Goal: Check status: Check status

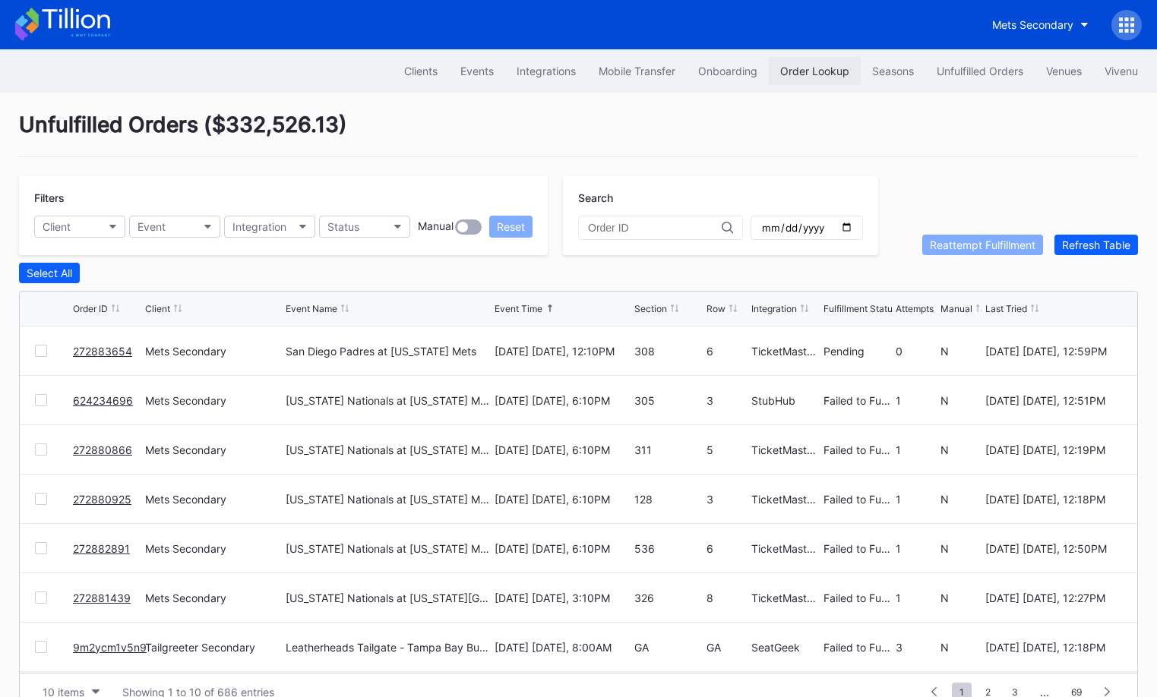
scroll to position [29, 0]
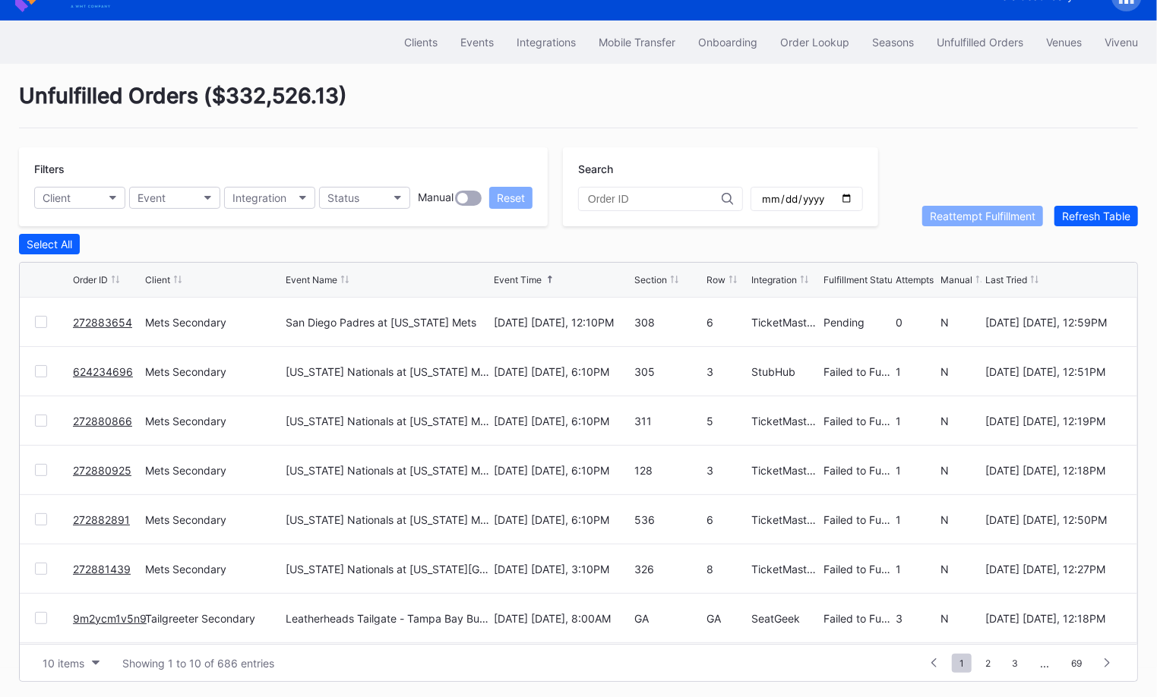
click at [820, 24] on div "Clients Events Integrations Mobile Transfer Onboarding Order Lookup Seasons Unf…" at bounding box center [578, 42] width 1157 height 43
click at [817, 32] on button "Order Lookup" at bounding box center [815, 42] width 92 height 28
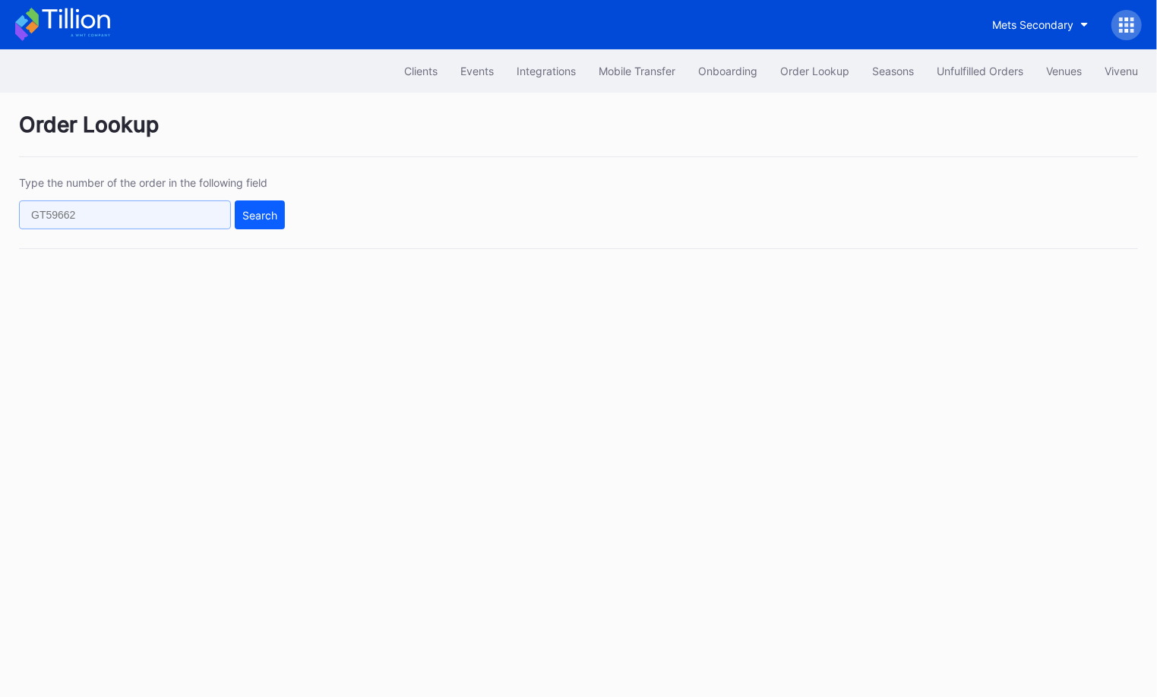
click at [194, 214] on input "text" at bounding box center [125, 215] width 212 height 29
paste input "624234718"
type input "624234718"
click at [263, 203] on button "Search" at bounding box center [260, 215] width 50 height 29
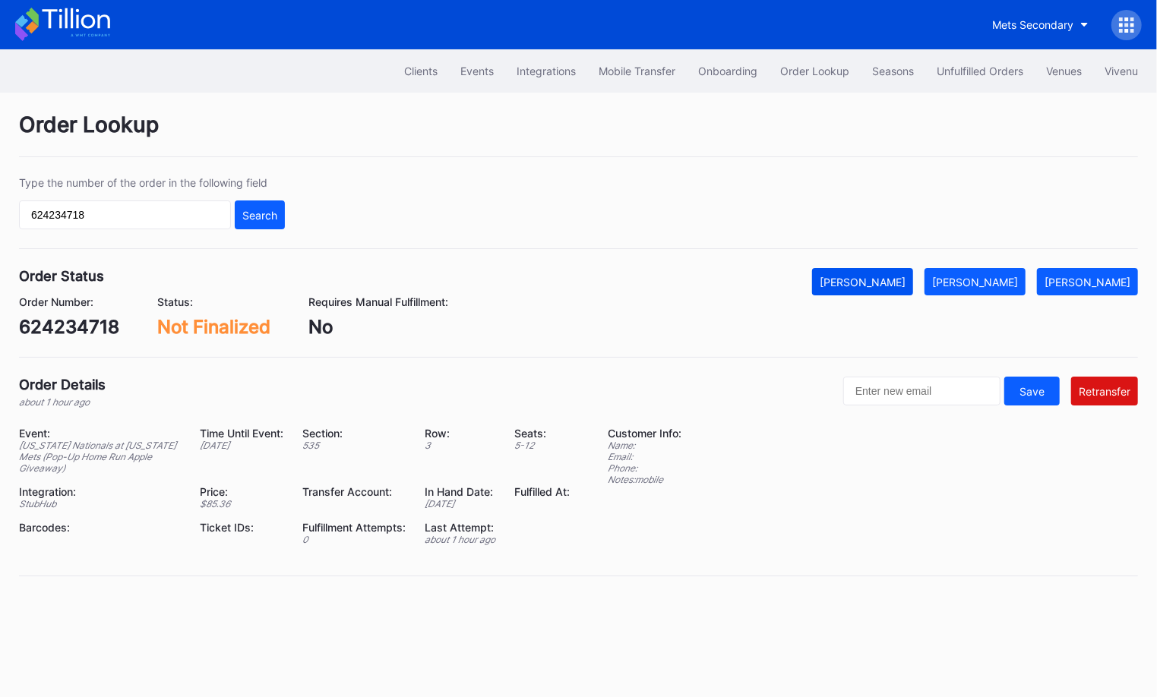
click at [881, 281] on div "[PERSON_NAME]" at bounding box center [863, 282] width 86 height 13
click at [995, 58] on button "Unfulfilled Orders" at bounding box center [979, 71] width 109 height 28
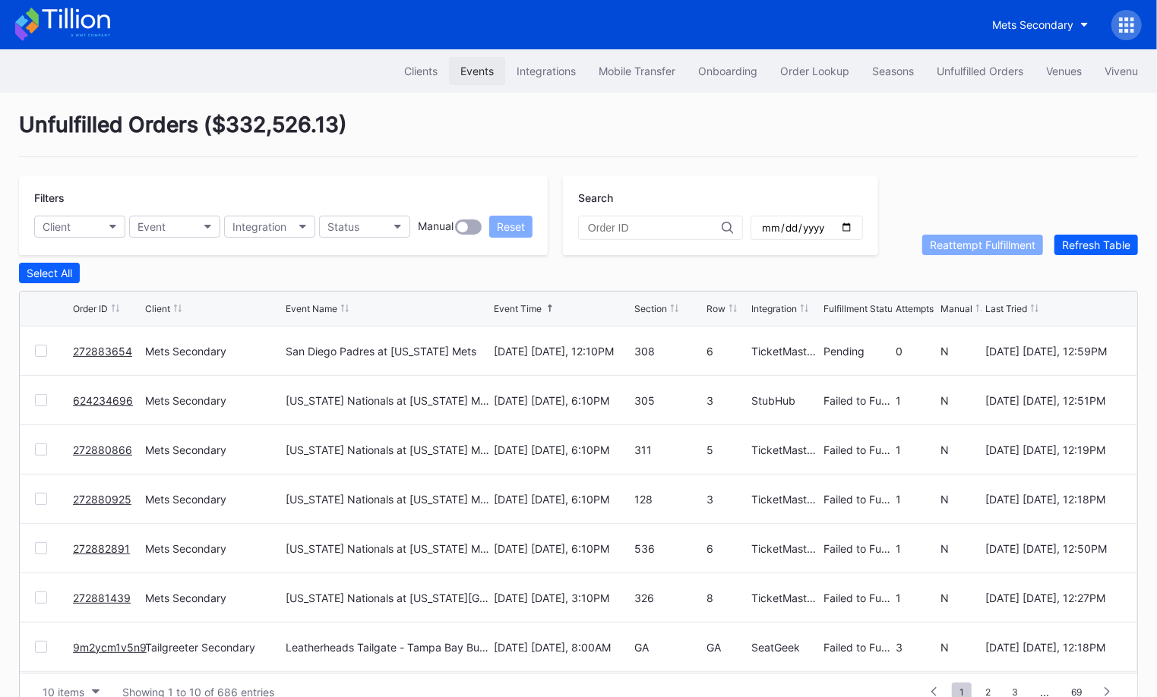
click at [469, 79] on button "Events" at bounding box center [477, 71] width 56 height 28
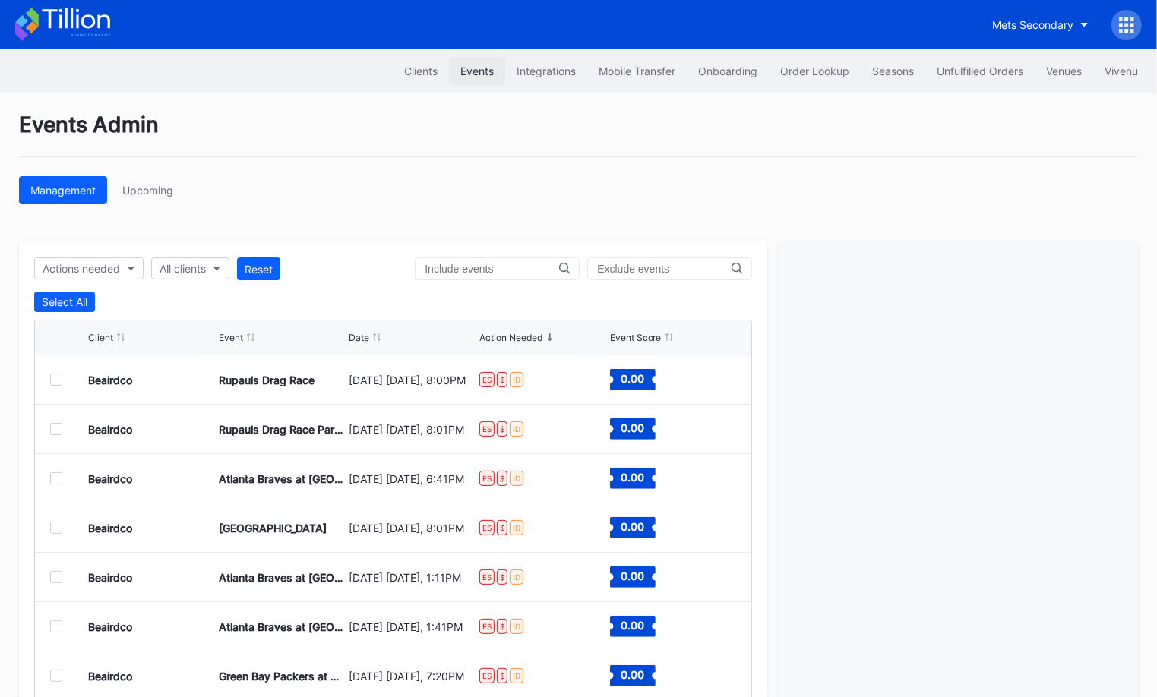
click at [484, 72] on div "Events" at bounding box center [476, 71] width 33 height 13
click at [203, 281] on div "Actions needed All clients Reset Select All Client Event Date Action Needed Eve…" at bounding box center [393, 498] width 748 height 513
click at [202, 271] on div "All clients" at bounding box center [183, 268] width 46 height 13
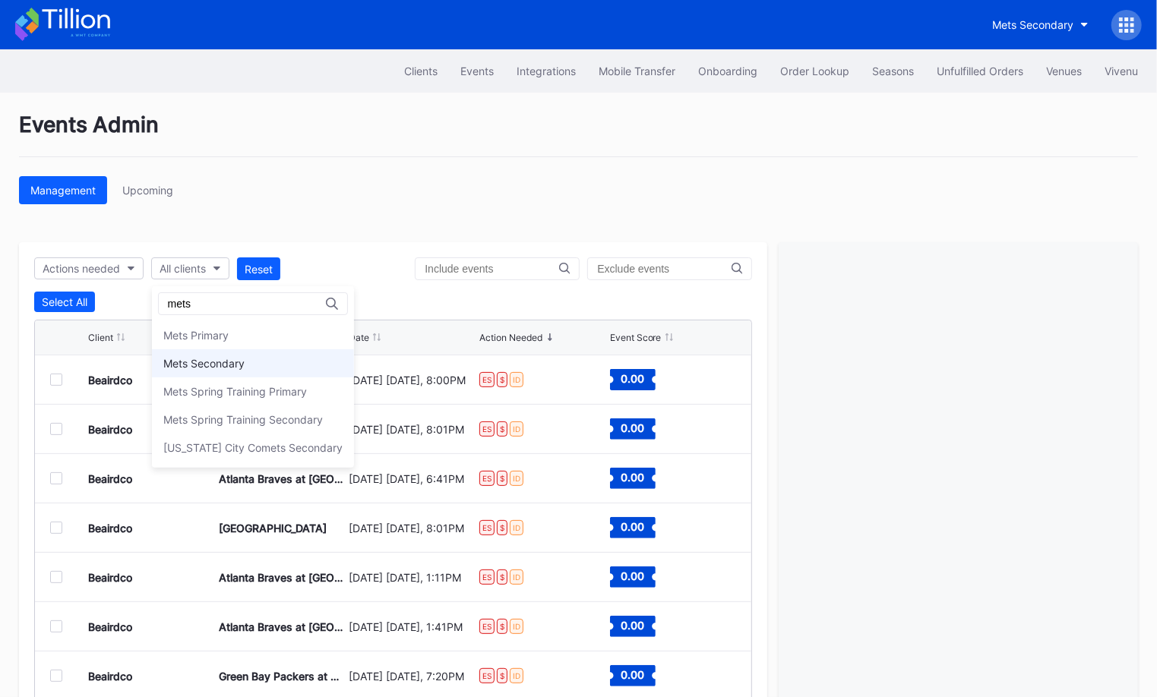
type input "mets"
click at [220, 355] on div "Mets Secondary" at bounding box center [253, 363] width 202 height 28
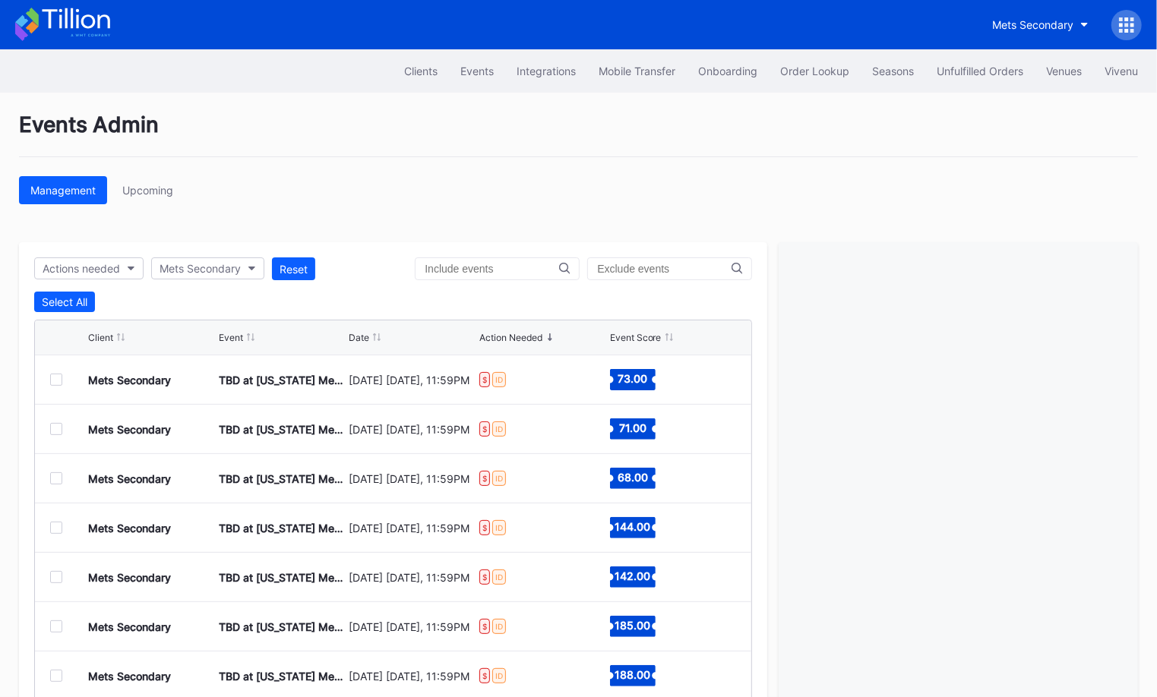
scroll to position [73, 0]
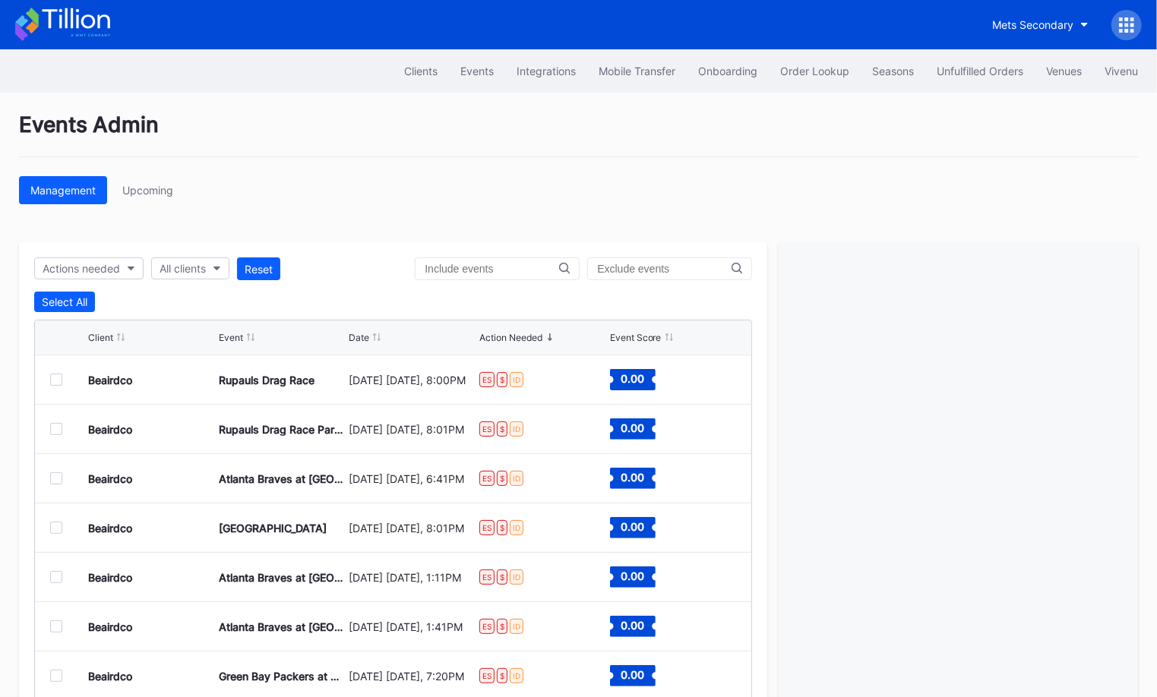
scroll to position [73, 0]
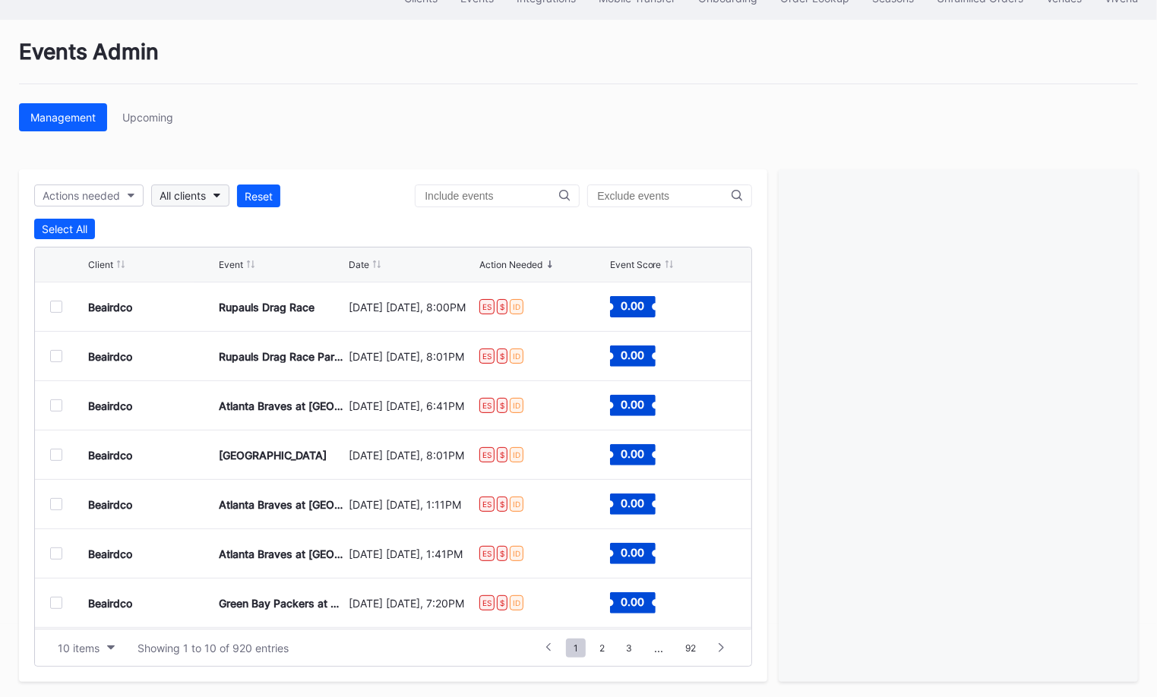
click at [191, 195] on div "All clients" at bounding box center [183, 195] width 46 height 13
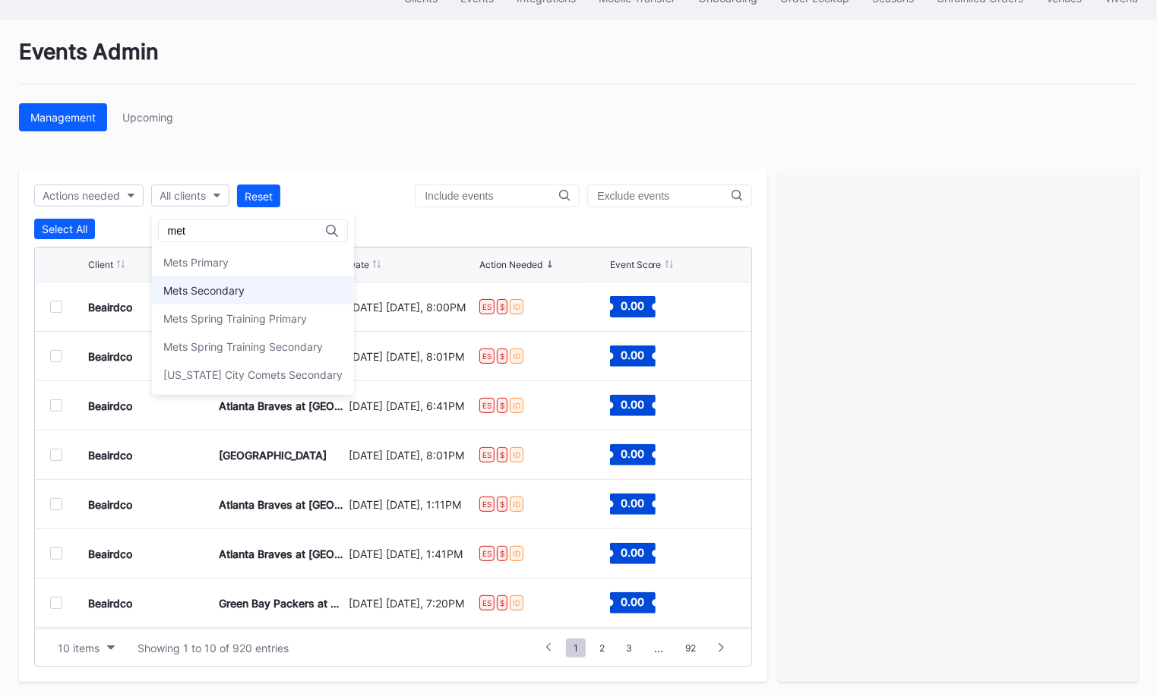
type input "met"
click at [217, 289] on div "Mets Secondary" at bounding box center [203, 290] width 81 height 13
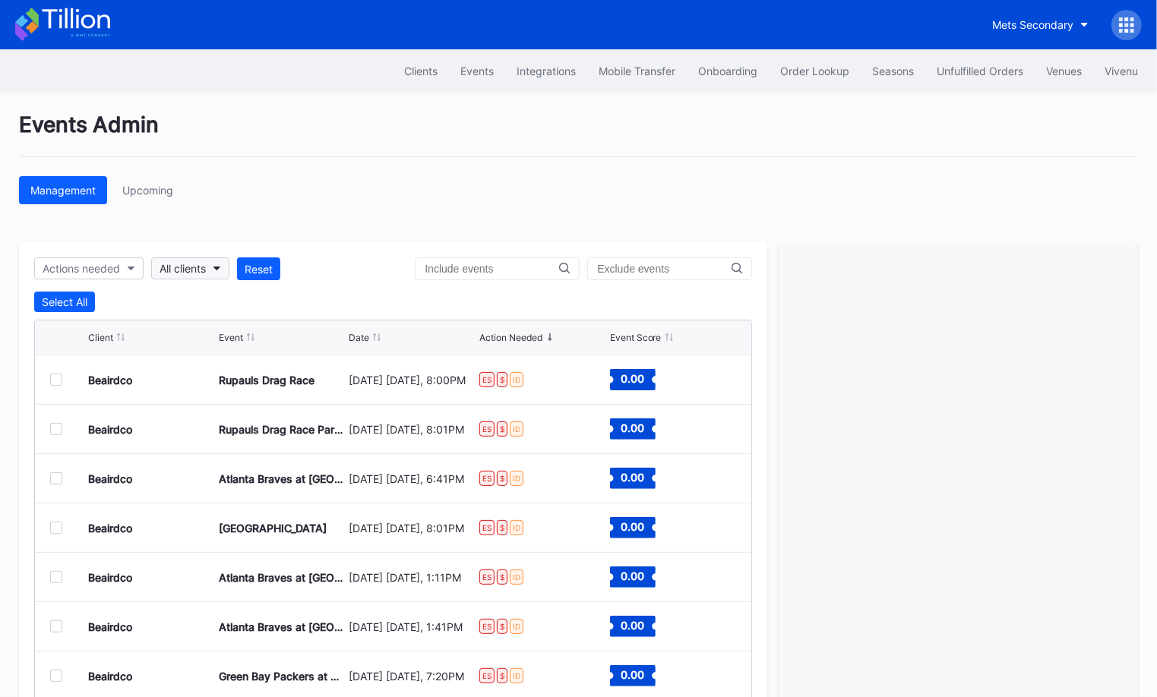
click at [185, 267] on div "All clients" at bounding box center [183, 268] width 46 height 13
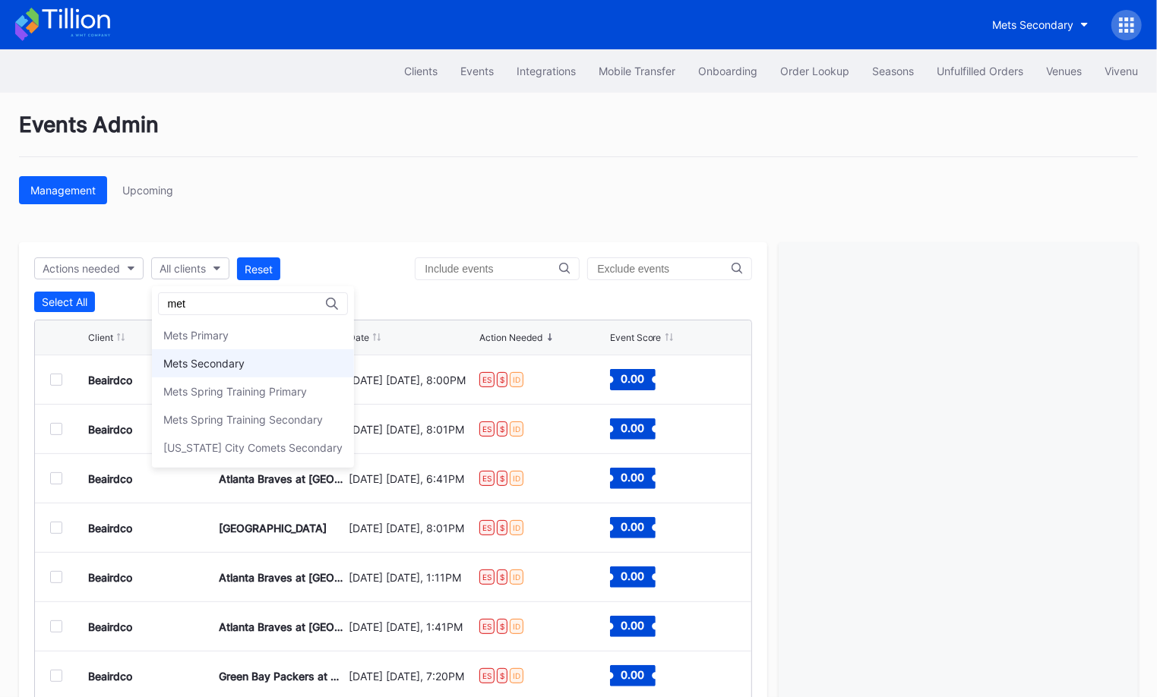
type input "met"
click at [233, 357] on div "Mets Secondary" at bounding box center [203, 363] width 81 height 13
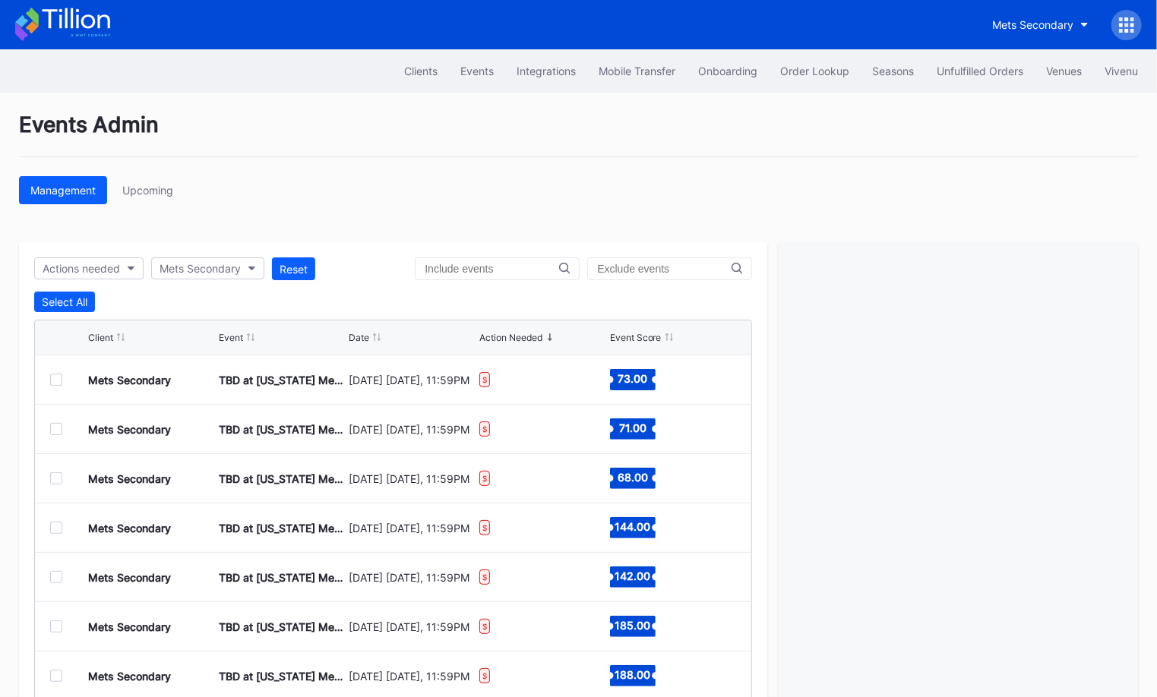
click at [52, 376] on div at bounding box center [56, 380] width 12 height 12
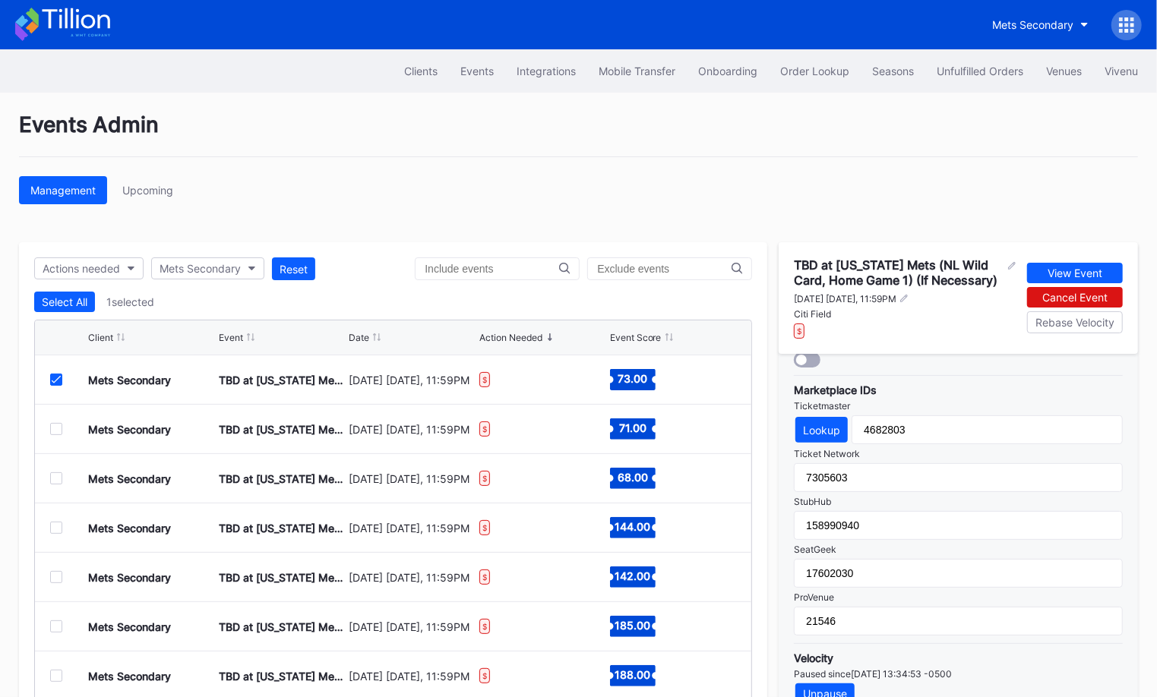
scroll to position [73, 0]
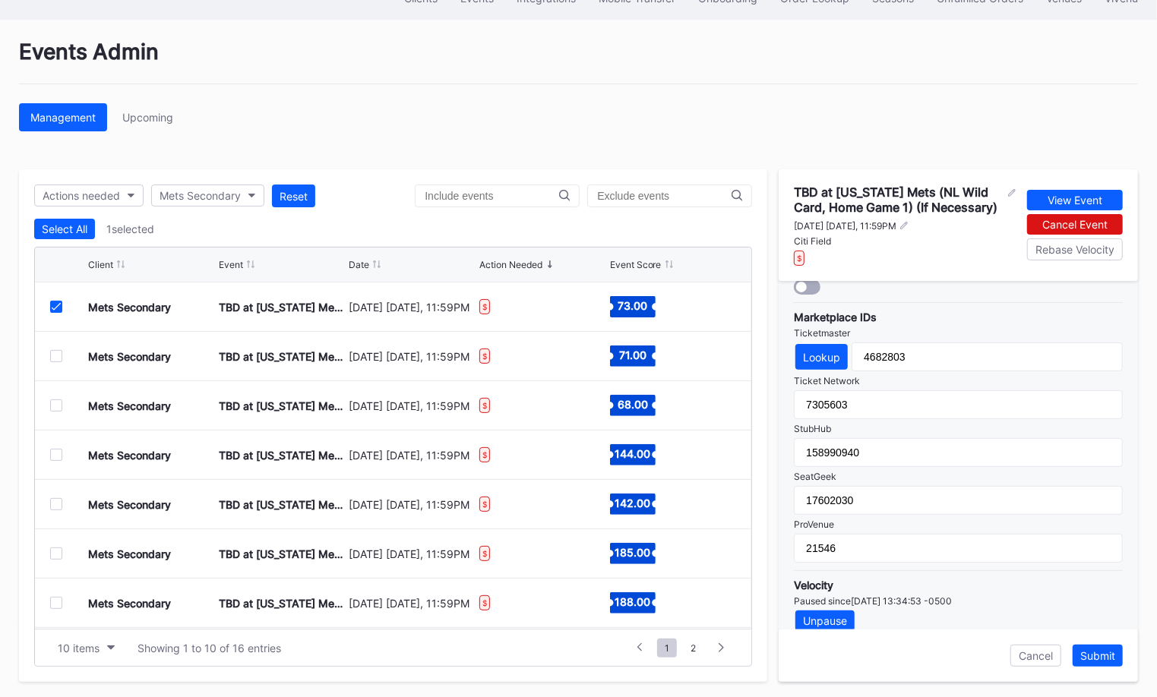
click at [57, 303] on icon at bounding box center [56, 307] width 9 height 8
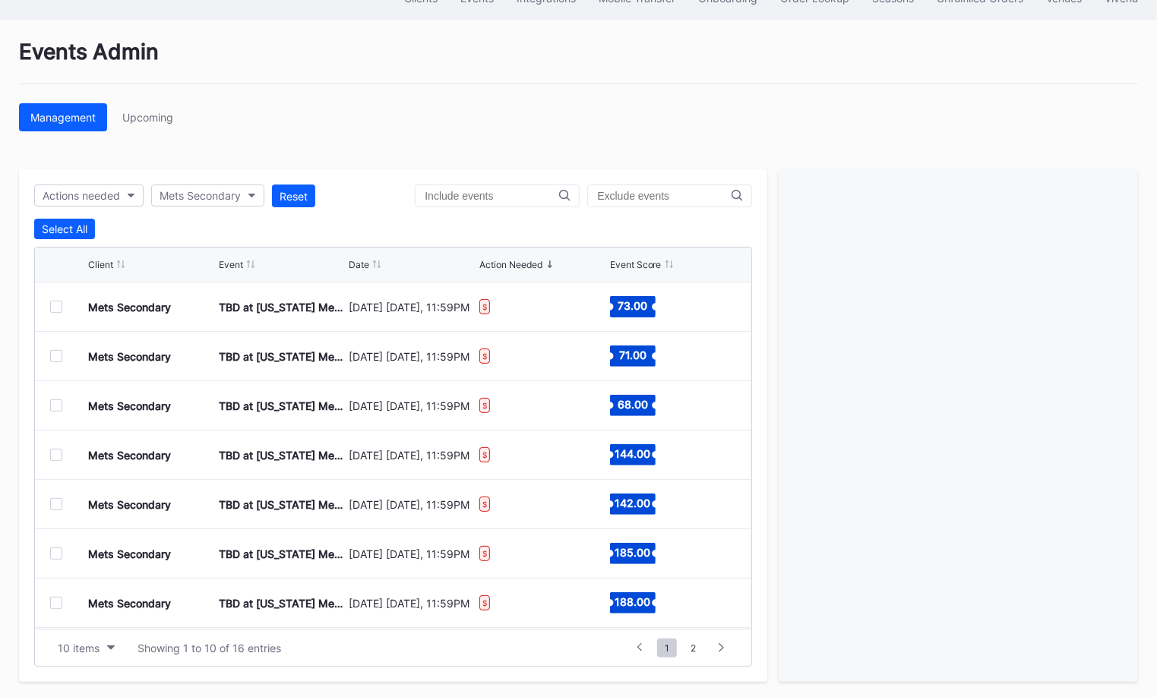
click at [58, 356] on div at bounding box center [56, 356] width 12 height 12
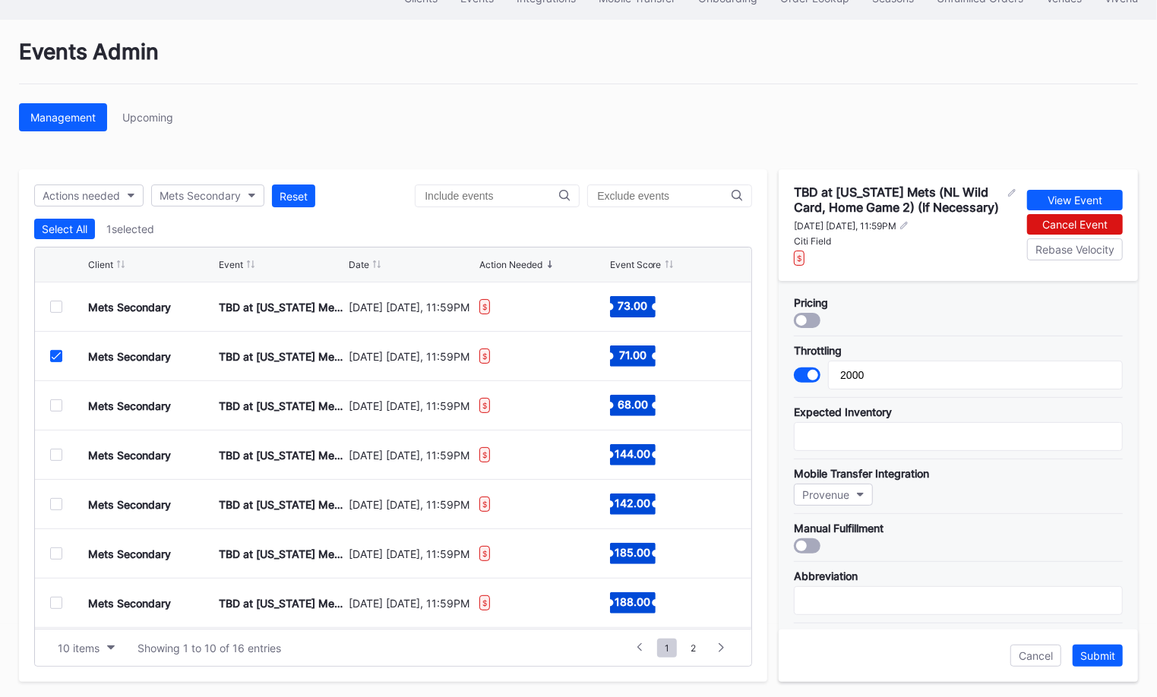
scroll to position [485, 0]
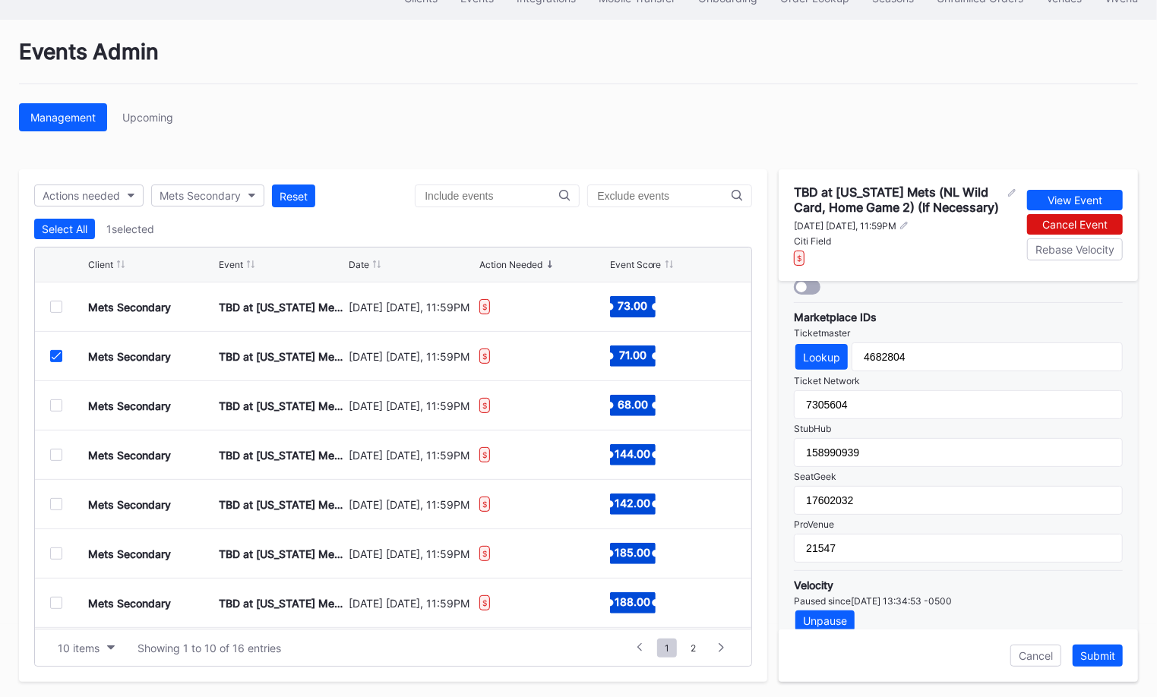
click at [55, 353] on icon at bounding box center [56, 356] width 9 height 8
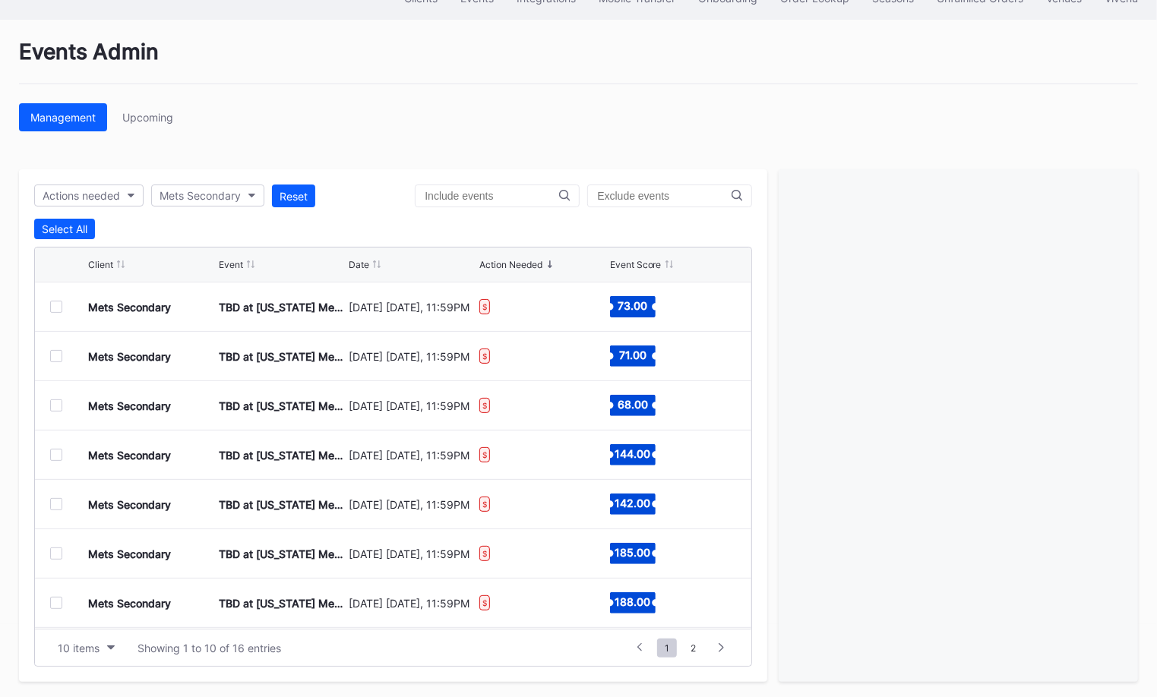
click at [52, 402] on div at bounding box center [56, 406] width 12 height 12
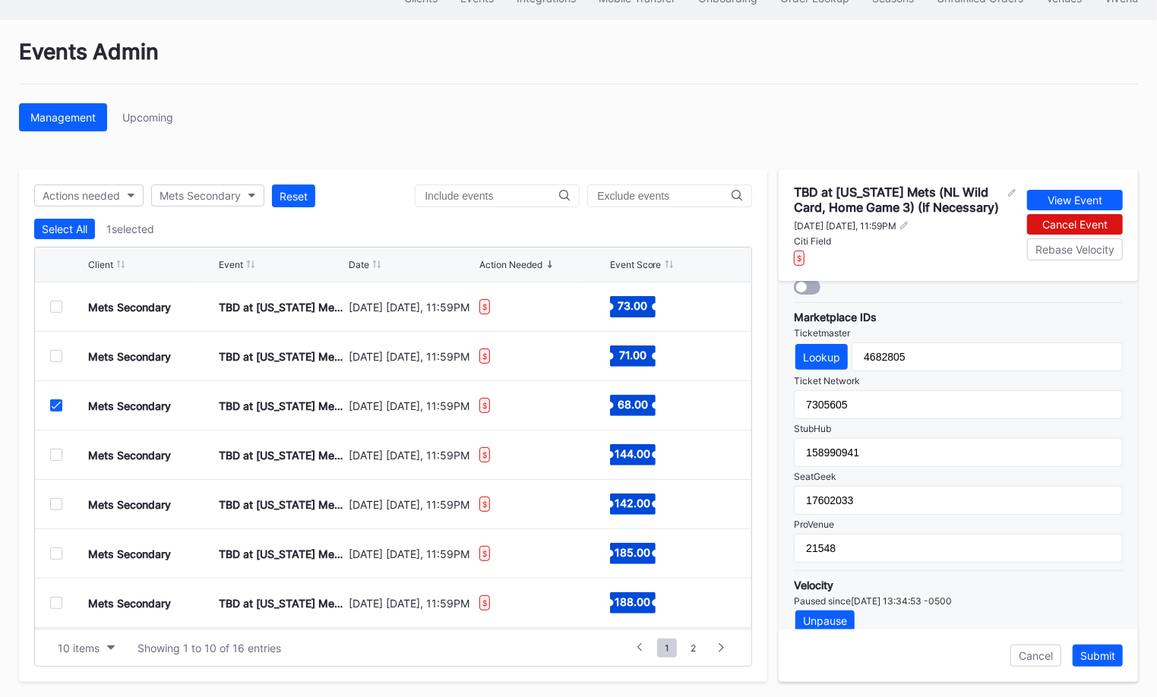
click at [53, 406] on div at bounding box center [56, 406] width 12 height 12
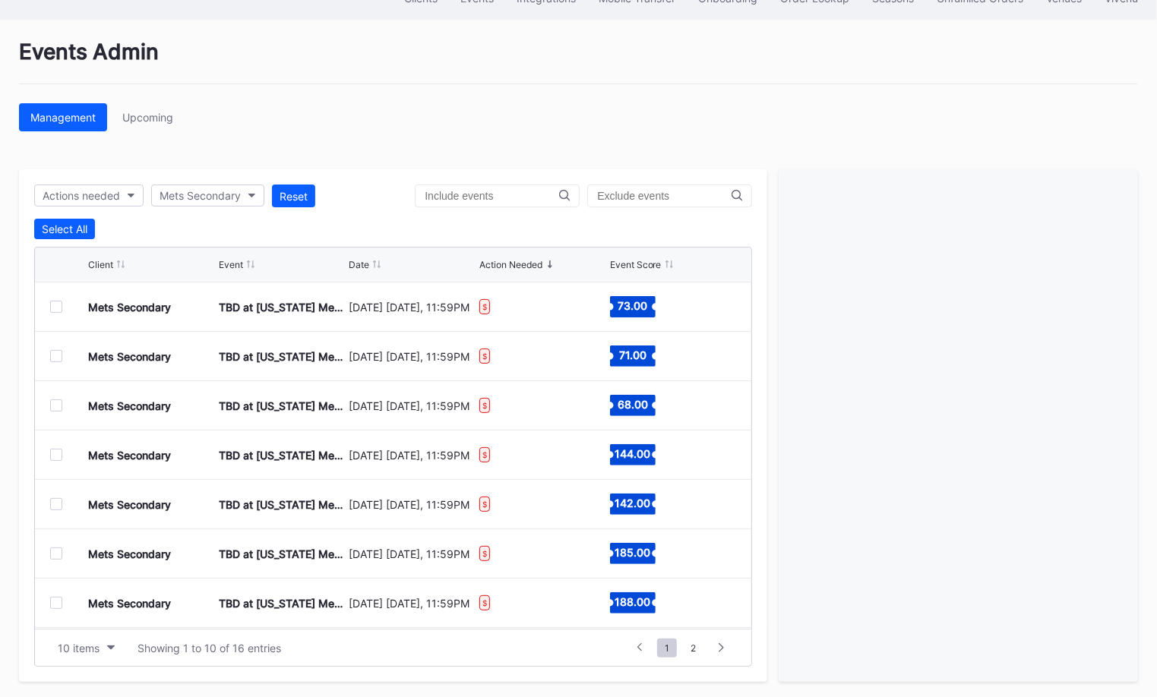
click at [58, 453] on div at bounding box center [56, 455] width 12 height 12
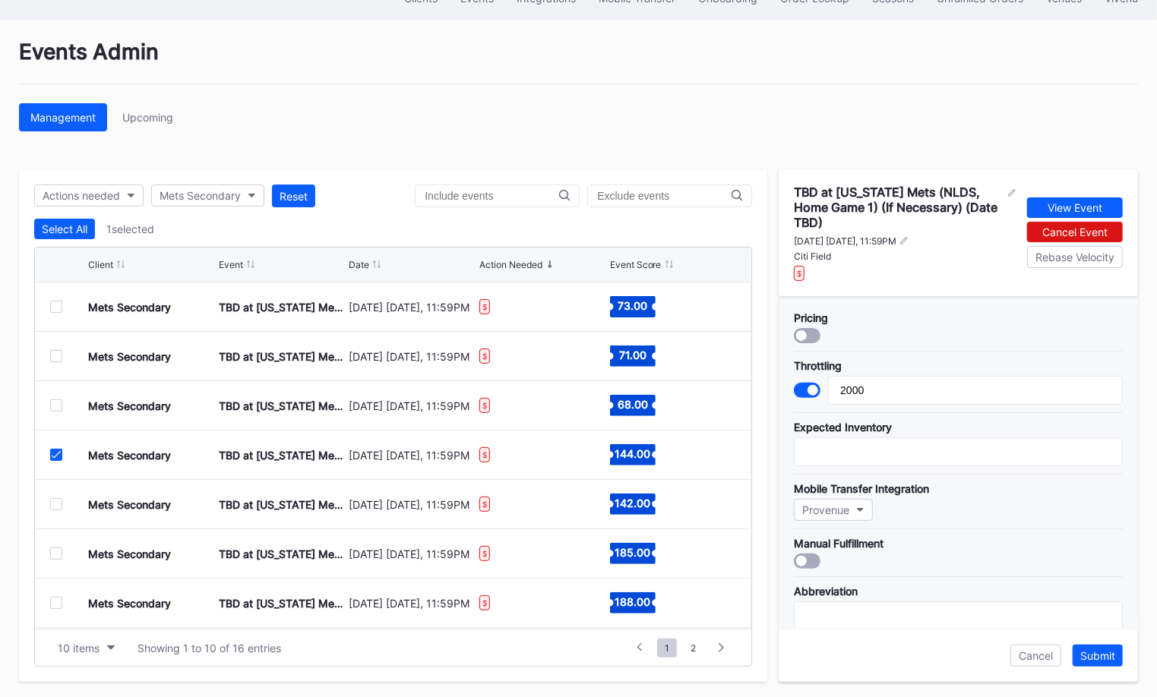
scroll to position [500, 0]
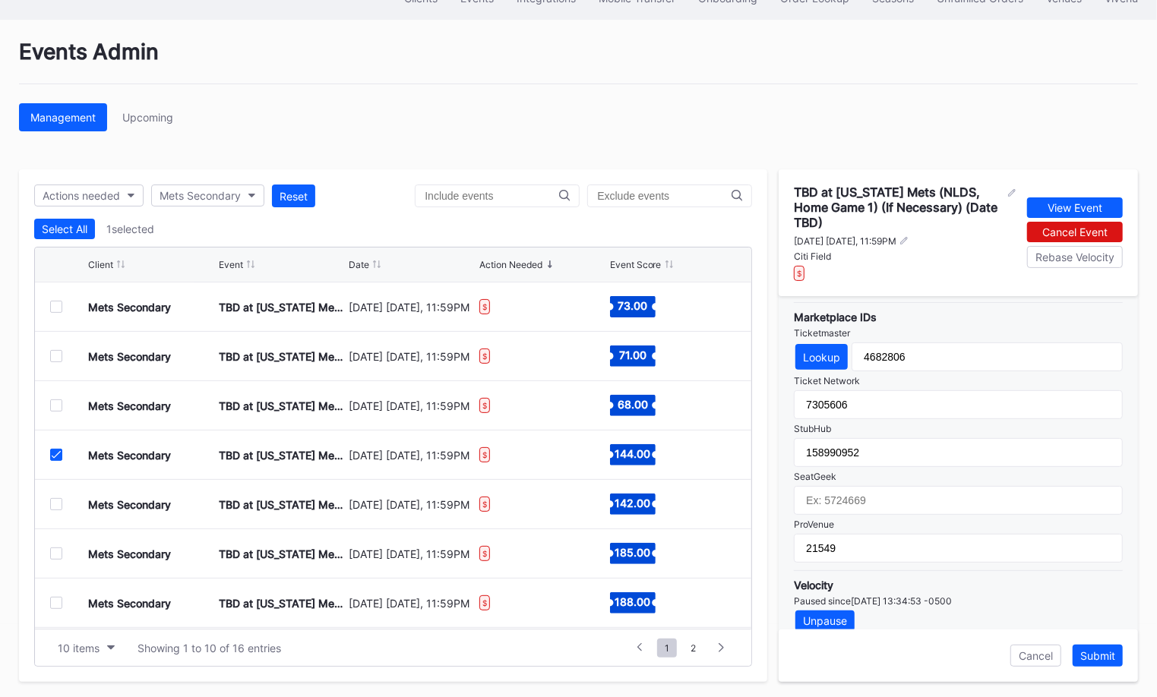
click at [48, 451] on div "Mets Secondary TBD at [US_STATE][GEOGRAPHIC_DATA] (NLDS, Home Game 1) (If Neces…" at bounding box center [393, 455] width 716 height 49
click at [55, 451] on icon at bounding box center [56, 455] width 9 height 8
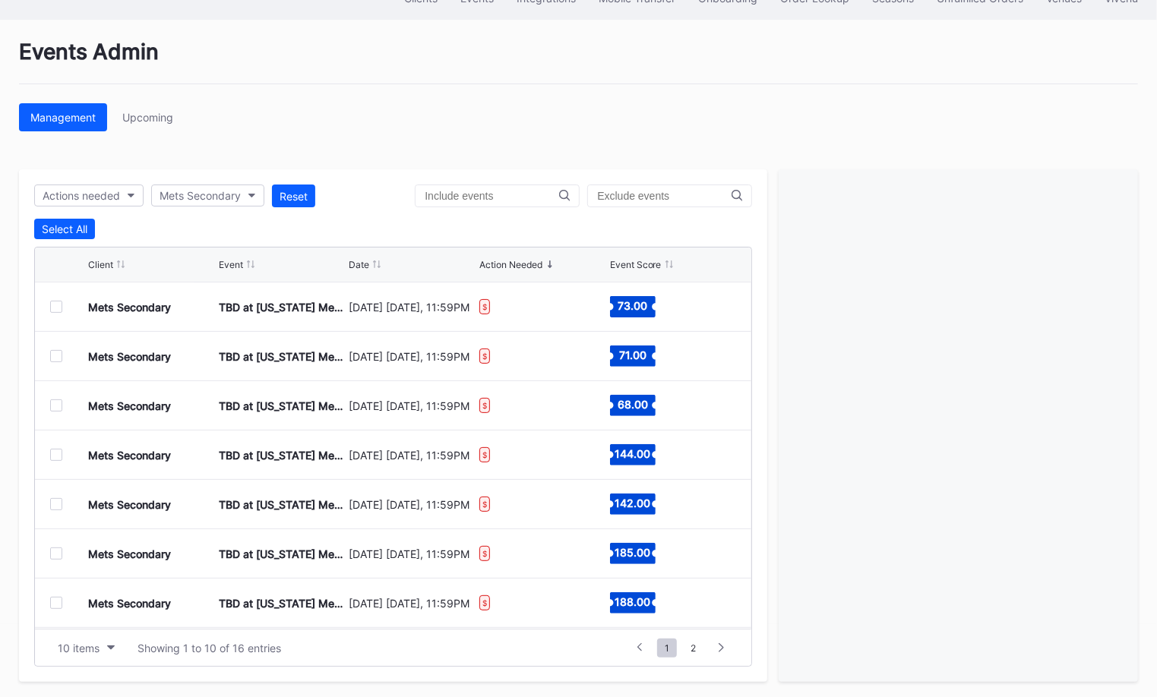
click at [46, 400] on div "Mets Secondary TBD at [US_STATE] Mets (NL Wild Card, Home Game 3) (If Necessary…" at bounding box center [393, 405] width 716 height 49
click at [48, 400] on div "Mets Secondary TBD at [US_STATE] Mets (NL Wild Card, Home Game 3) (If Necessary…" at bounding box center [393, 405] width 716 height 49
click at [56, 402] on div at bounding box center [56, 406] width 12 height 12
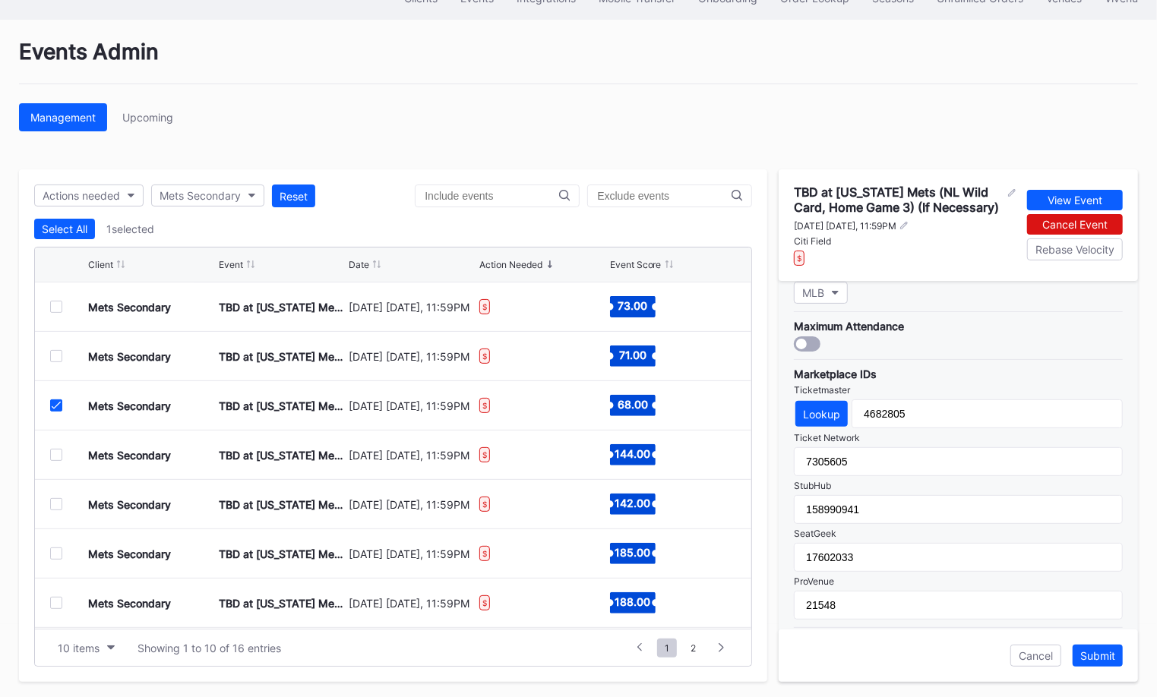
scroll to position [485, 0]
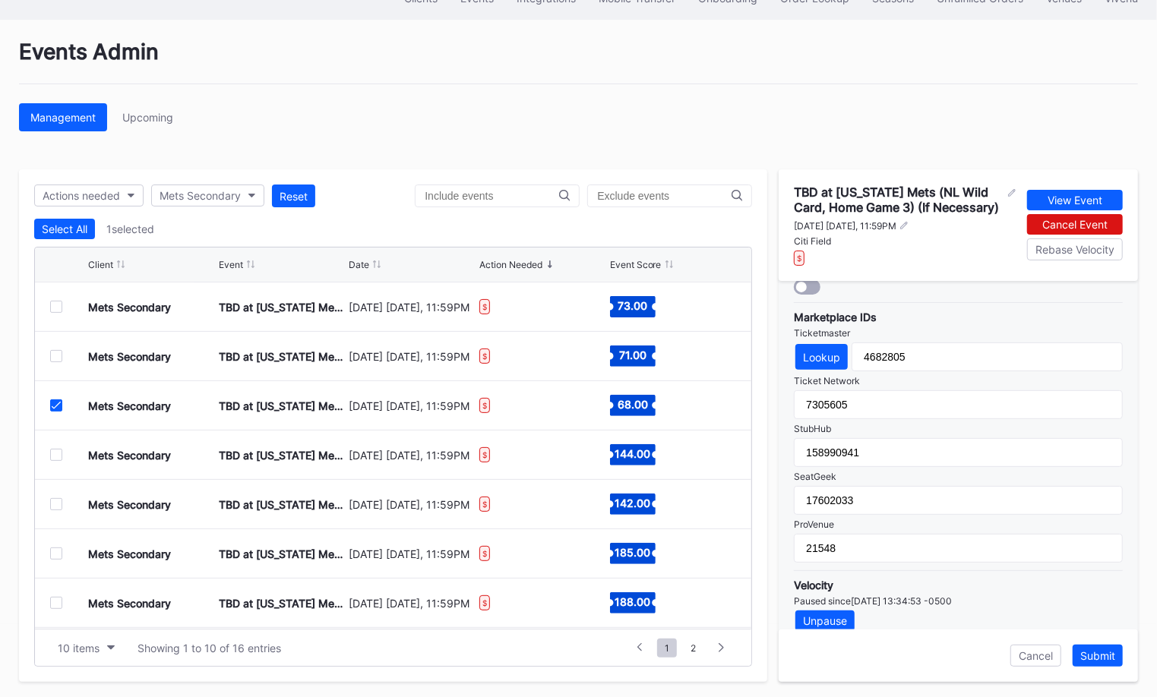
click at [54, 403] on icon at bounding box center [56, 406] width 9 height 8
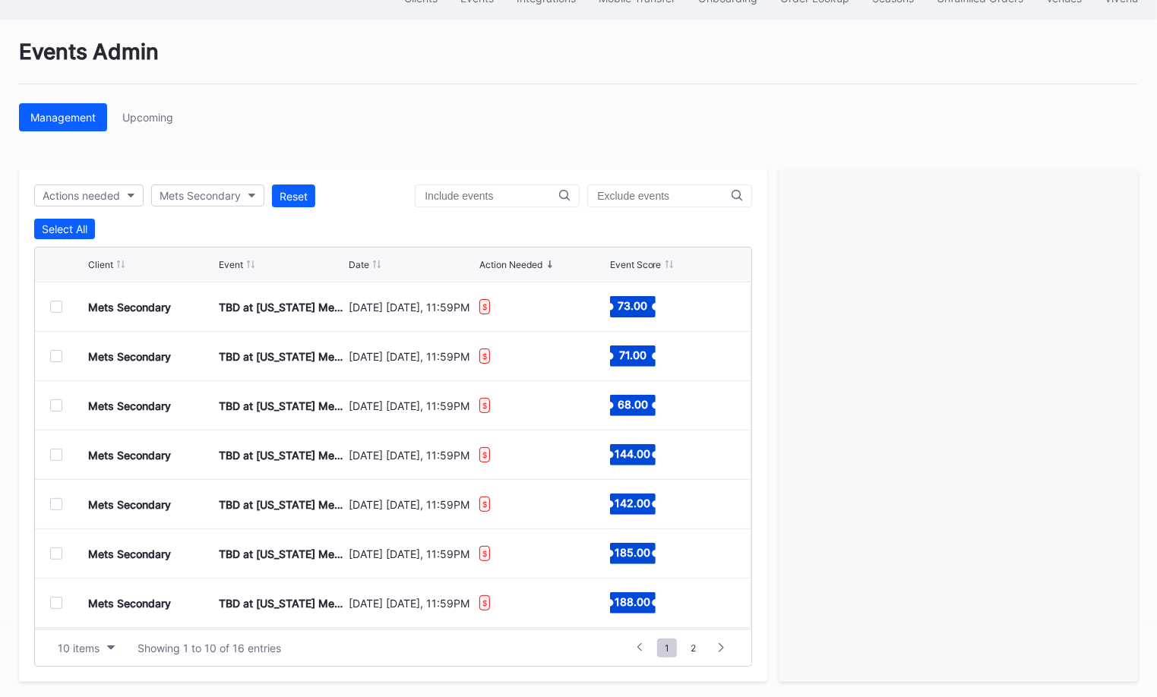
click at [55, 449] on div at bounding box center [56, 455] width 12 height 12
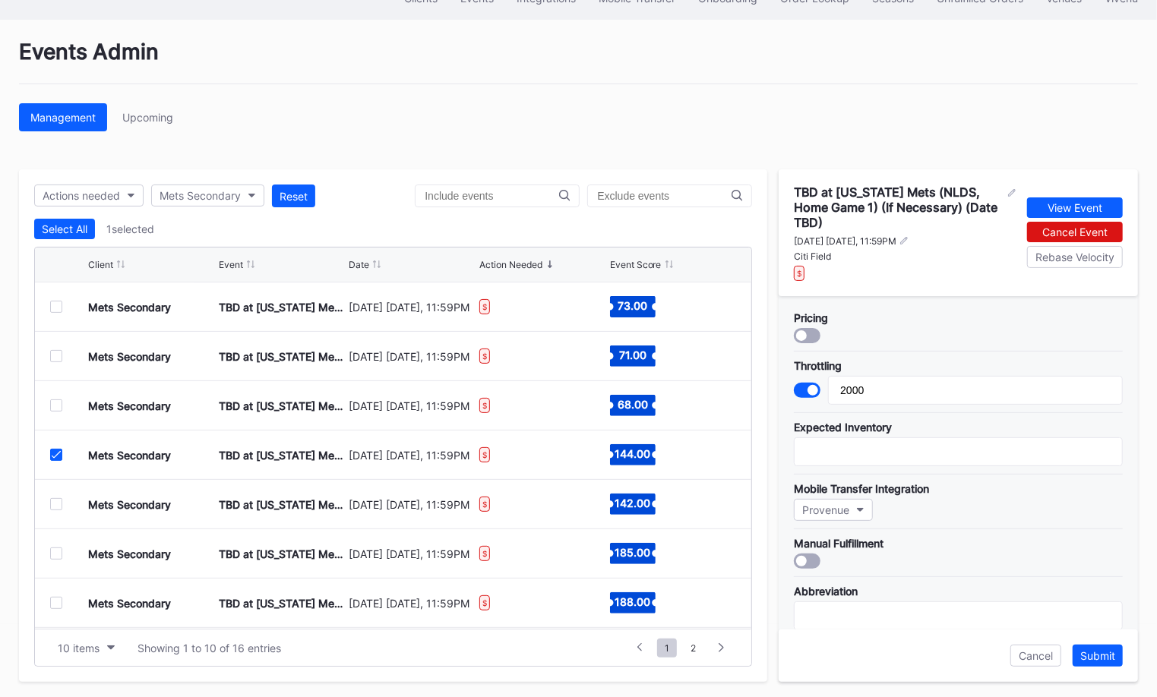
scroll to position [500, 0]
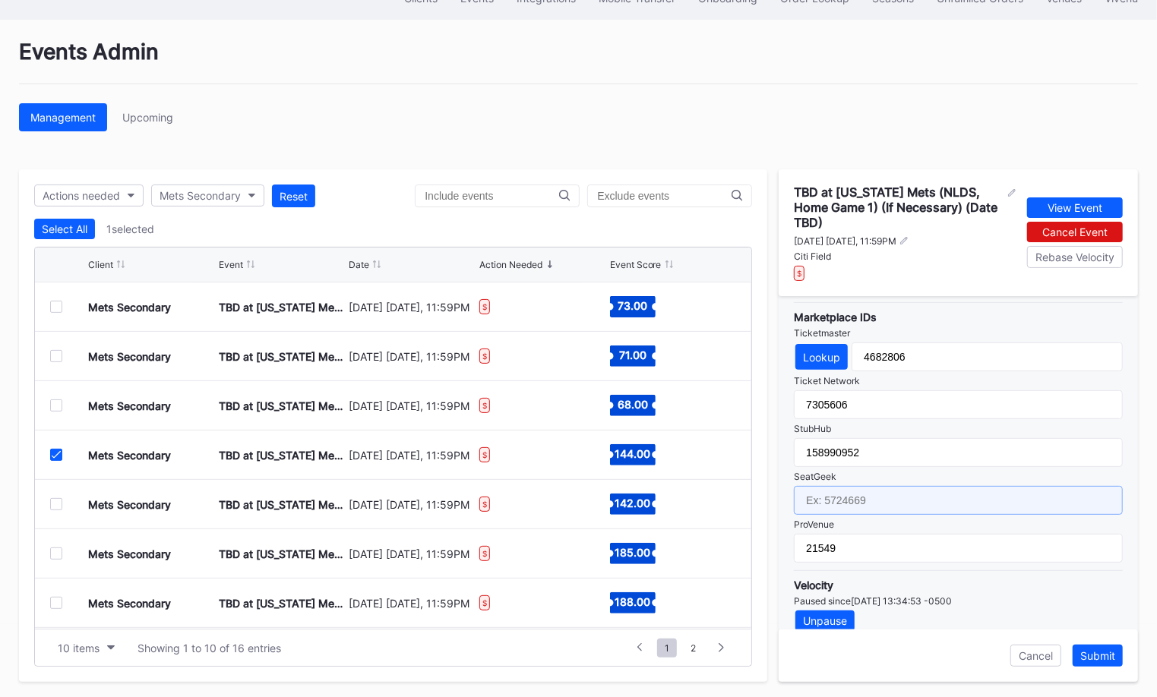
click at [864, 492] on input "text" at bounding box center [958, 500] width 329 height 29
paste input "17602036"
type input "17602036"
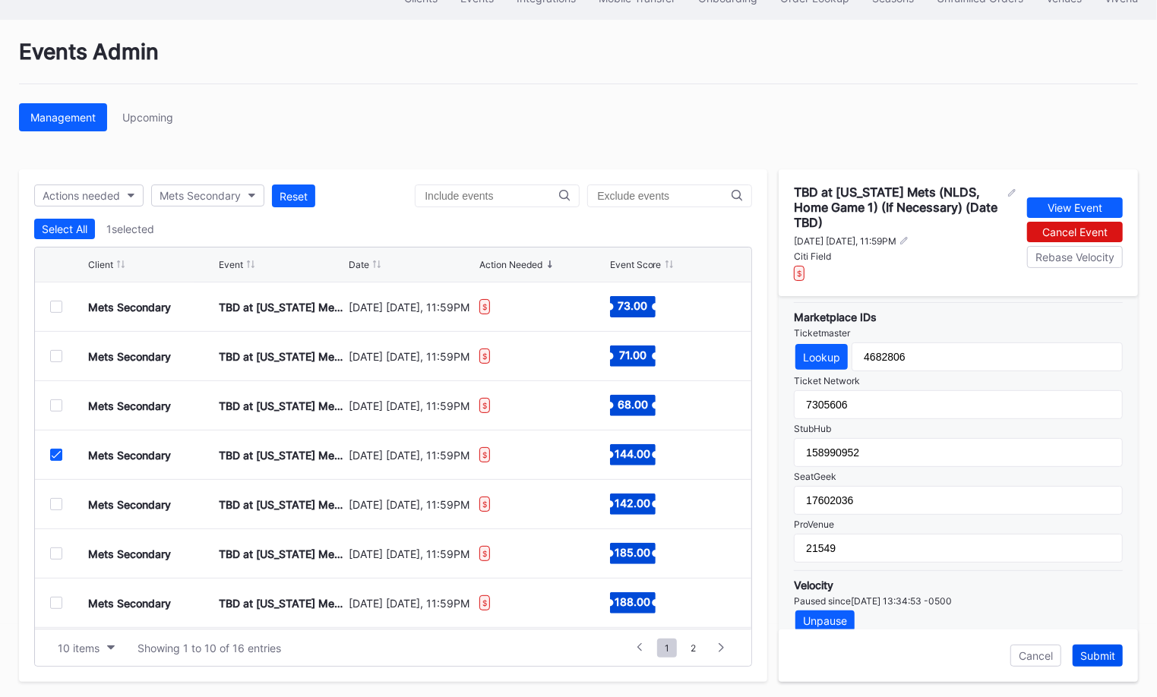
click at [1096, 652] on div "Submit" at bounding box center [1097, 655] width 35 height 13
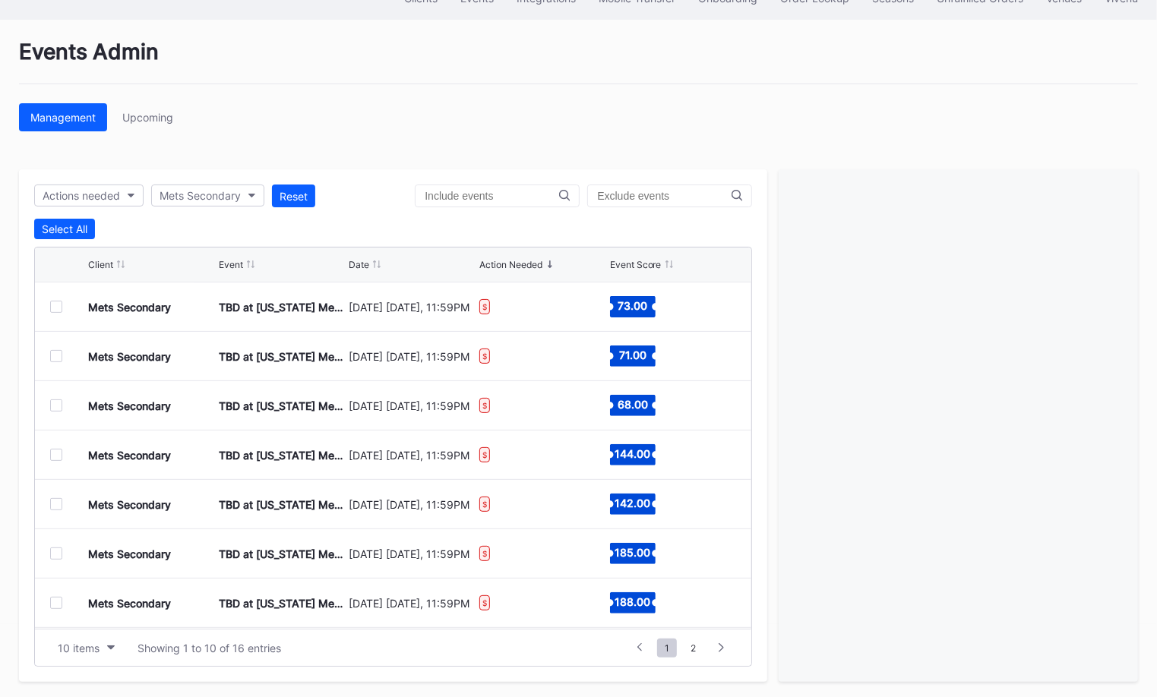
click at [58, 504] on div at bounding box center [56, 504] width 12 height 12
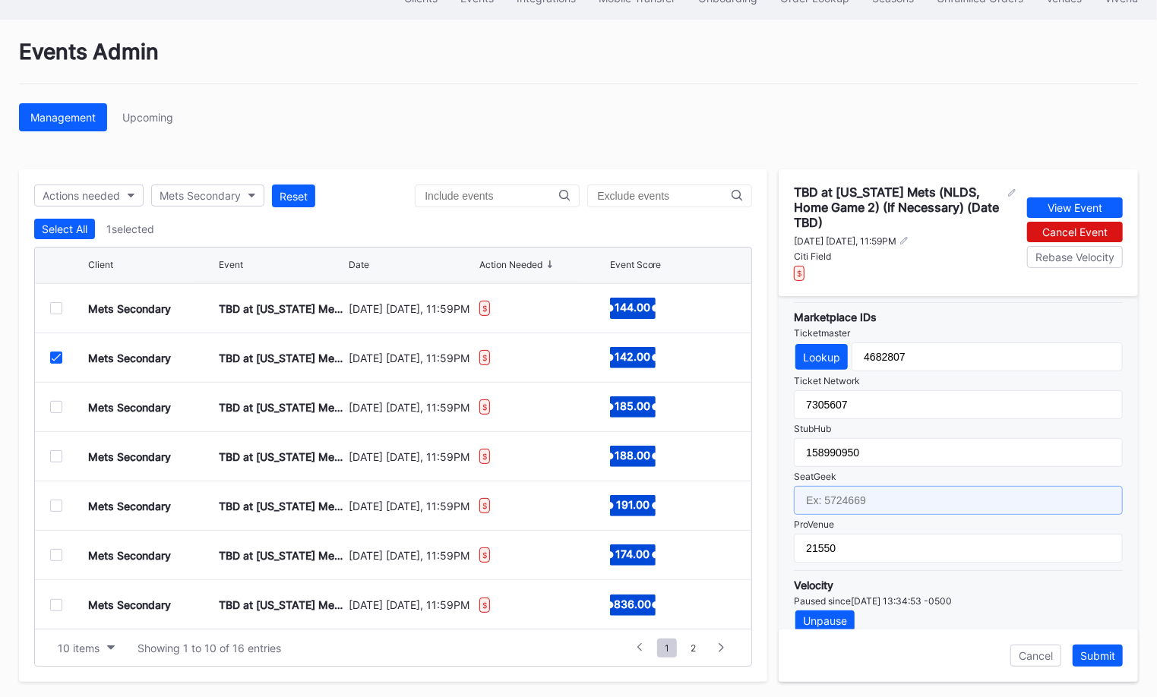
click at [862, 486] on input "text" at bounding box center [958, 500] width 329 height 29
paste input "17602037"
type input "17602037"
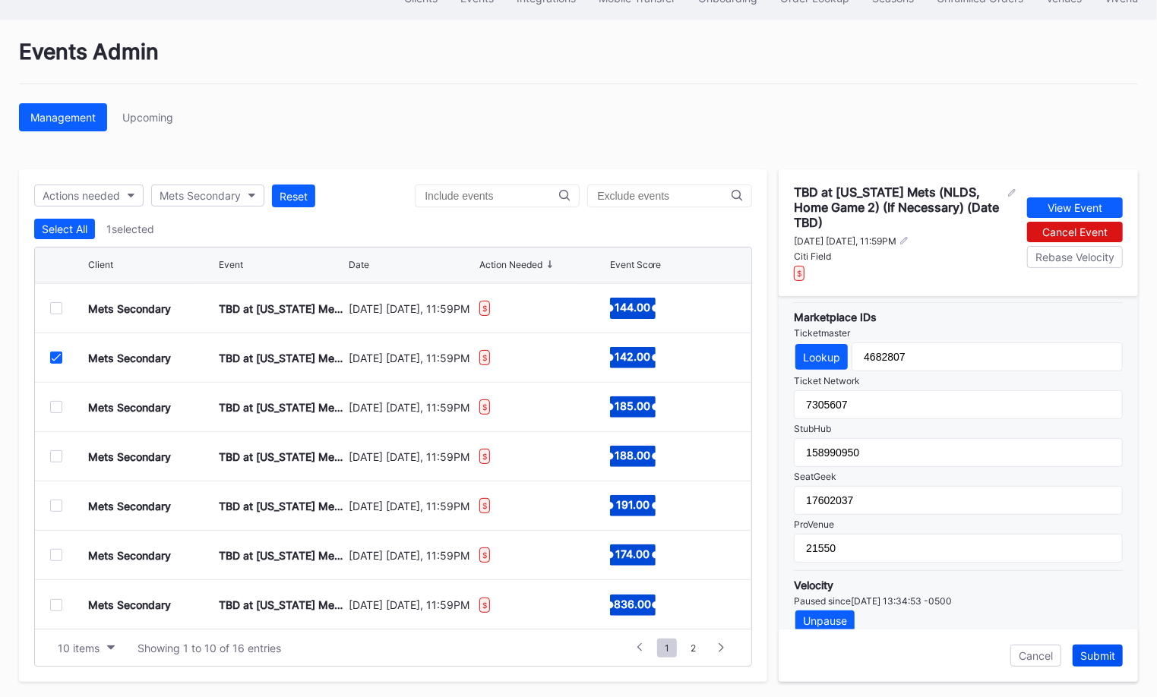
click at [1114, 649] on div "Submit" at bounding box center [1097, 655] width 35 height 13
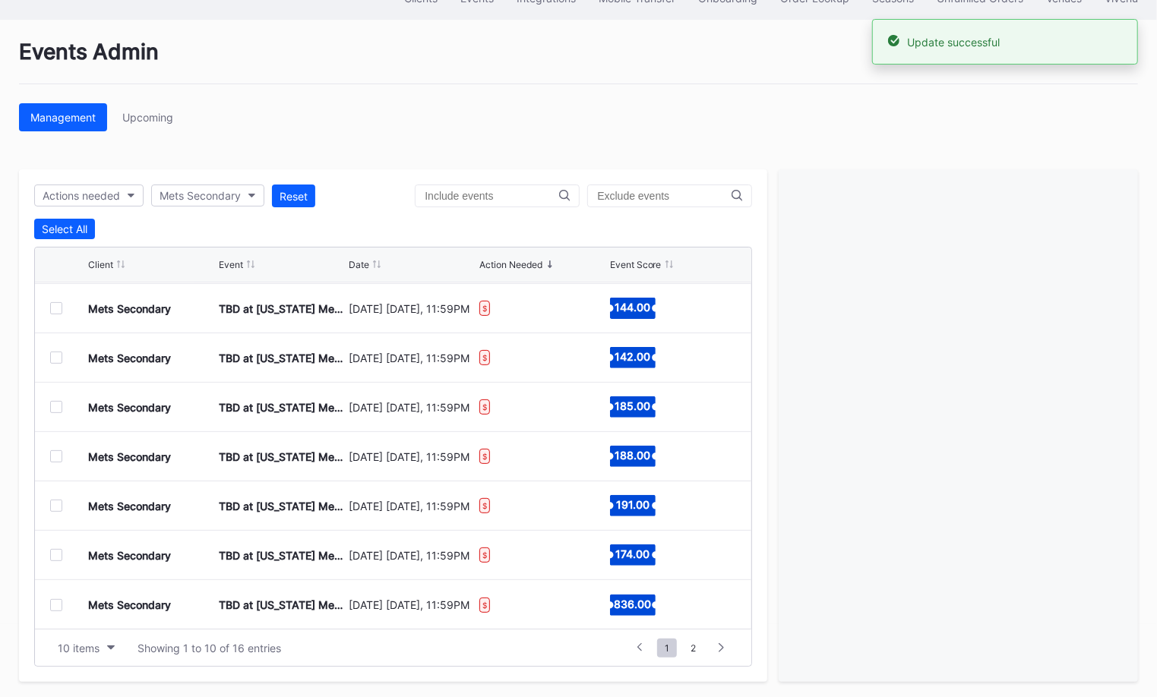
click at [52, 406] on div at bounding box center [56, 407] width 12 height 12
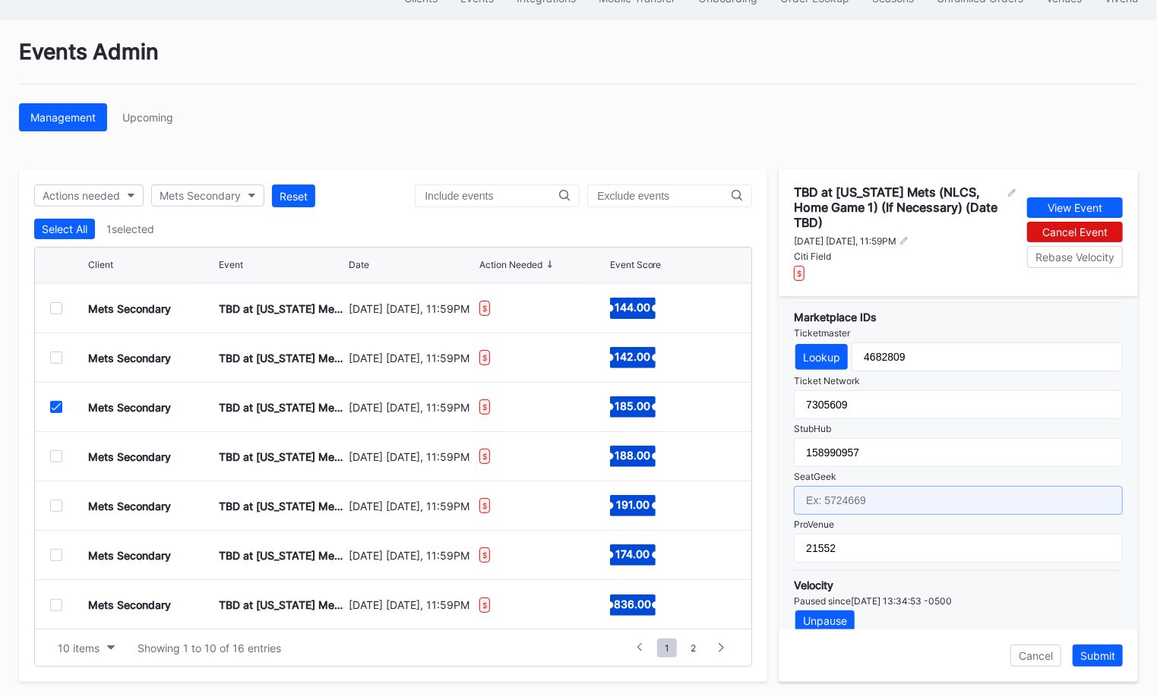
click at [863, 486] on input "text" at bounding box center [958, 500] width 329 height 29
paste input "17602038"
type input "17602038"
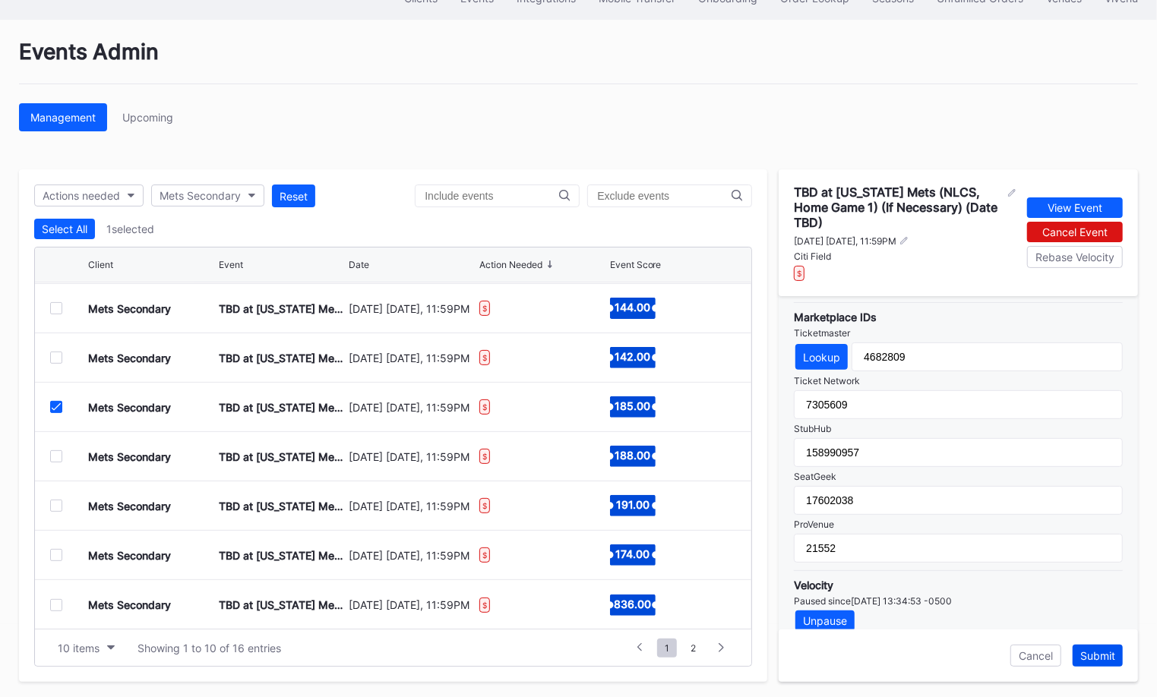
click at [1111, 655] on div "Submit" at bounding box center [1097, 655] width 35 height 13
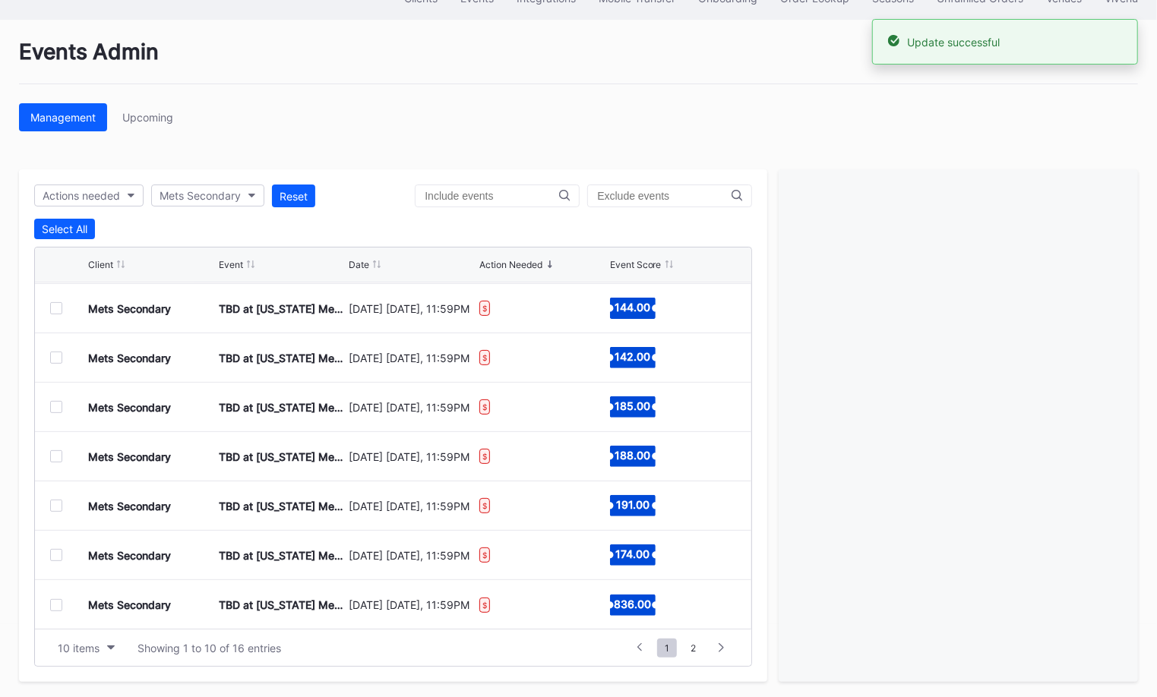
click at [61, 453] on div at bounding box center [56, 456] width 12 height 12
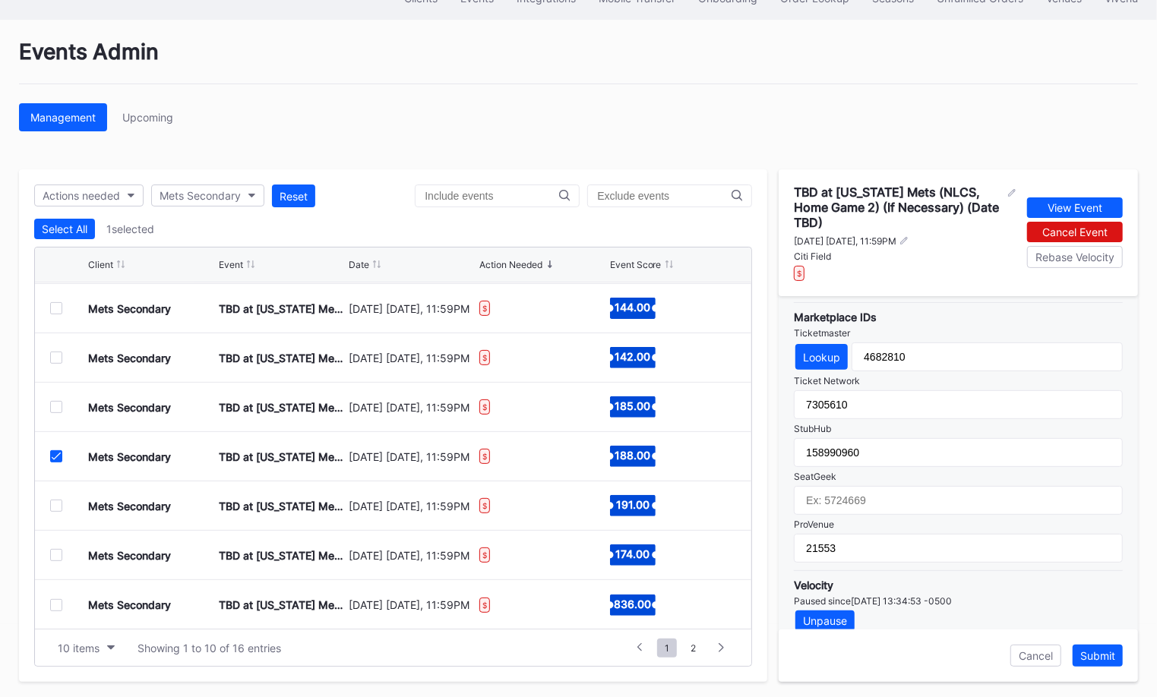
click at [55, 453] on icon at bounding box center [56, 457] width 9 height 8
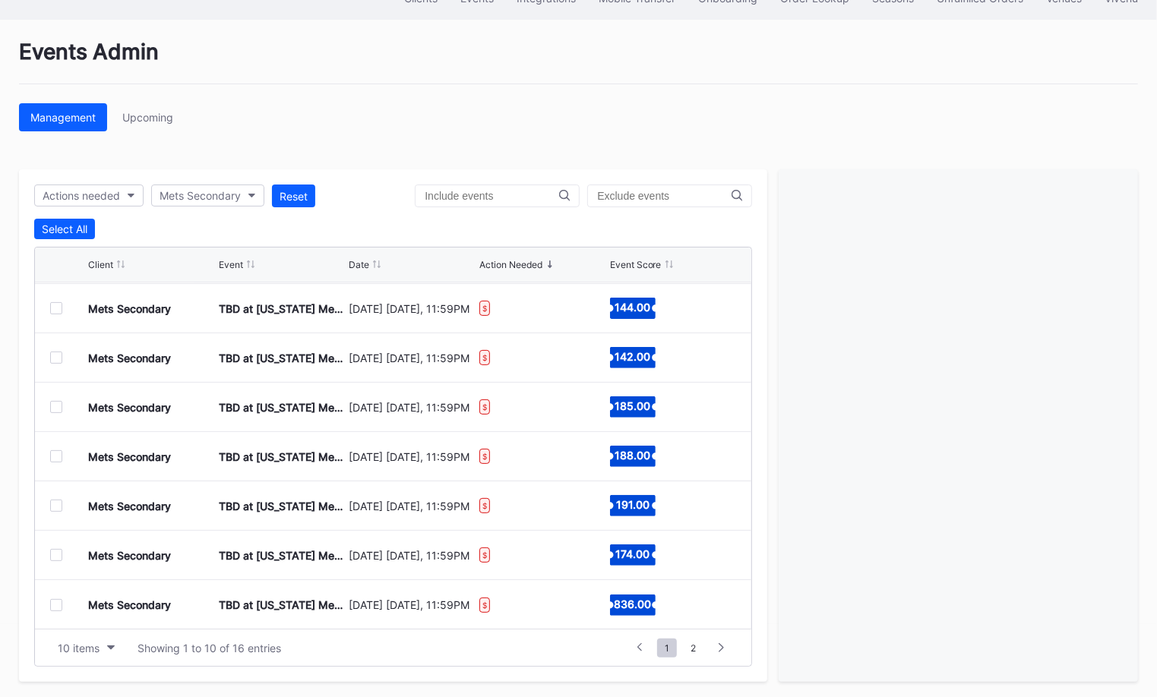
click at [53, 402] on div at bounding box center [56, 407] width 12 height 12
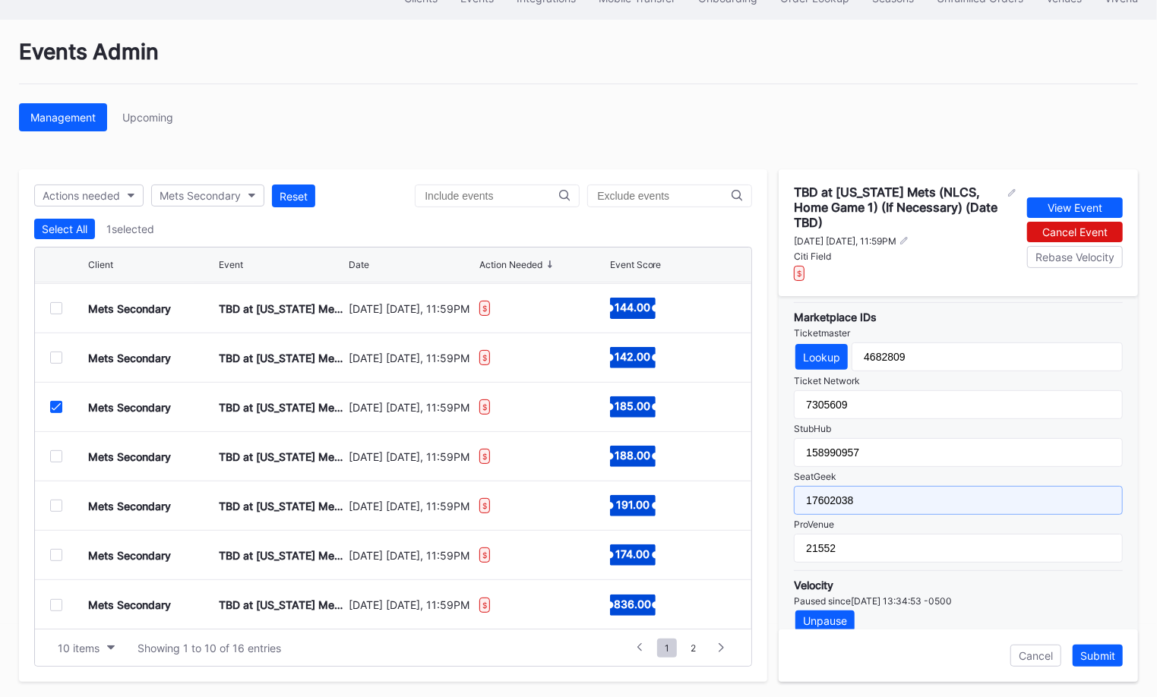
click at [901, 486] on input "17602038" at bounding box center [958, 500] width 329 height 29
paste input "42"
type input "17602042"
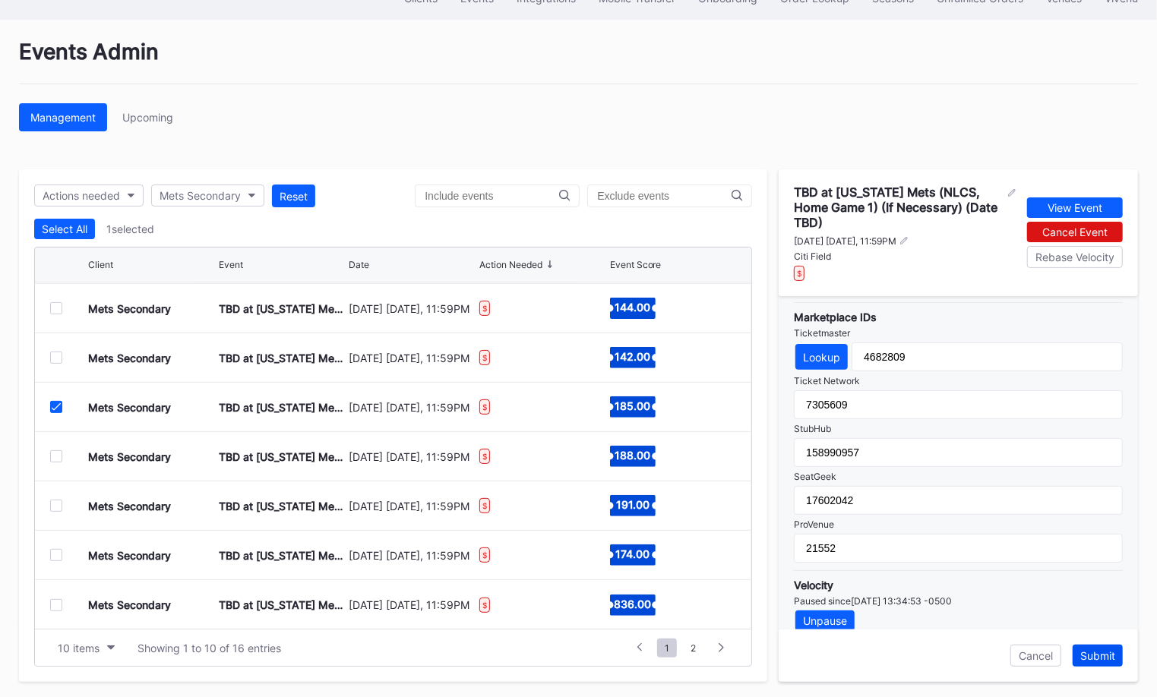
click at [1107, 662] on button "Submit" at bounding box center [1097, 656] width 50 height 22
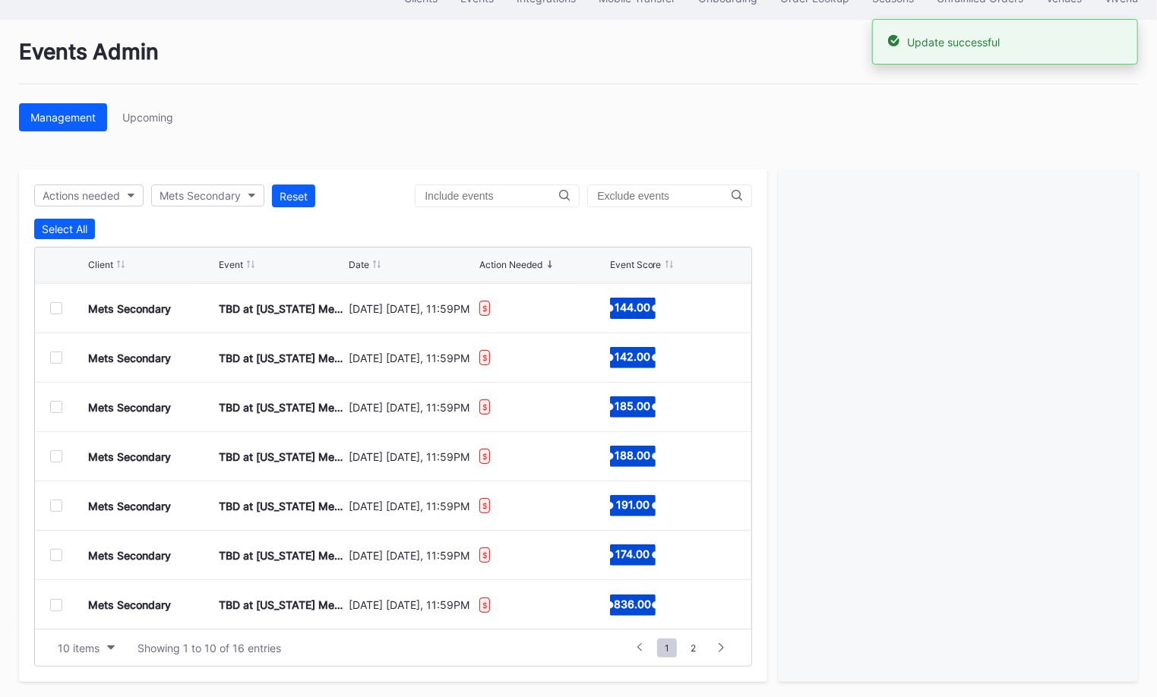
click at [55, 404] on div at bounding box center [56, 407] width 12 height 12
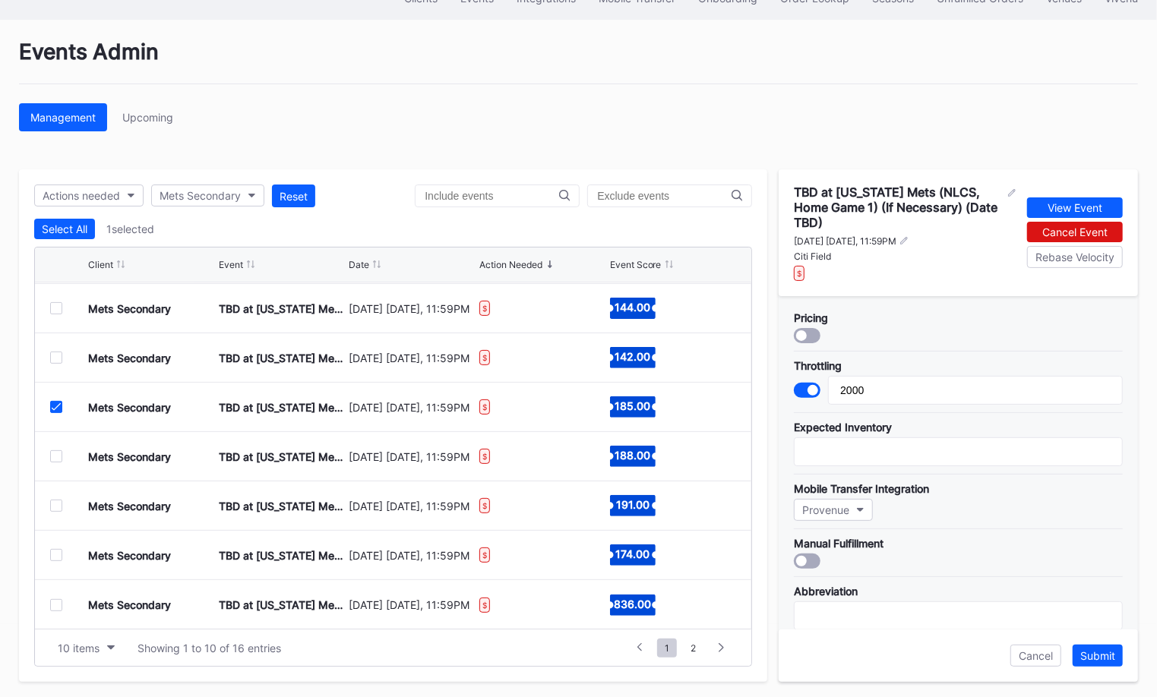
click at [58, 405] on icon at bounding box center [56, 407] width 9 height 8
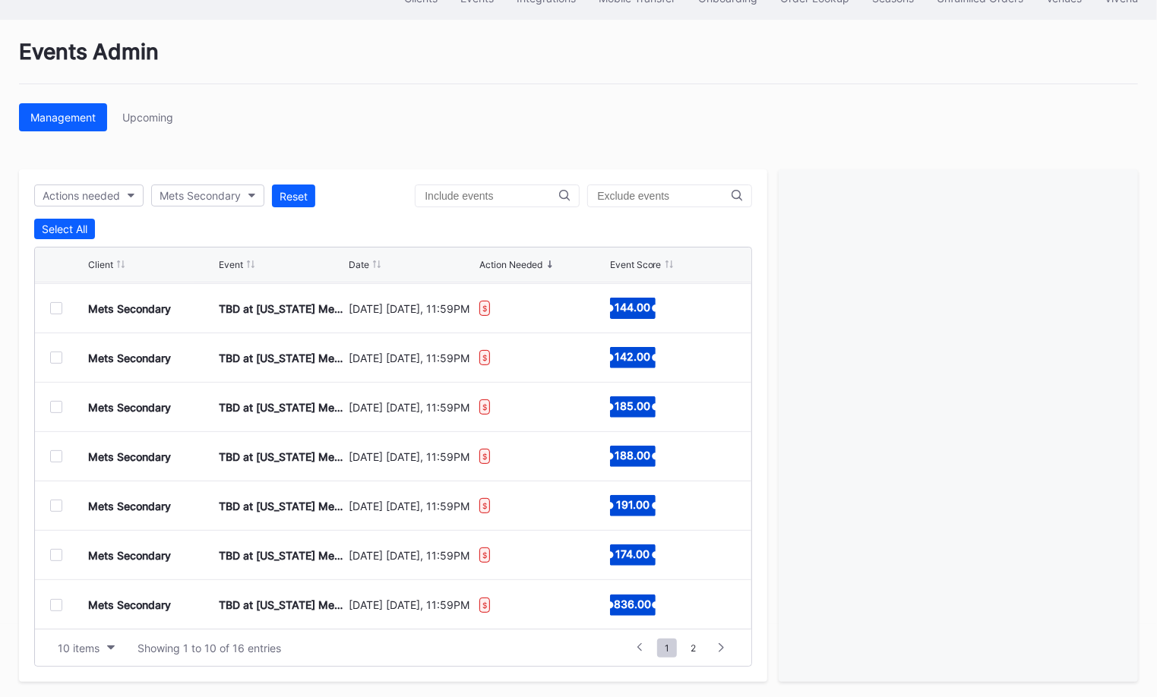
click at [56, 450] on div at bounding box center [56, 456] width 12 height 12
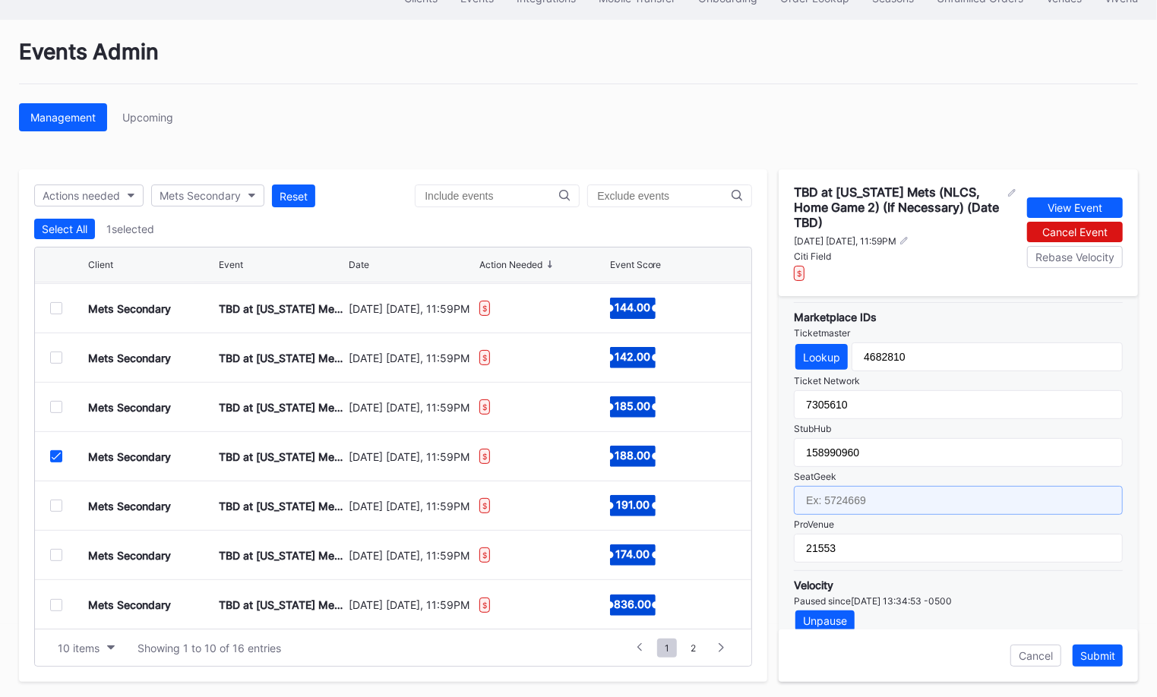
click at [910, 492] on input "text" at bounding box center [958, 500] width 329 height 29
paste input "17602044"
type input "17602044"
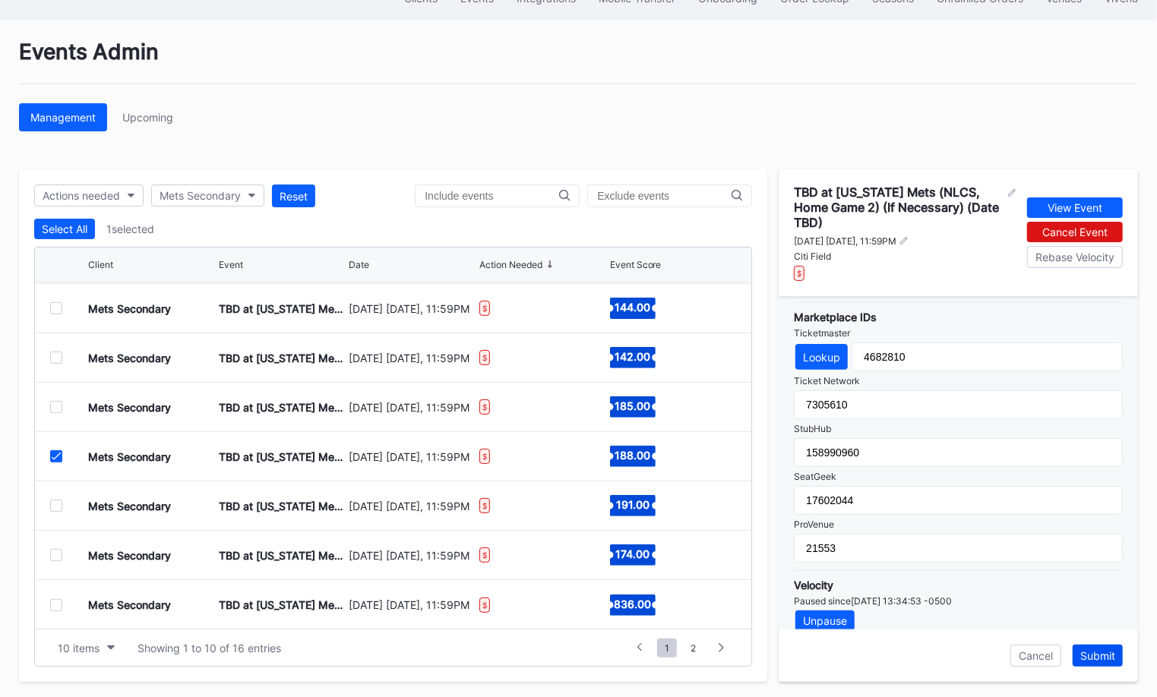
click at [1098, 656] on div "Submit" at bounding box center [1097, 655] width 35 height 13
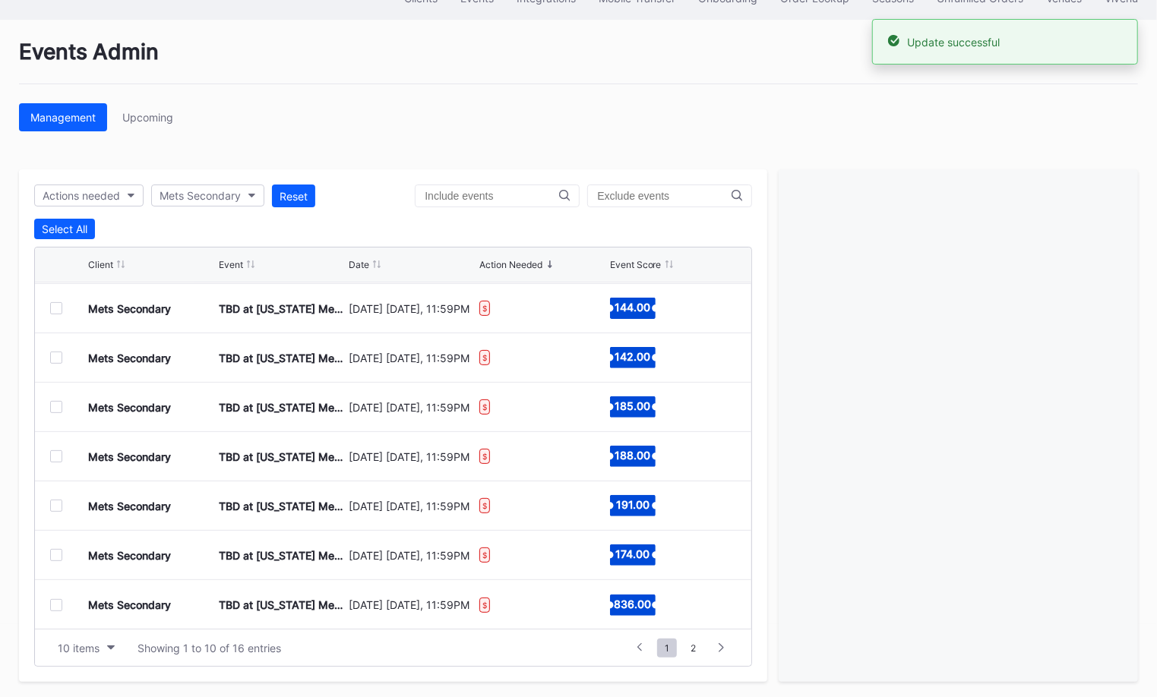
click at [56, 500] on div at bounding box center [56, 506] width 12 height 12
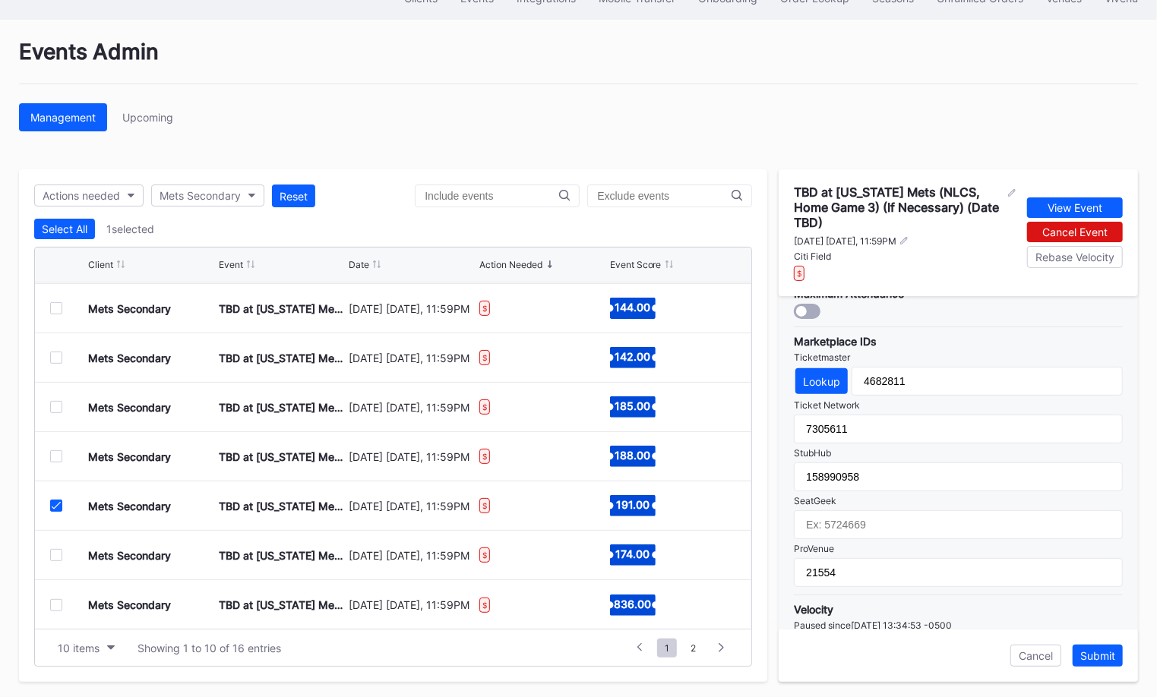
scroll to position [483, 0]
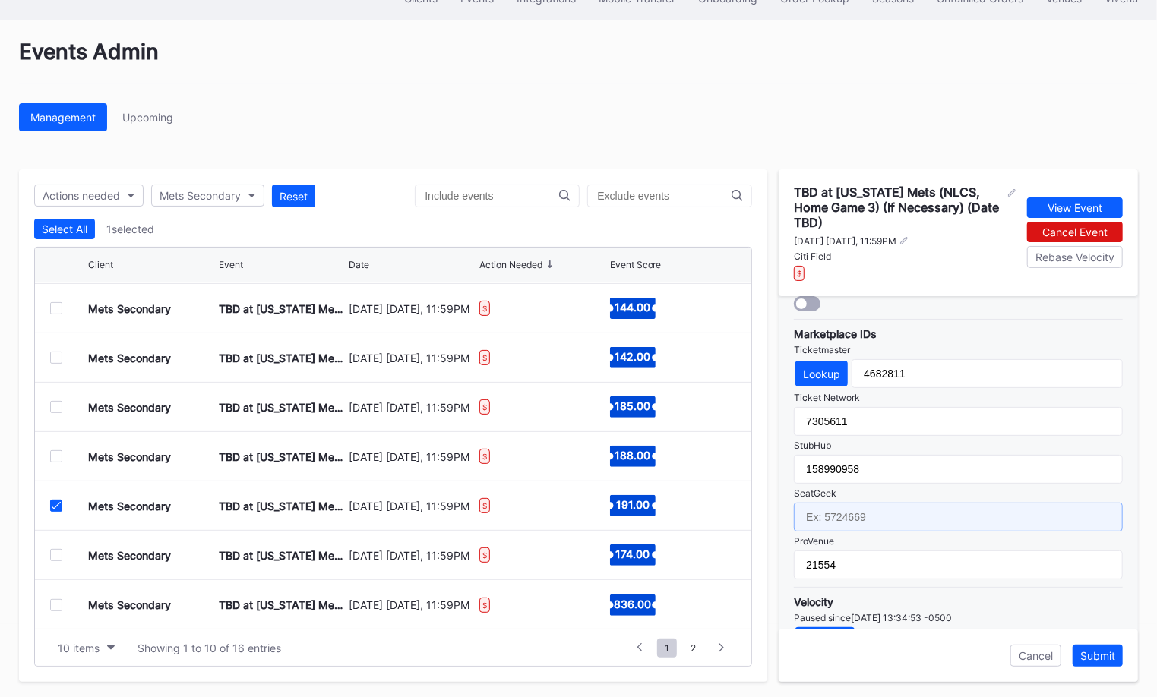
click at [957, 503] on input "text" at bounding box center [958, 517] width 329 height 29
paste input "17602045"
type input "17602045"
click at [1116, 652] on button "Submit" at bounding box center [1097, 656] width 50 height 22
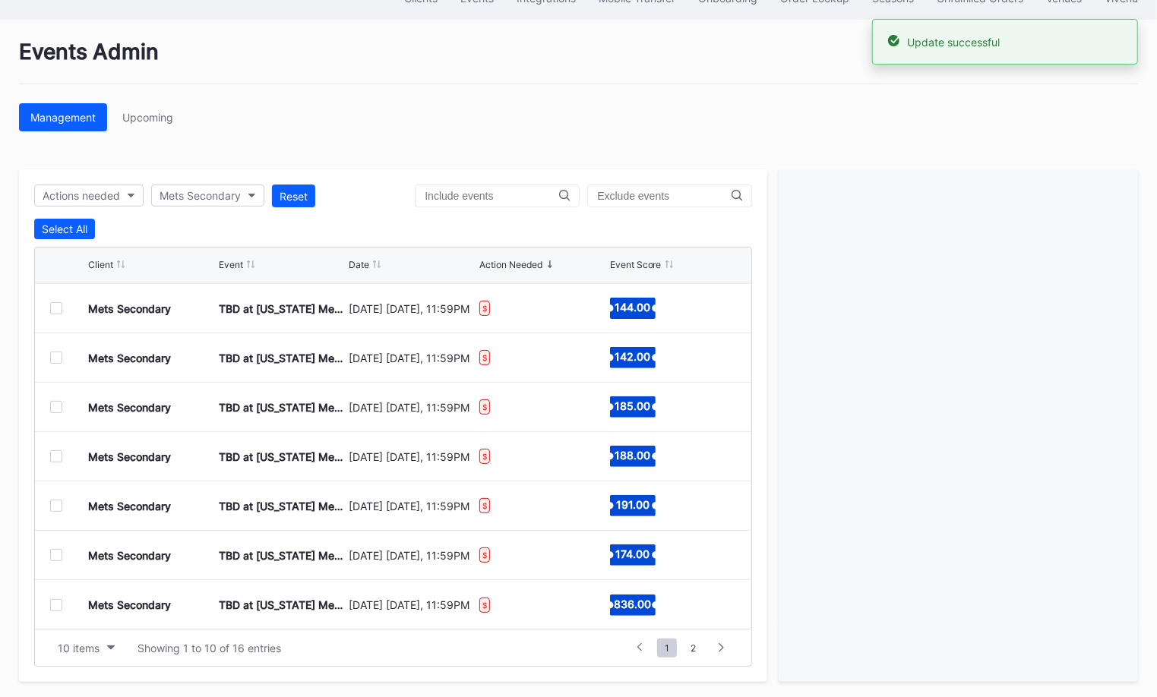
click at [53, 550] on div at bounding box center [56, 555] width 12 height 12
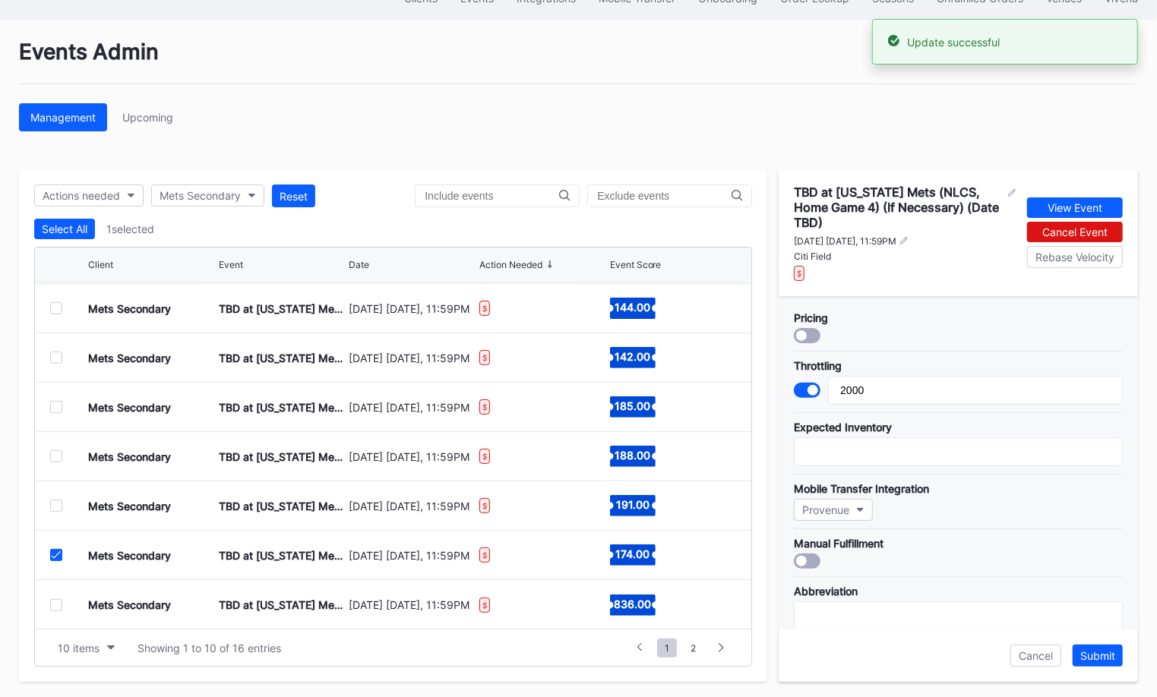
scroll to position [500, 0]
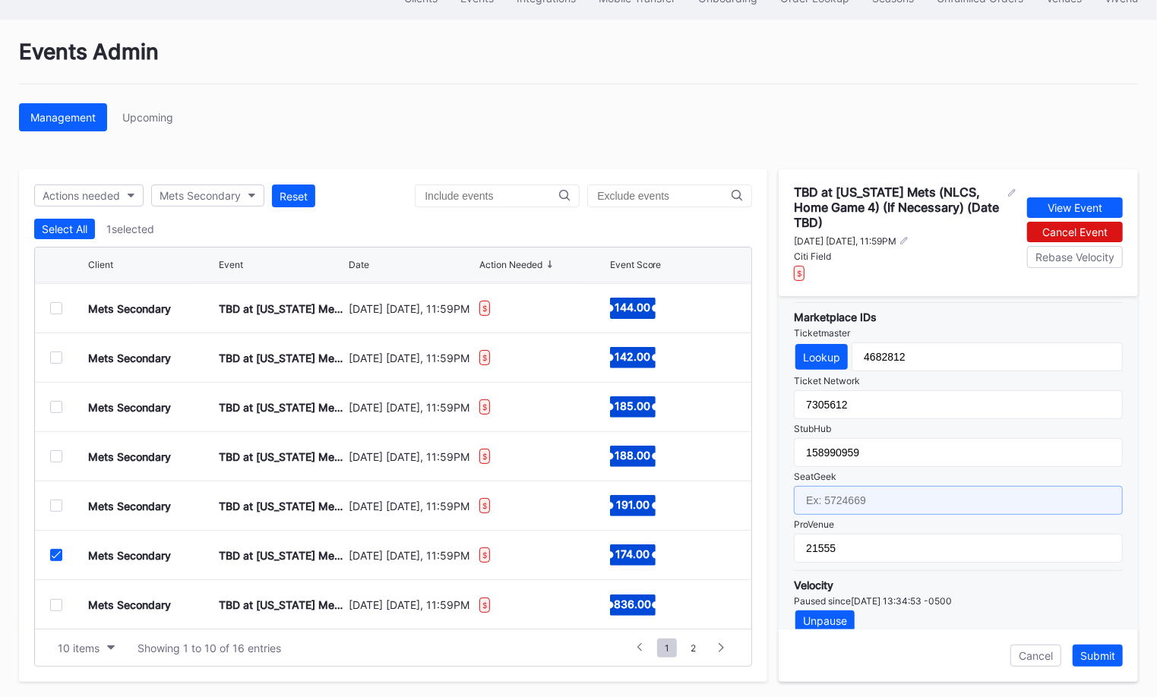
click at [892, 486] on input "text" at bounding box center [958, 500] width 329 height 29
paste input "17602048"
type input "17602048"
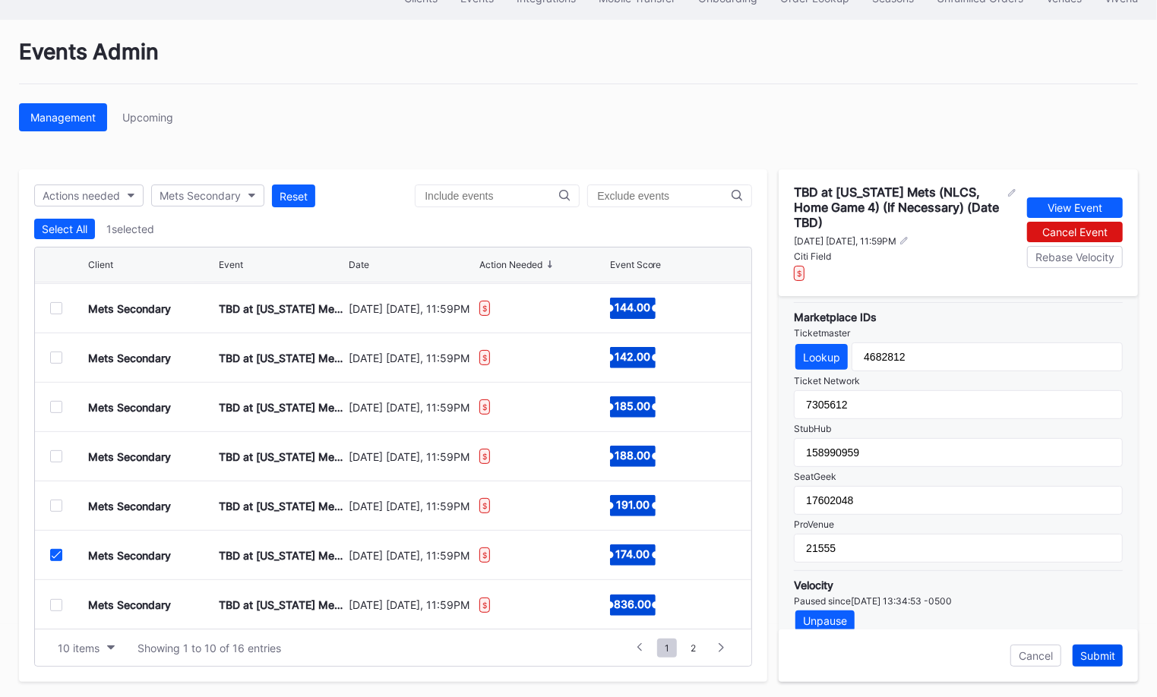
click at [1099, 649] on div "Submit" at bounding box center [1097, 655] width 35 height 13
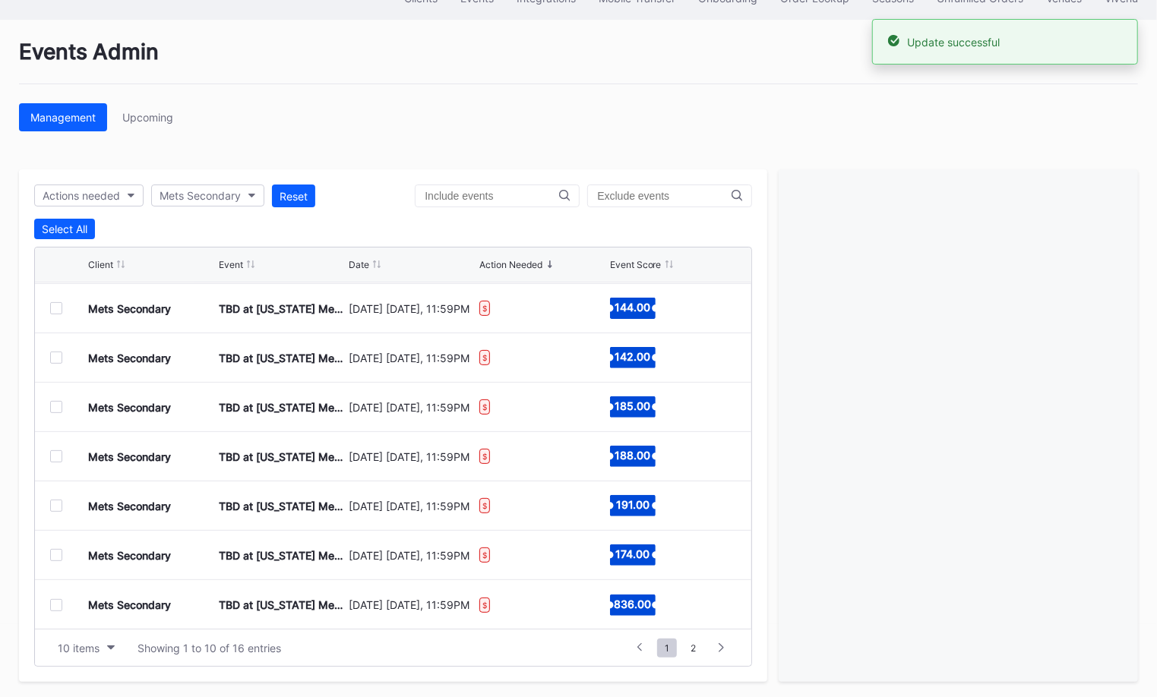
click at [56, 599] on div at bounding box center [56, 605] width 12 height 12
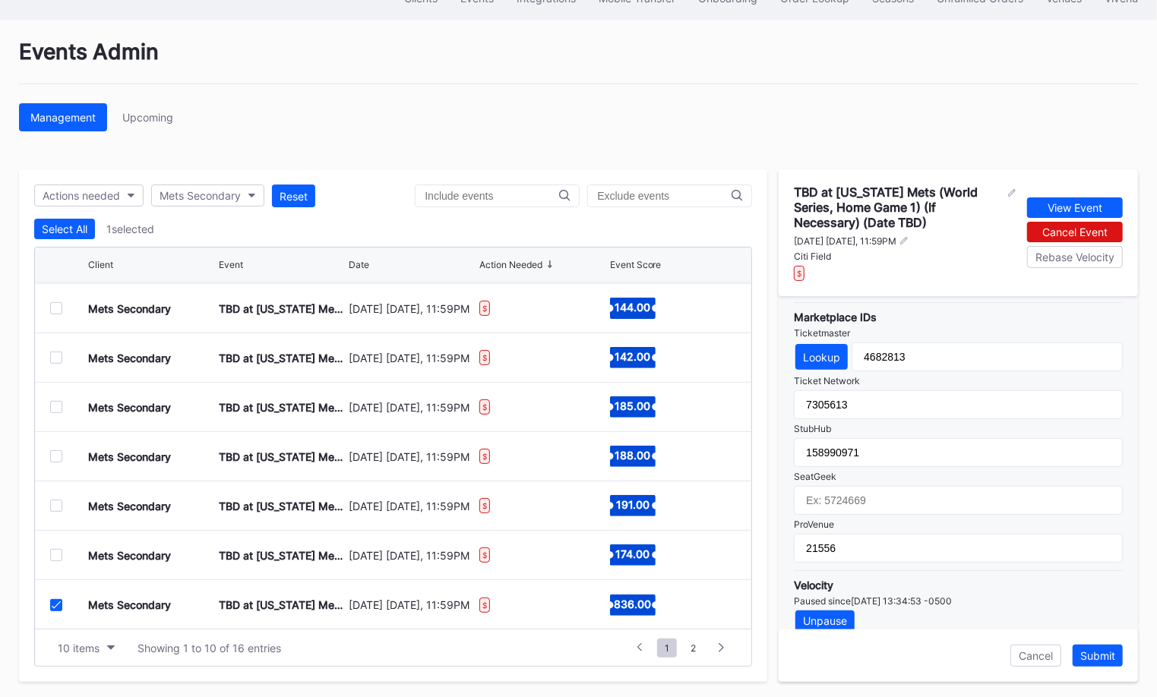
scroll to position [499, 0]
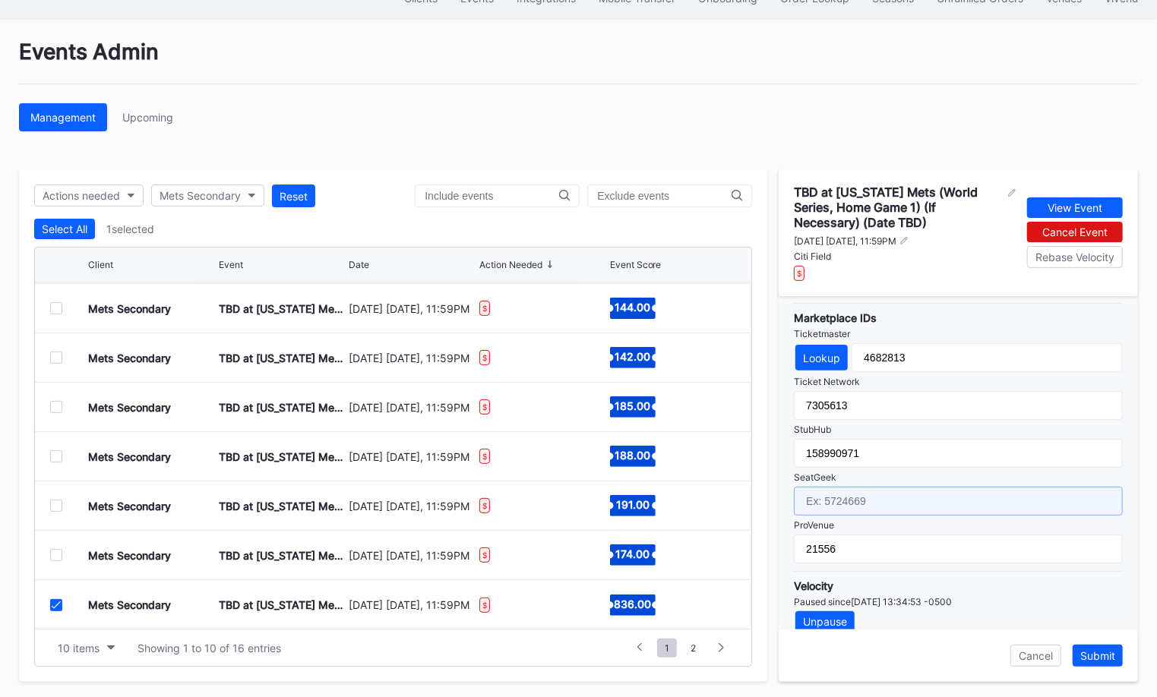
click at [906, 487] on input "text" at bounding box center [958, 501] width 329 height 29
paste input "17602049"
type input "17602049"
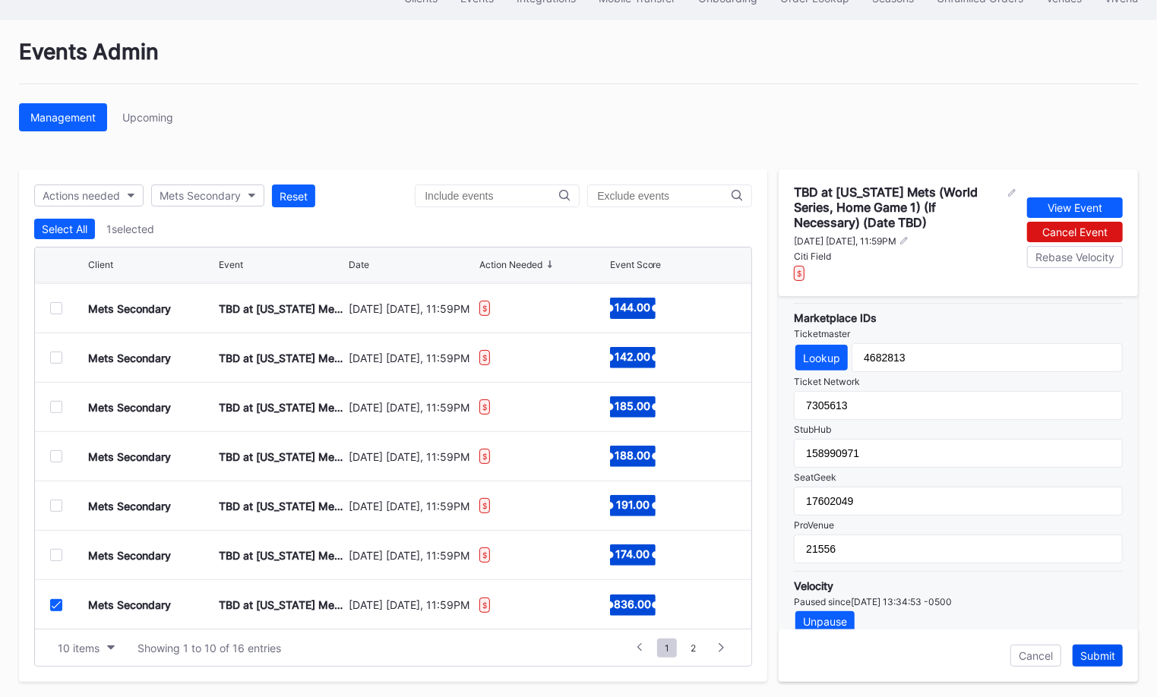
click at [1101, 649] on div "Submit" at bounding box center [1097, 655] width 35 height 13
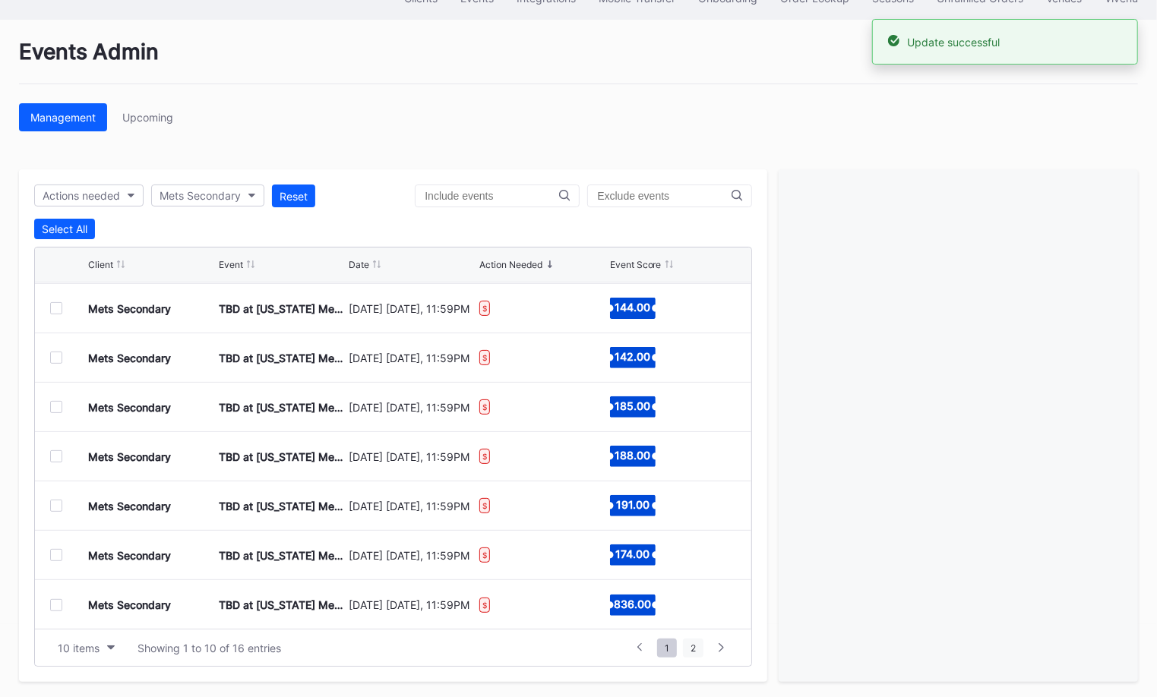
click at [693, 643] on span "2" at bounding box center [693, 648] width 21 height 19
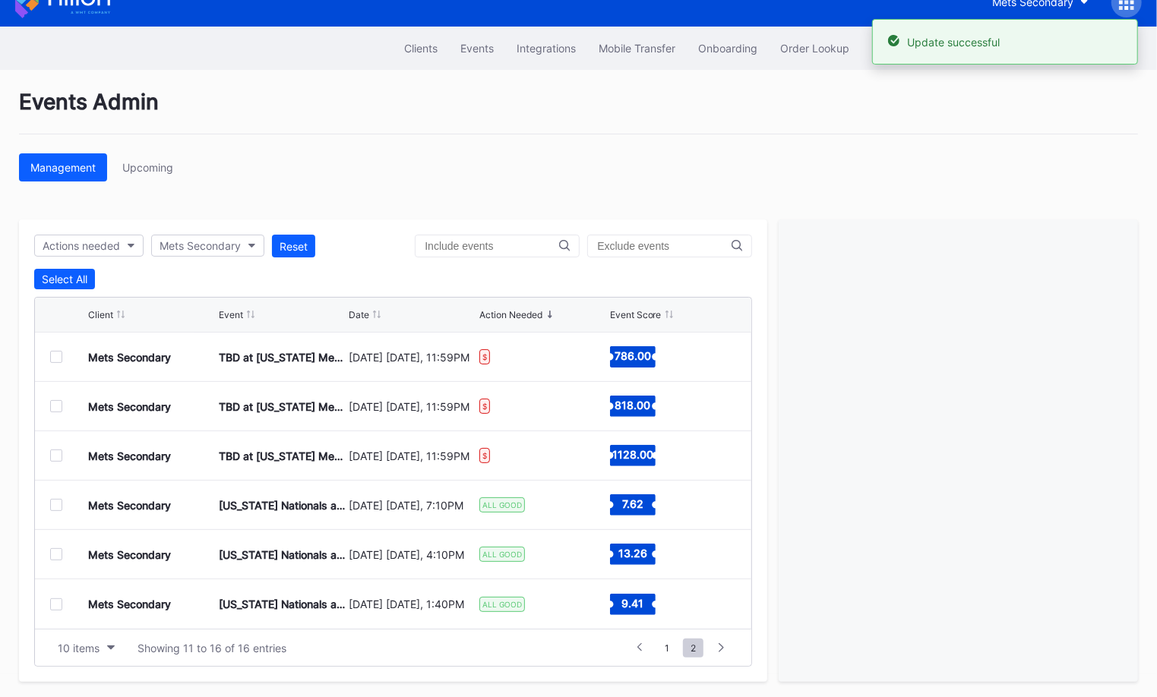
click at [60, 354] on div at bounding box center [56, 357] width 12 height 12
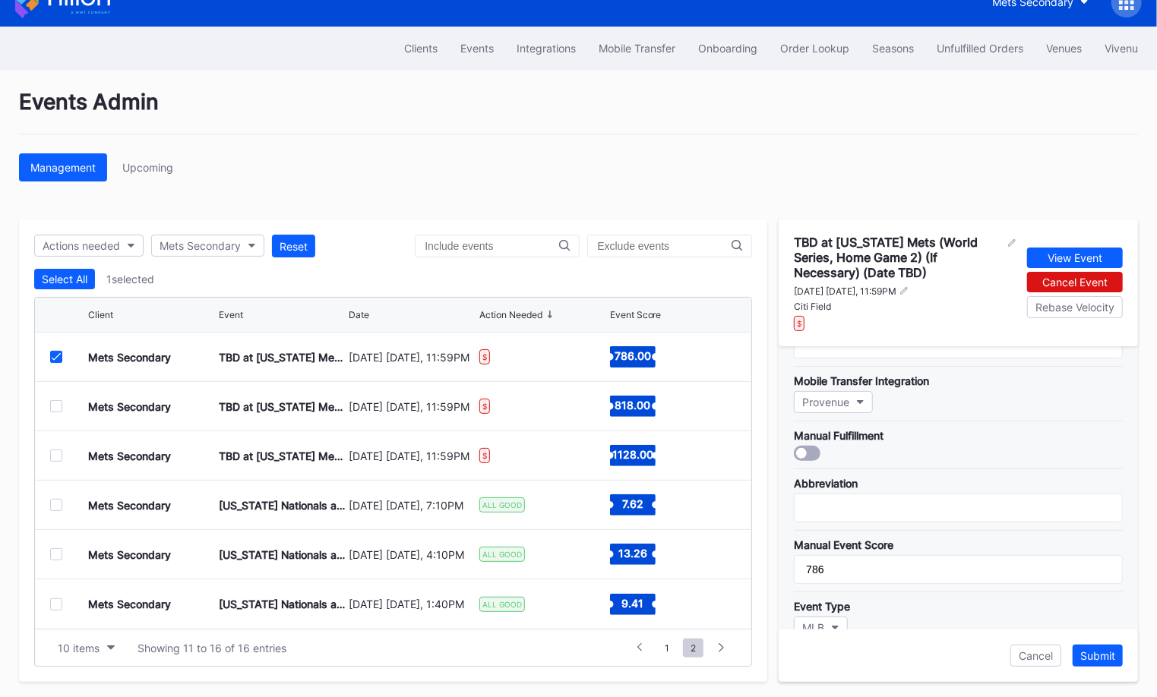
scroll to position [550, 0]
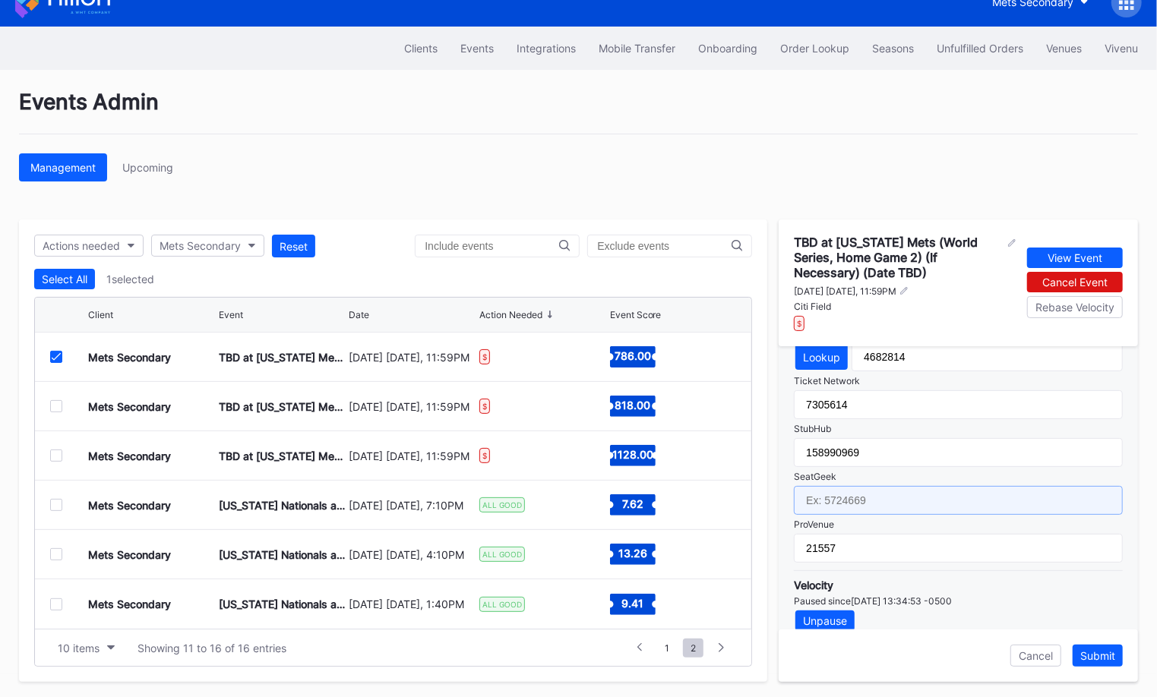
click at [967, 491] on input "text" at bounding box center [958, 500] width 329 height 29
paste input "17602050"
type input "17602050"
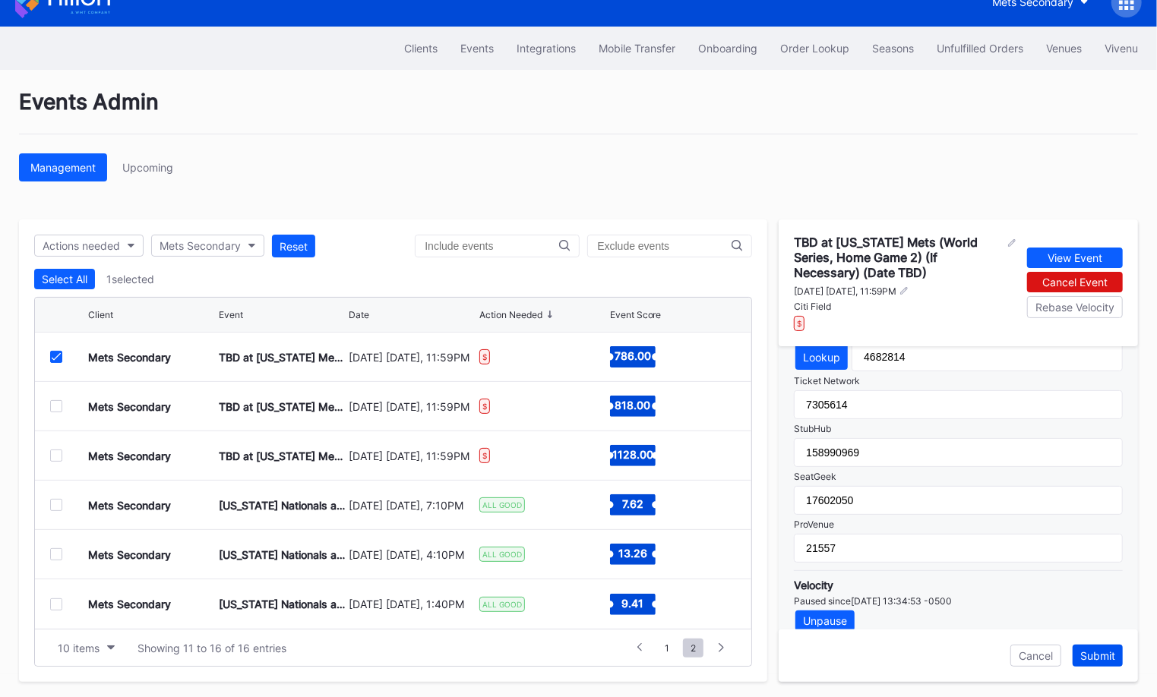
click at [1097, 650] on div "Submit" at bounding box center [1097, 655] width 35 height 13
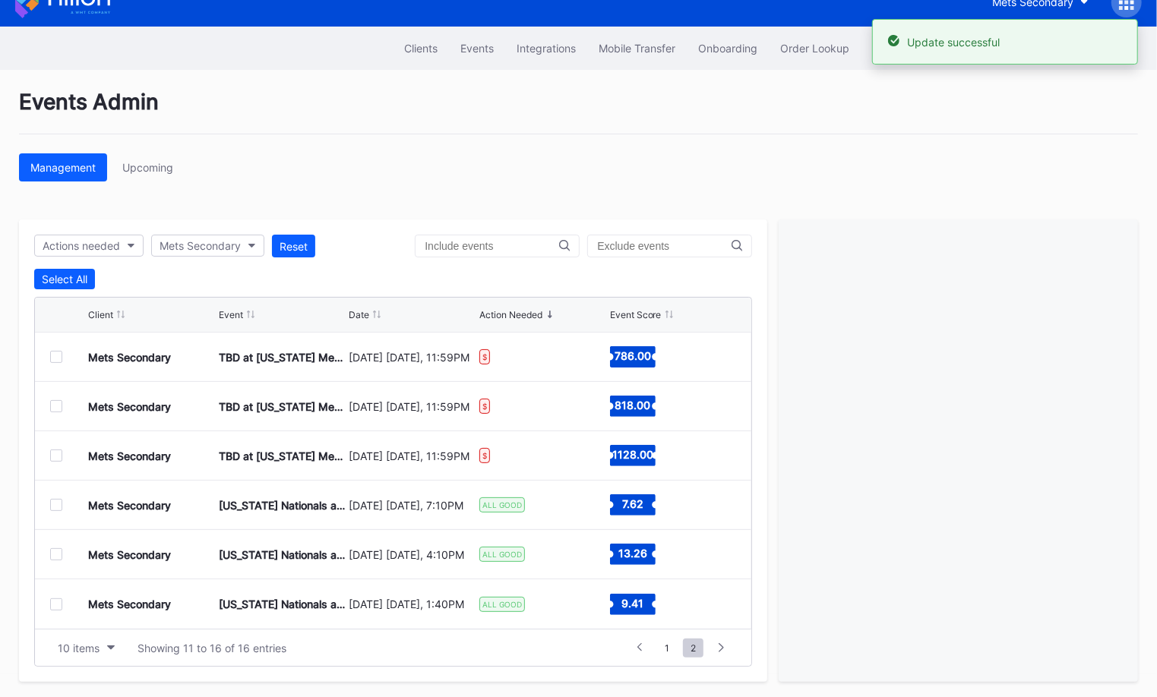
click at [60, 401] on div at bounding box center [56, 406] width 12 height 12
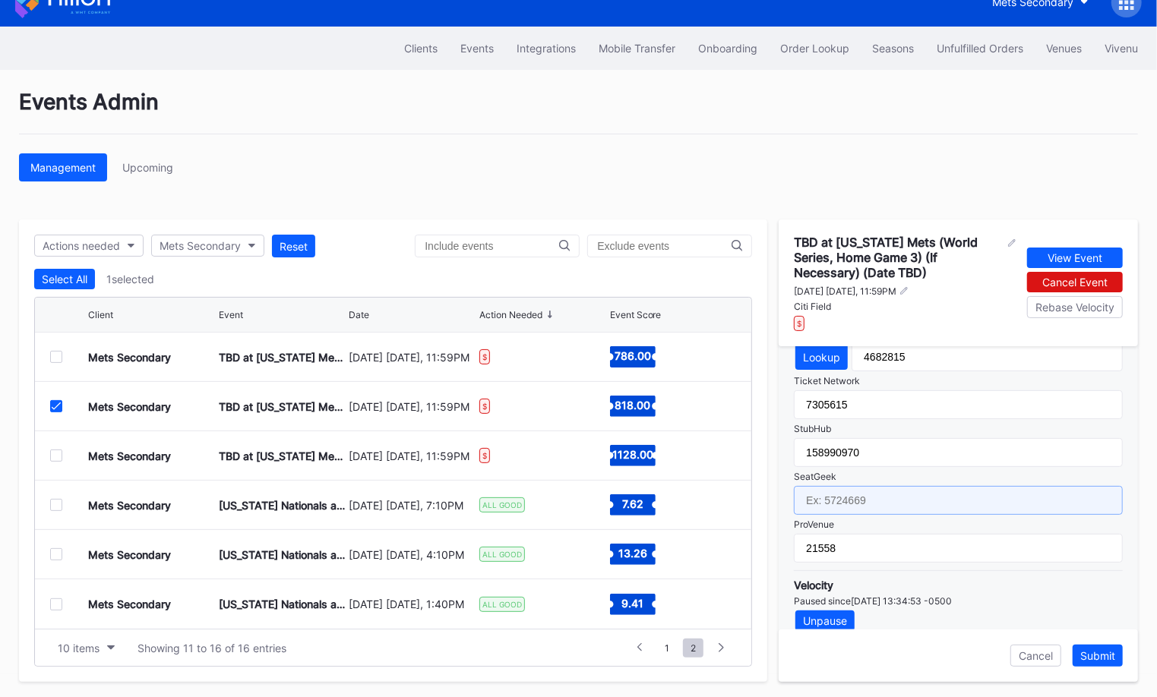
click at [918, 494] on input "text" at bounding box center [958, 500] width 329 height 29
paste input "17602054"
type input "17602054"
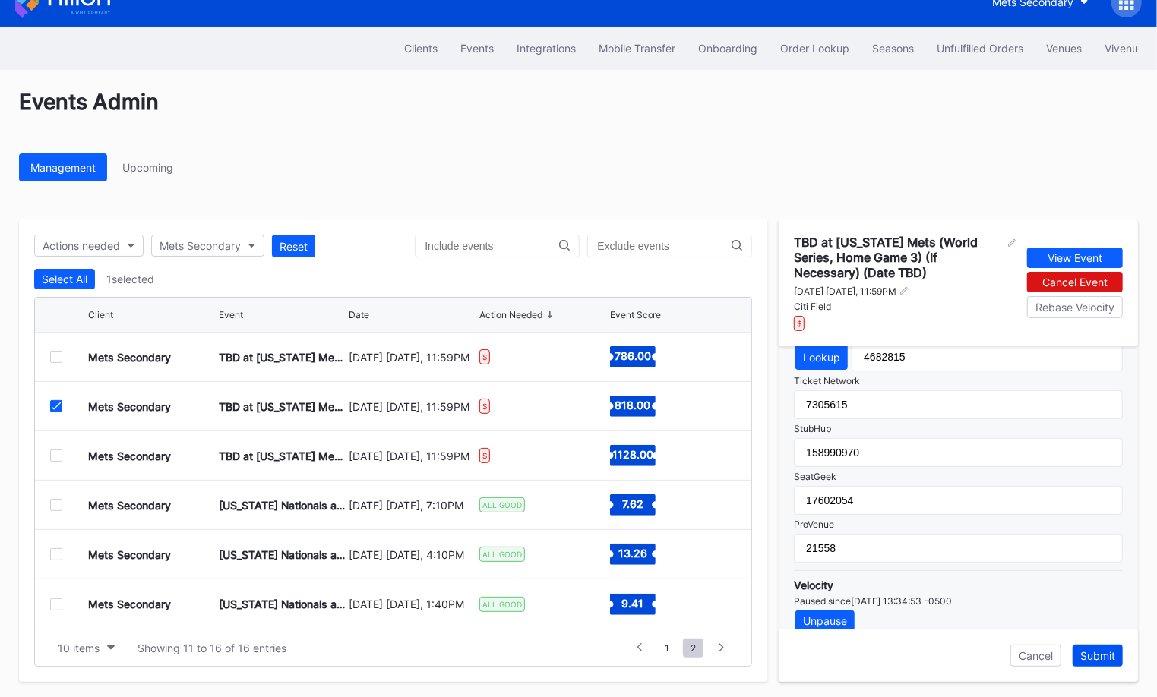
click at [1107, 653] on div "Submit" at bounding box center [1097, 655] width 35 height 13
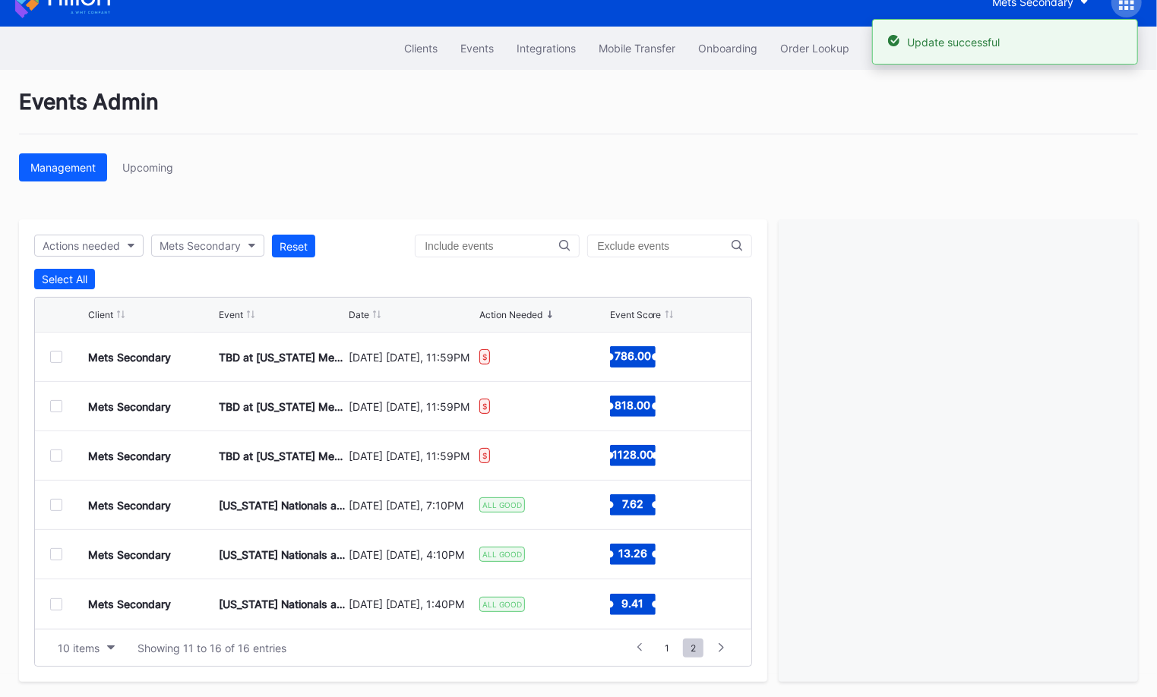
click at [54, 454] on div at bounding box center [56, 456] width 12 height 12
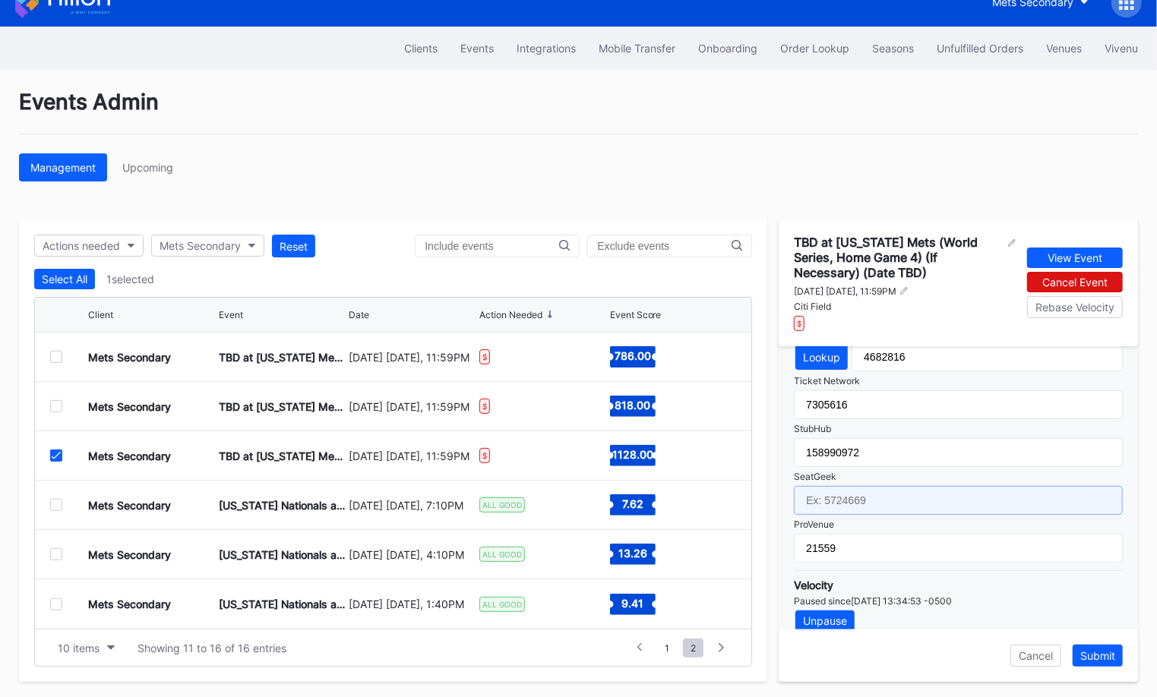
click at [886, 488] on input "text" at bounding box center [958, 500] width 329 height 29
paste input "17602056"
type input "17602056"
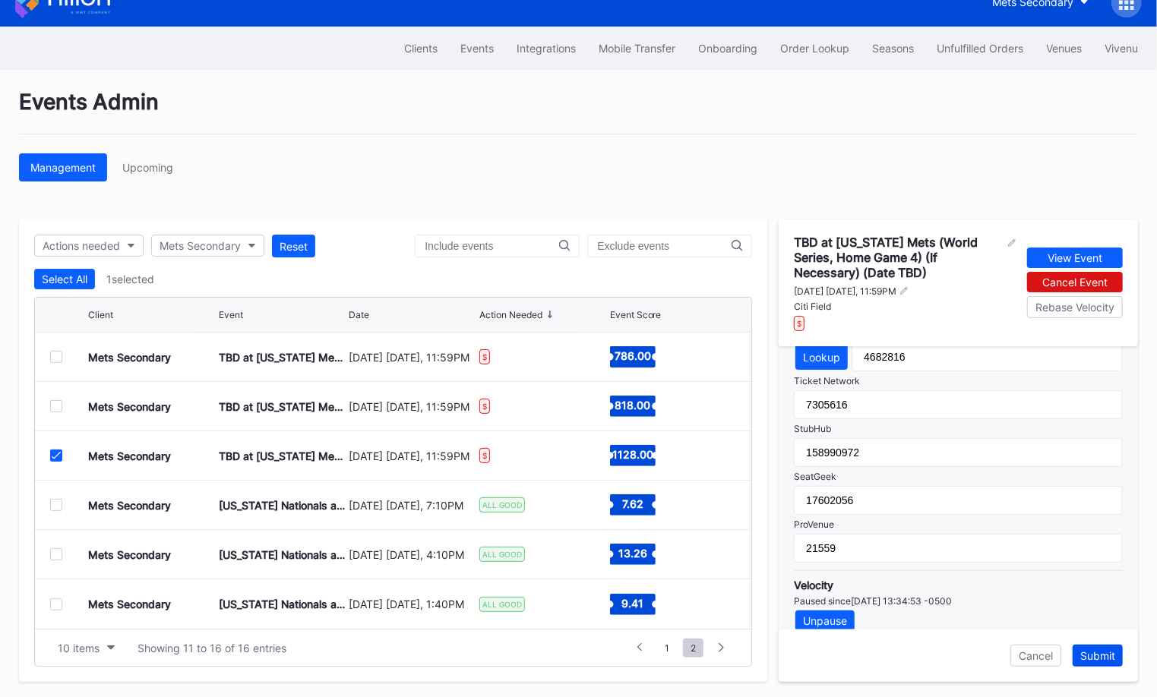
click at [1101, 645] on button "Submit" at bounding box center [1097, 656] width 50 height 22
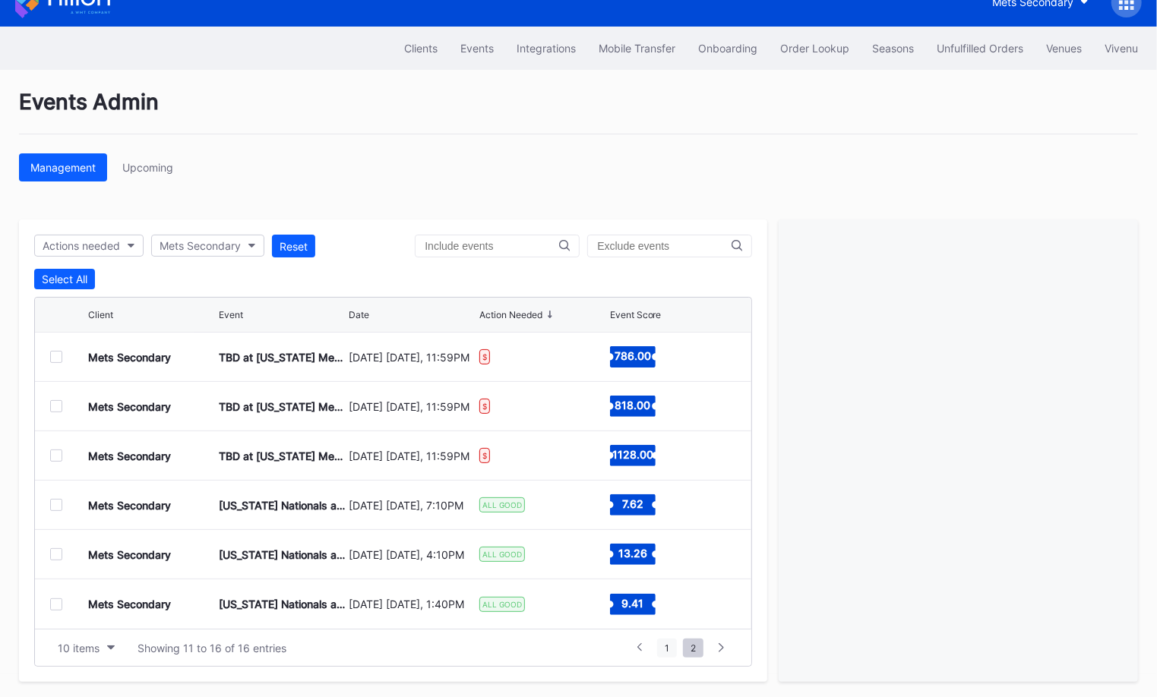
click at [665, 651] on span "1" at bounding box center [667, 648] width 20 height 19
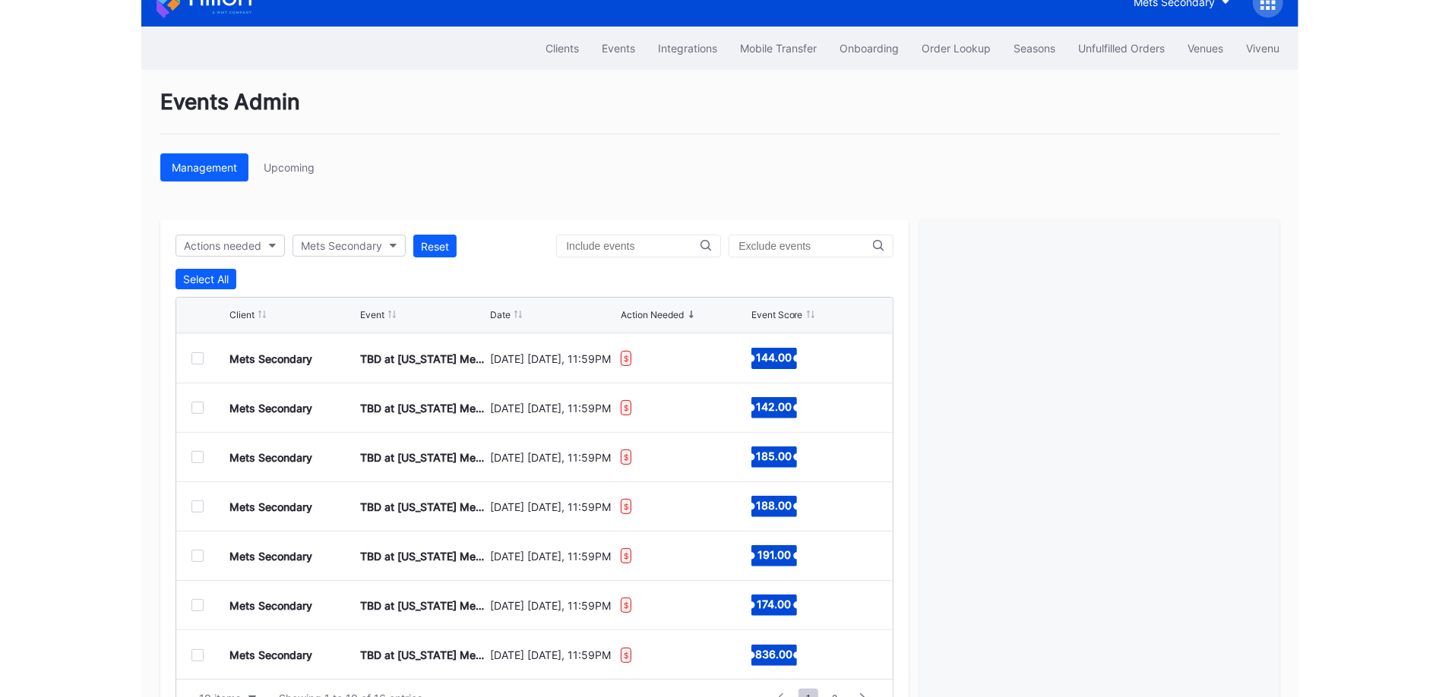
scroll to position [0, 0]
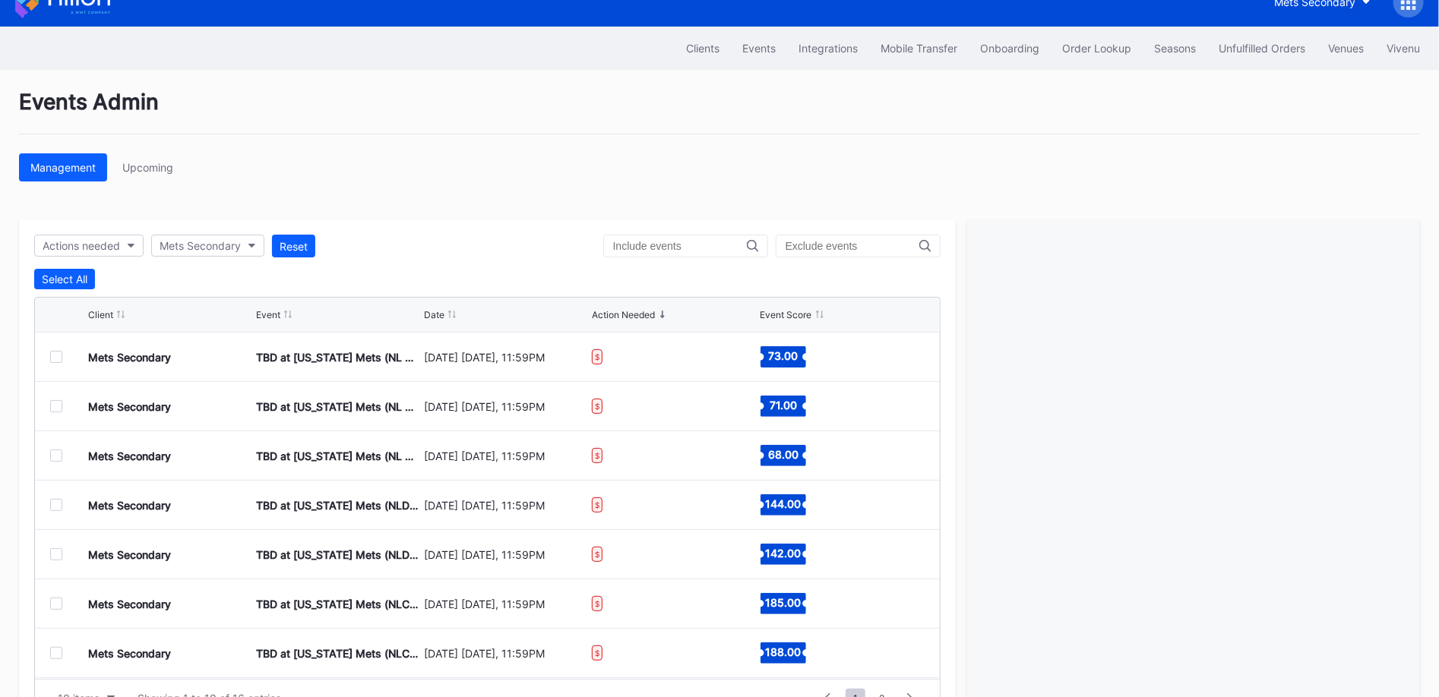
click at [53, 451] on div at bounding box center [56, 456] width 12 height 12
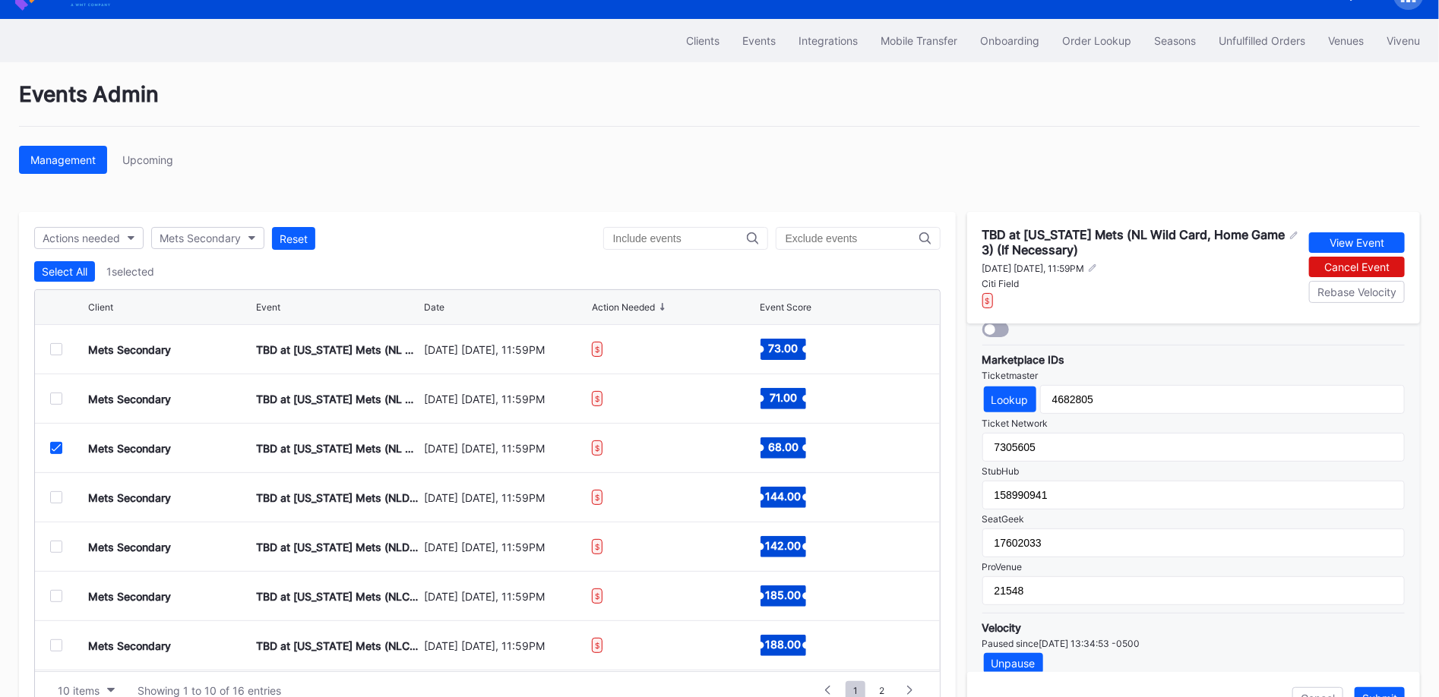
scroll to position [31, 0]
click at [55, 444] on icon at bounding box center [56, 448] width 9 height 8
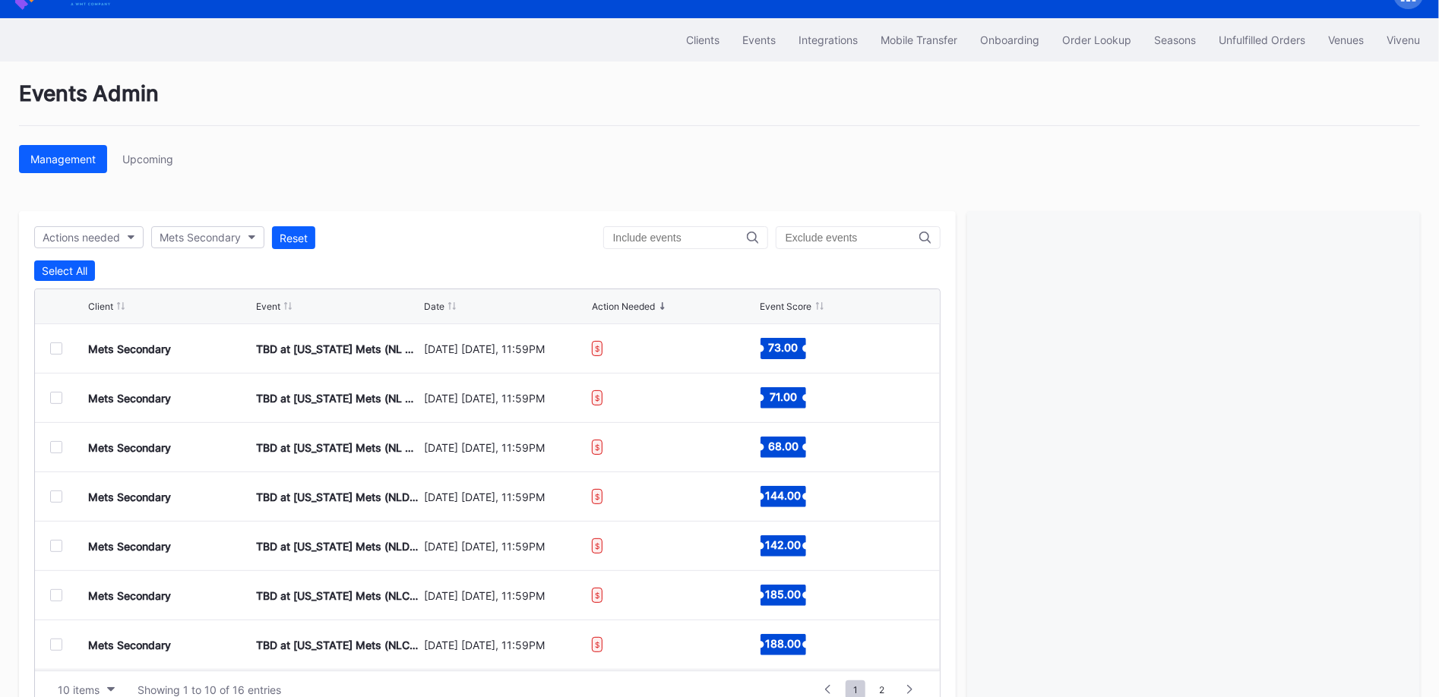
click at [55, 494] on div at bounding box center [56, 497] width 12 height 12
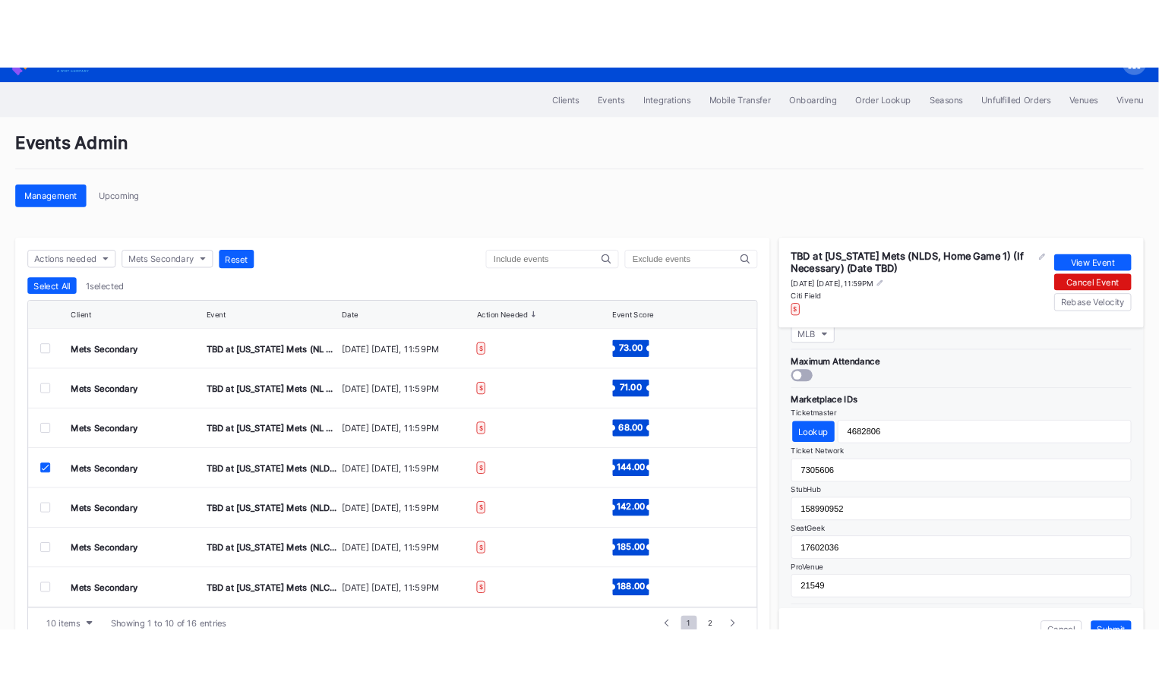
scroll to position [485, 0]
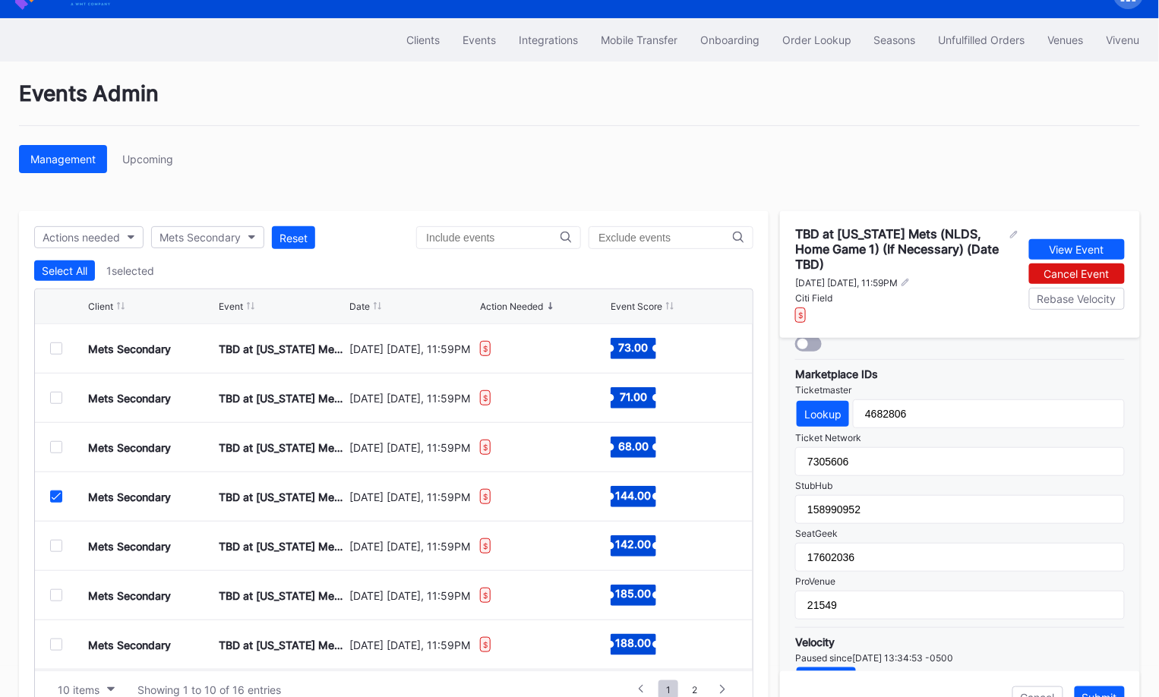
click at [56, 497] on icon at bounding box center [56, 497] width 9 height 8
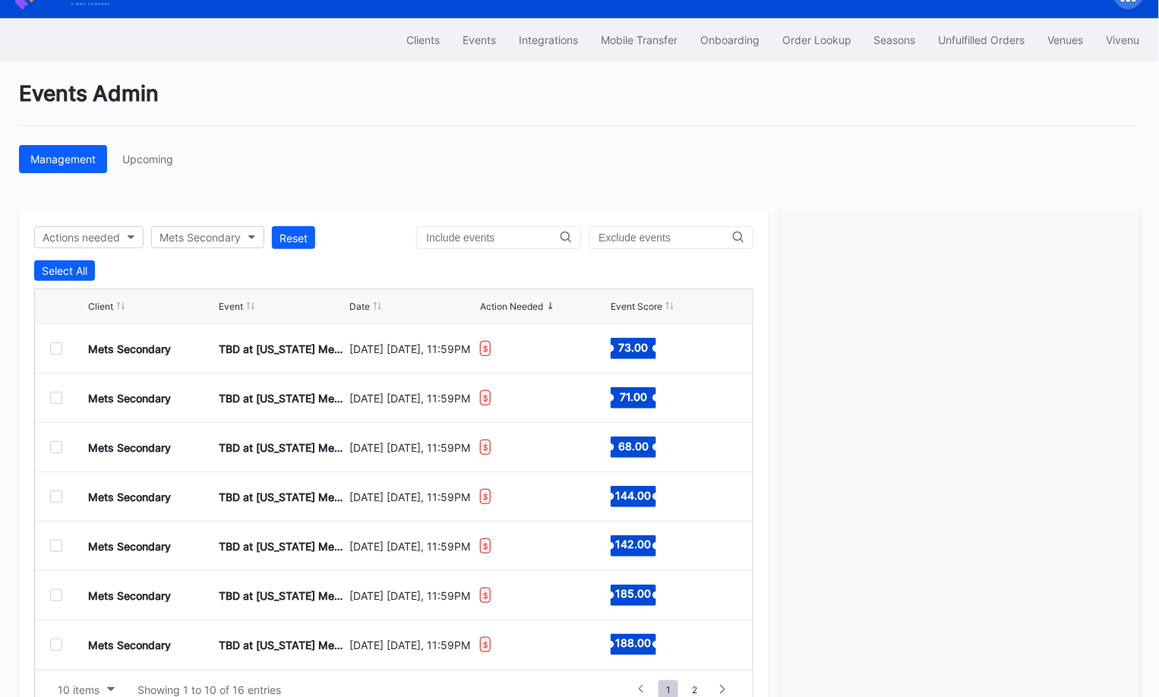
scroll to position [147, 0]
click at [699, 679] on div "1 ... -1 0 1 2 3 ... 2" at bounding box center [683, 689] width 112 height 21
click at [699, 681] on span "2" at bounding box center [694, 690] width 21 height 19
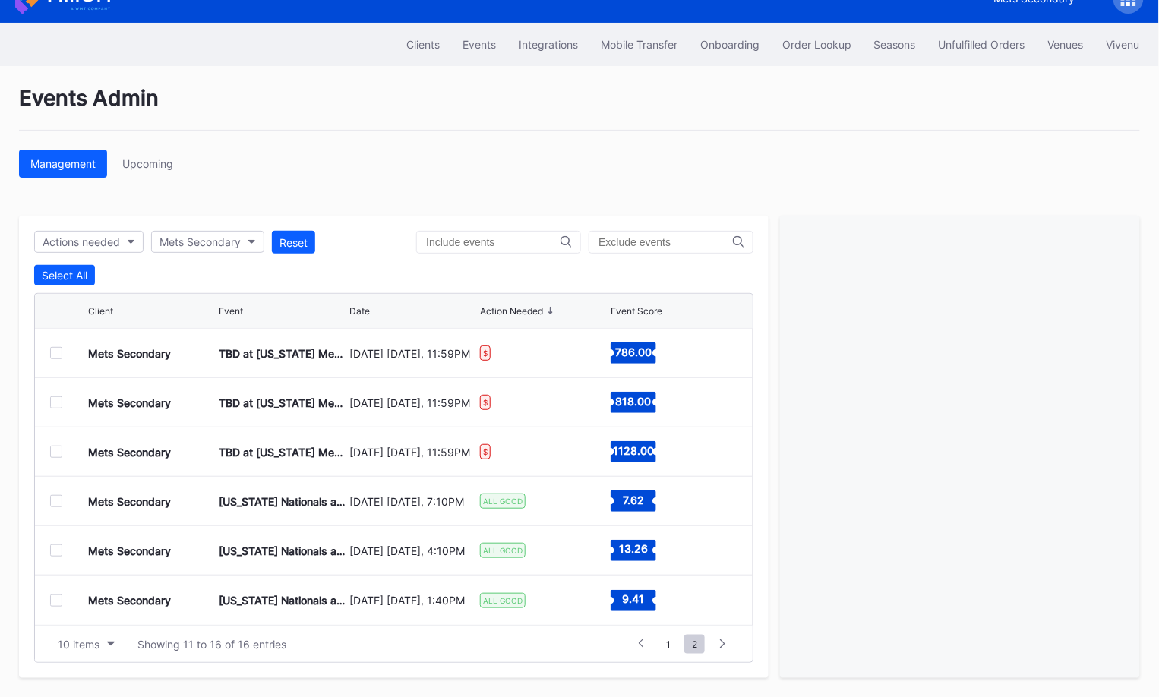
scroll to position [23, 0]
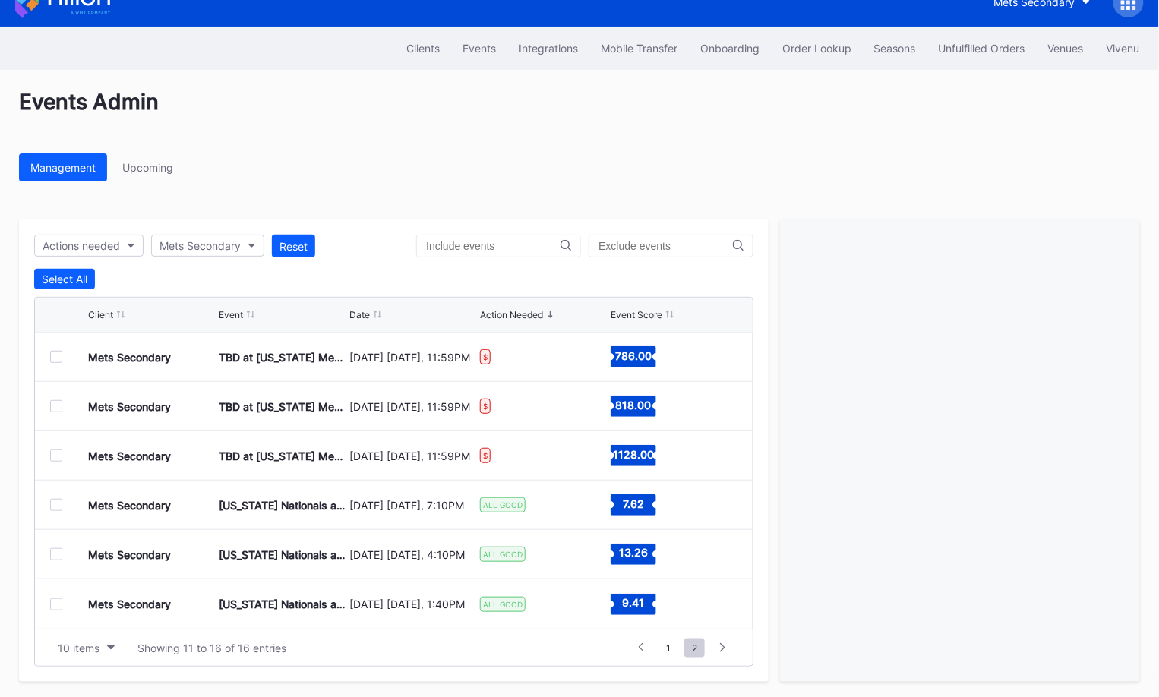
click at [54, 456] on div at bounding box center [56, 456] width 12 height 12
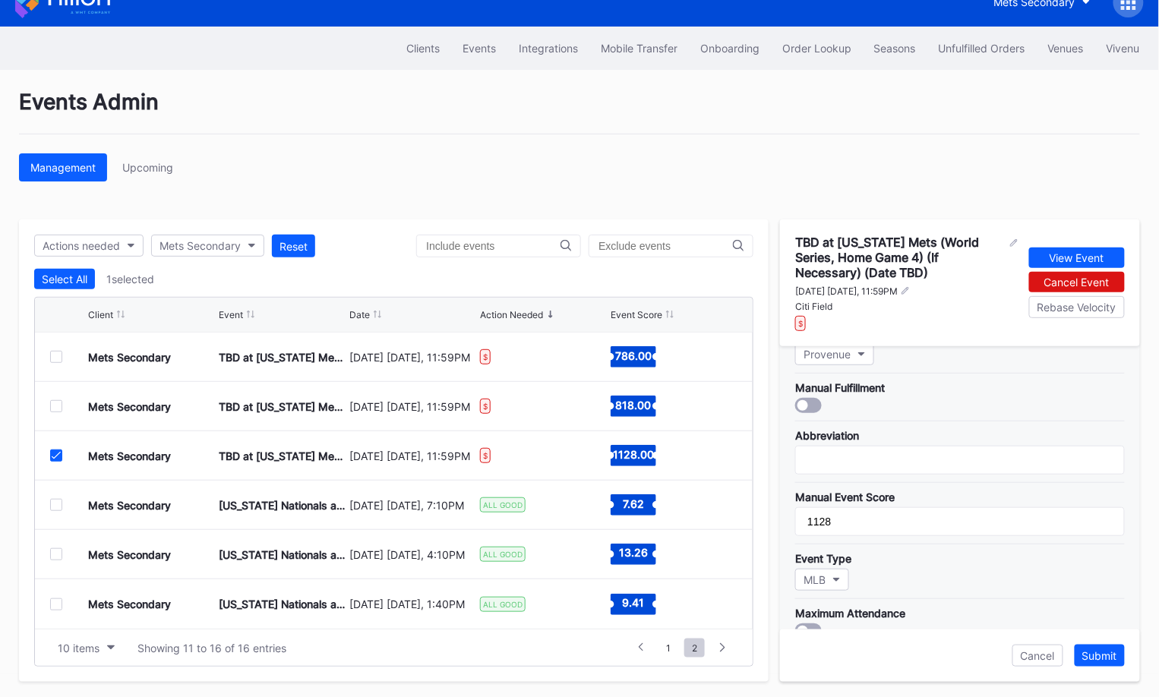
scroll to position [550, 0]
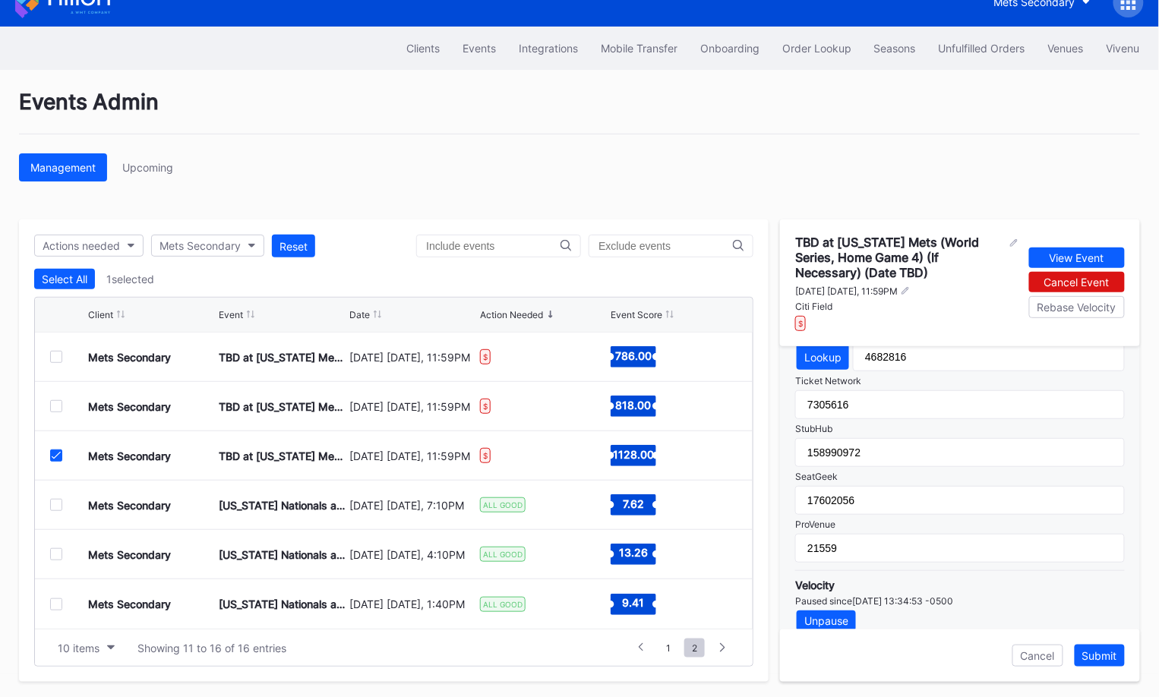
click at [55, 454] on icon at bounding box center [56, 456] width 9 height 8
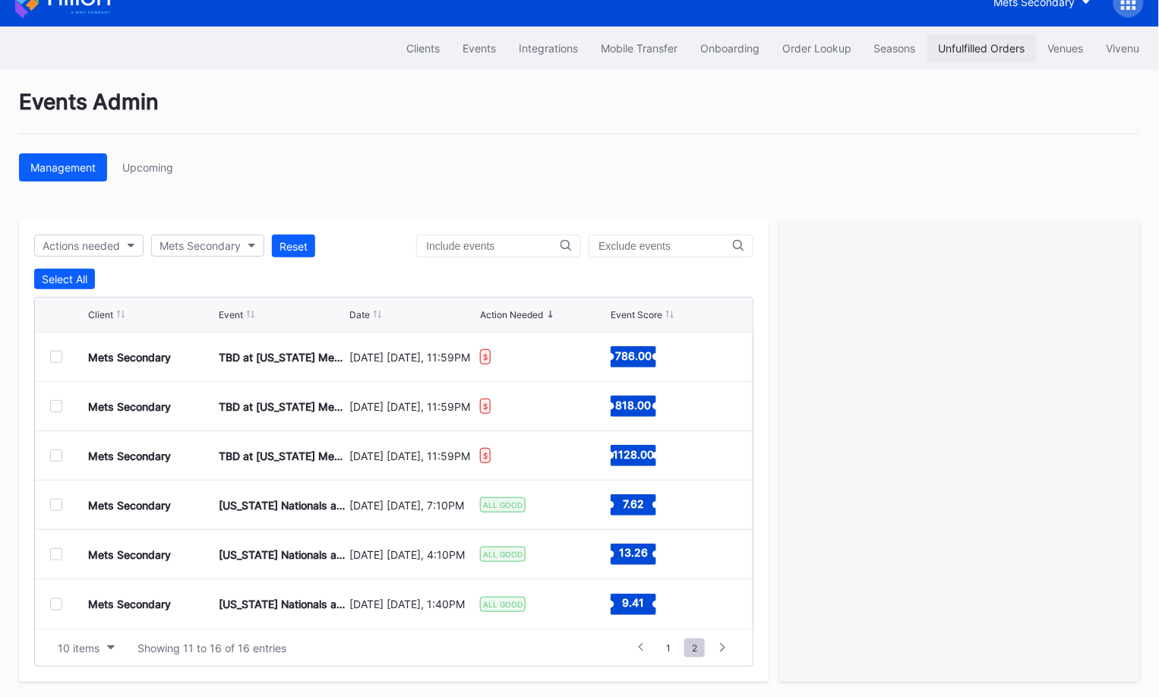
click at [976, 40] on button "Unfulfilled Orders" at bounding box center [981, 48] width 109 height 28
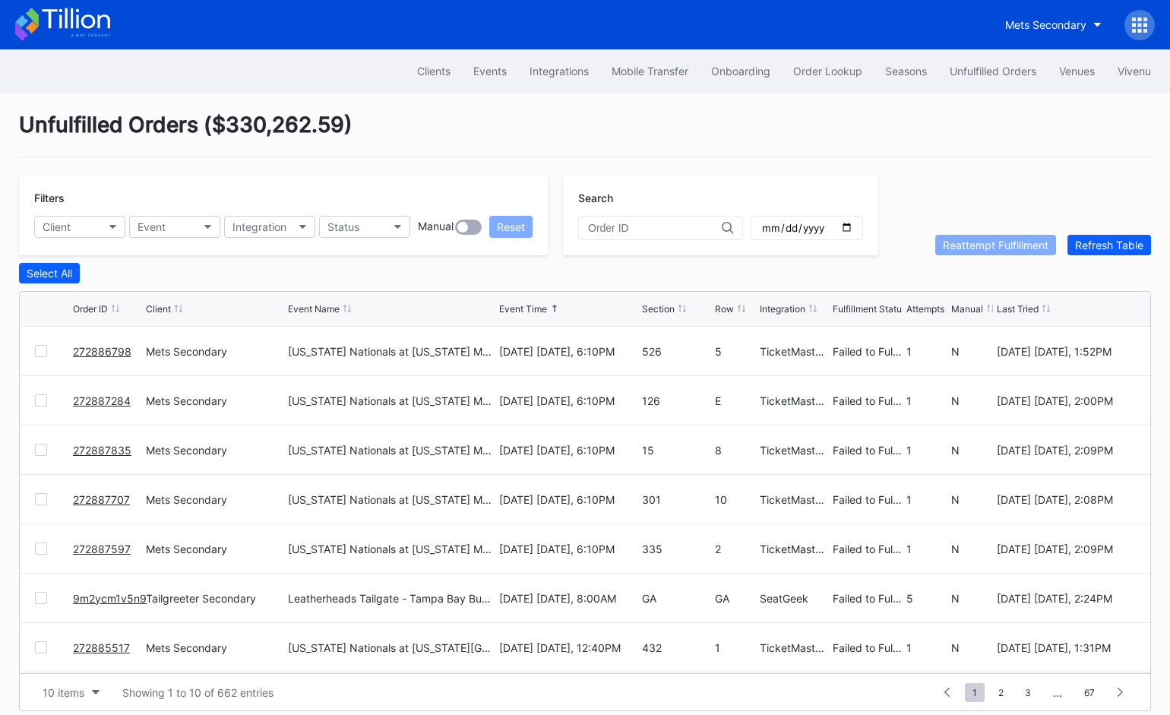
click at [833, 46] on div "Mets Secondary" at bounding box center [585, 24] width 1170 height 49
click at [833, 66] on div "Order Lookup" at bounding box center [827, 71] width 69 height 13
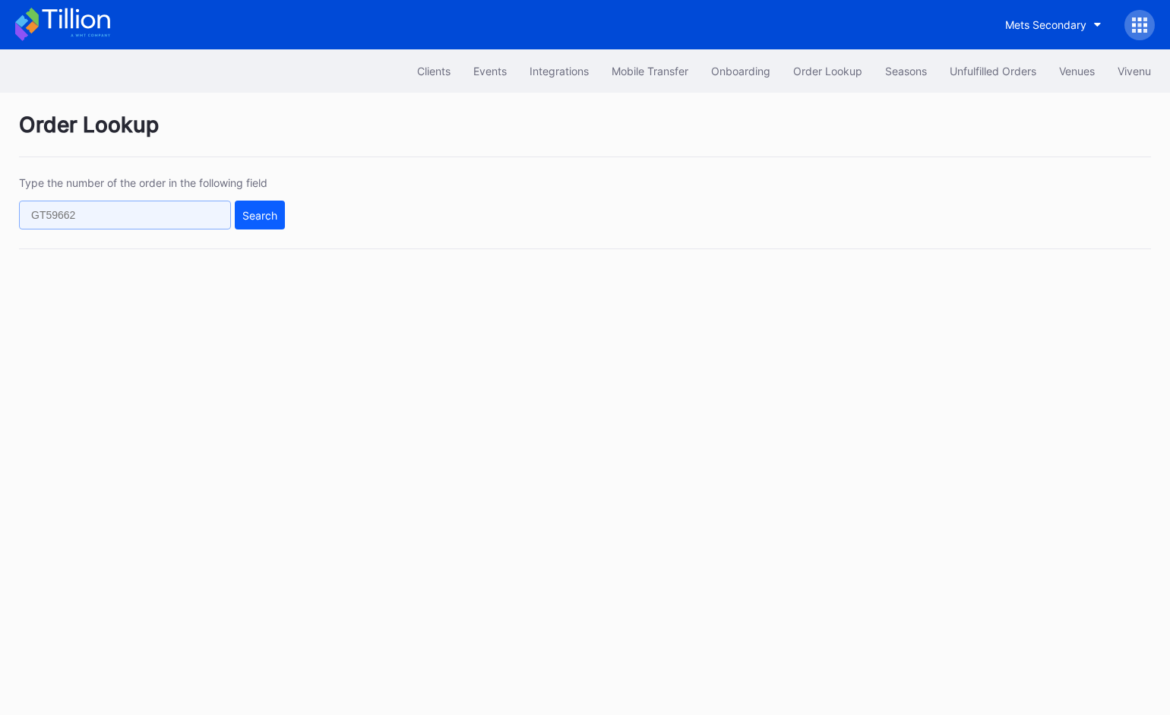
click at [112, 214] on input "text" at bounding box center [125, 215] width 212 height 29
paste input "vnk6tqk7ykg"
click at [257, 218] on div "Search" at bounding box center [259, 215] width 35 height 13
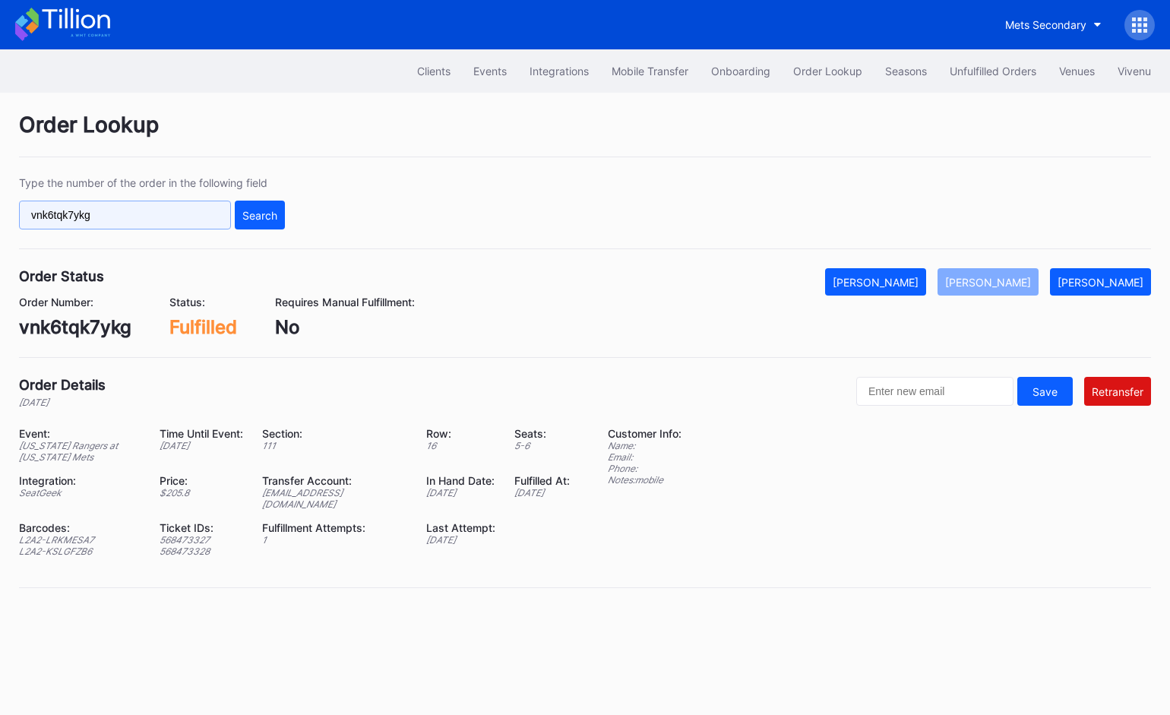
click at [137, 219] on input "vnk6tqk7ykg" at bounding box center [125, 215] width 212 height 29
paste input "397827292"
type input "397827292"
click at [264, 209] on div "Search" at bounding box center [259, 215] width 35 height 13
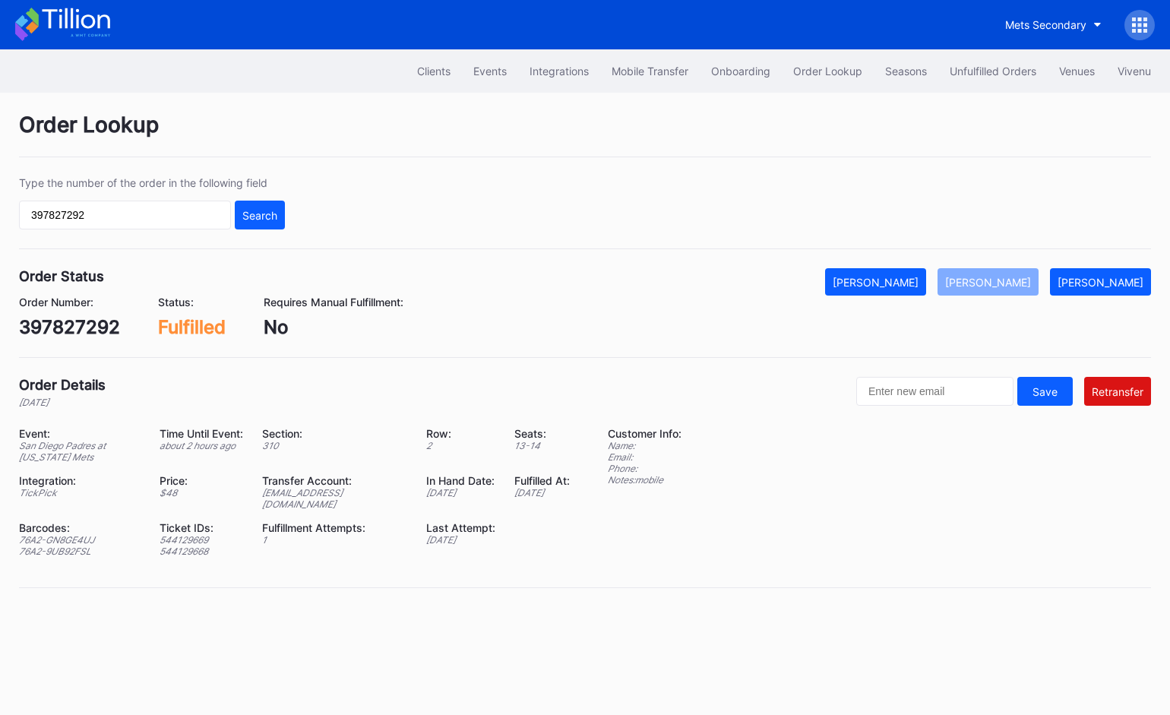
click at [386, 492] on div "ed-8158647@eventdynamic.com" at bounding box center [334, 498] width 145 height 23
copy div "ed-8158647@eventdynamic.com"
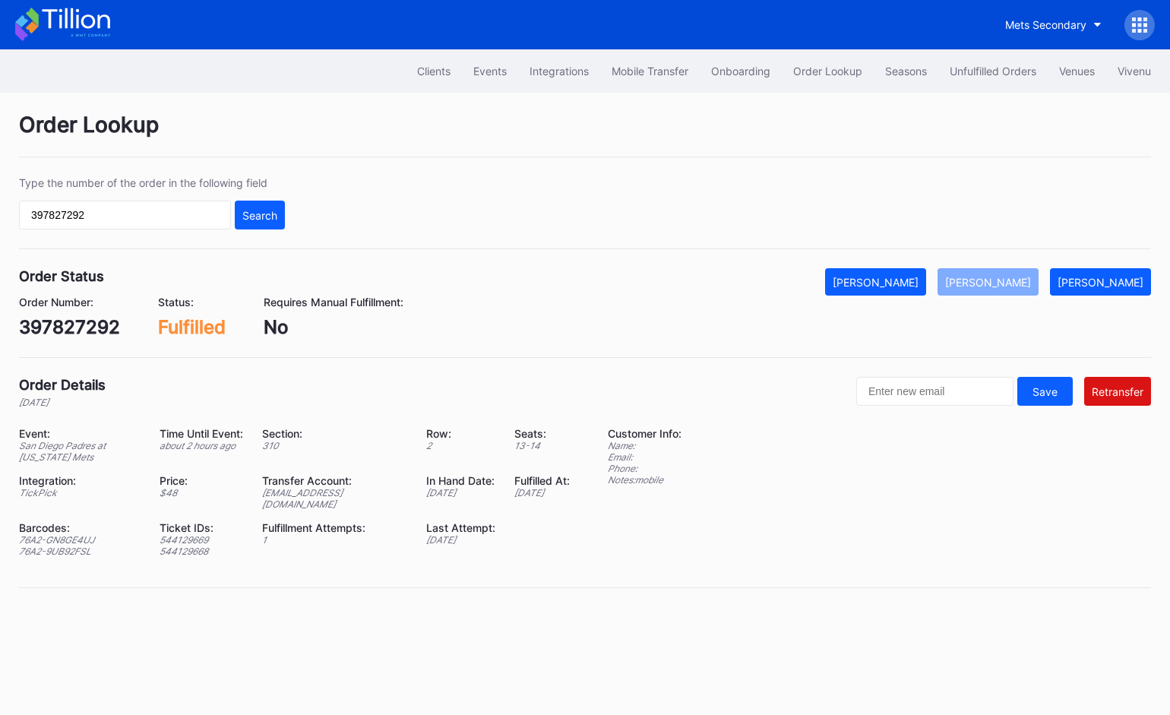
click at [572, 313] on div "Order Number: 397827292 Status: Fulfilled Requires Manual Fulfillment: No" at bounding box center [585, 316] width 1132 height 43
